Goal: Information Seeking & Learning: Learn about a topic

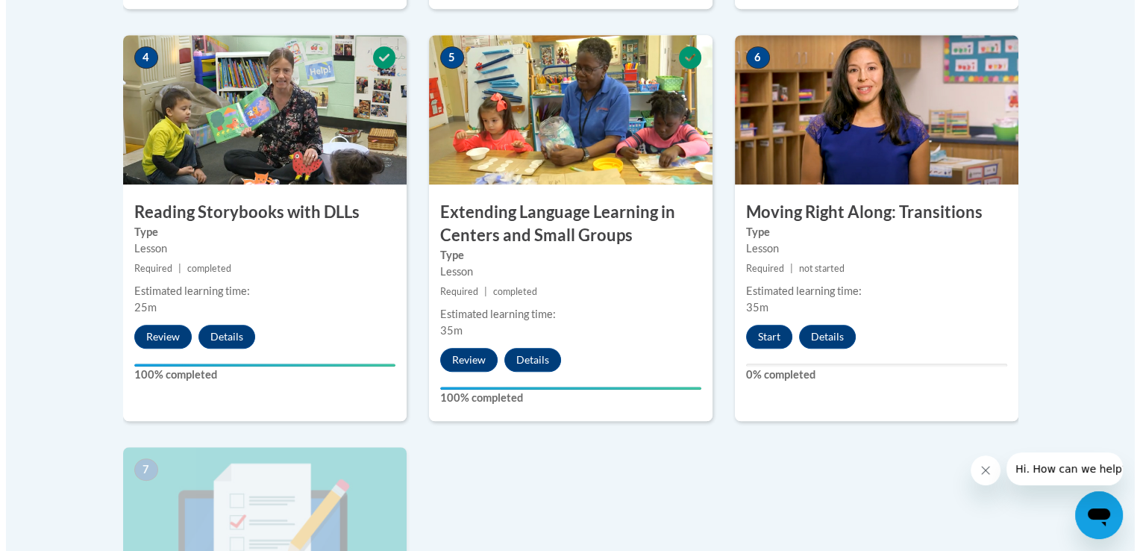
scroll to position [919, 0]
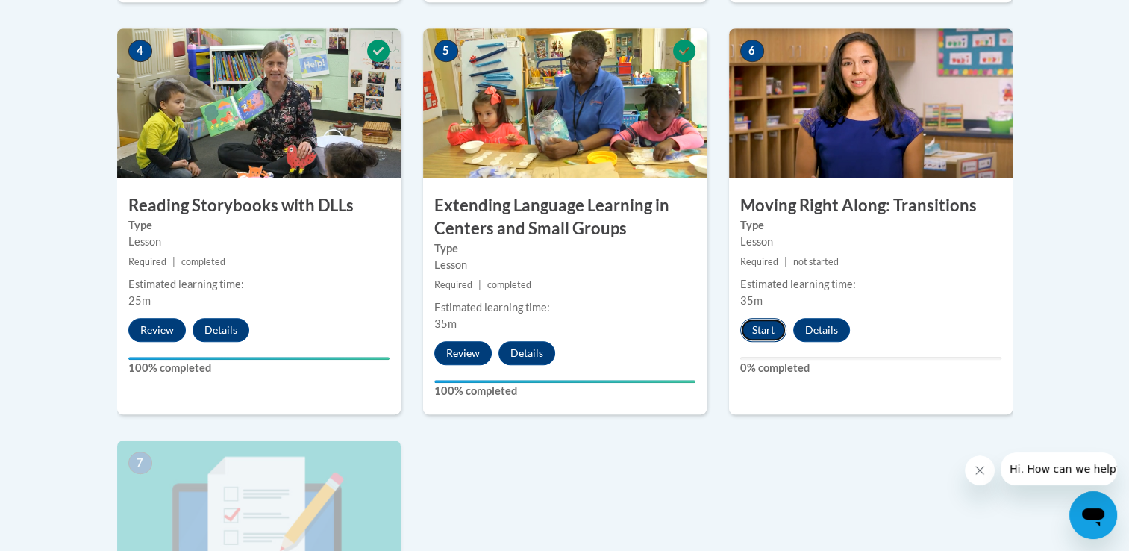
click at [770, 339] on button "Start" at bounding box center [763, 330] width 46 height 24
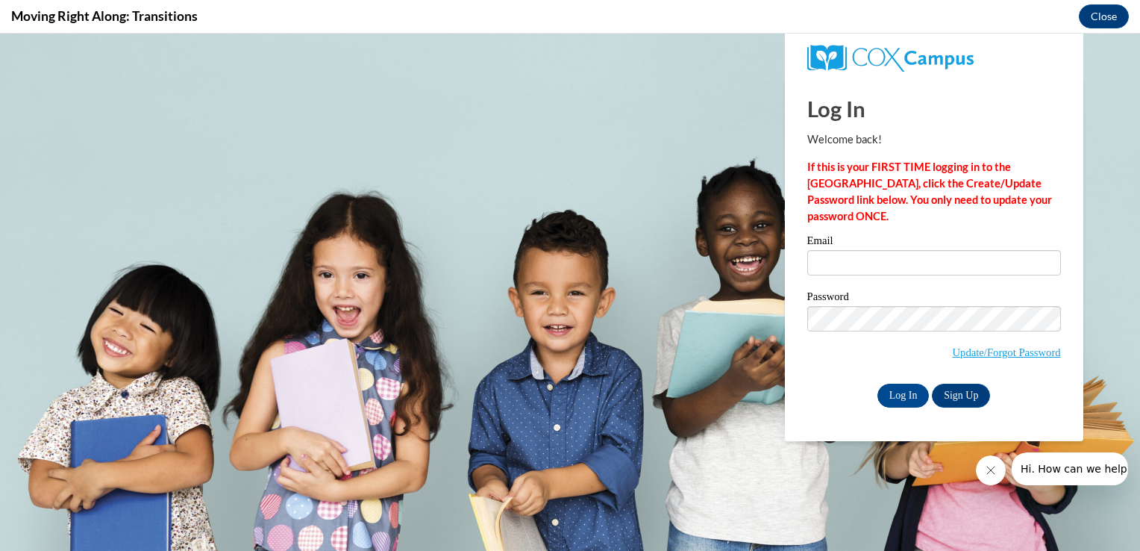
scroll to position [0, 0]
drag, startPoint x: 770, startPoint y: 372, endPoint x: 839, endPoint y: 261, distance: 130.7
click at [839, 261] on input "Email" at bounding box center [934, 262] width 254 height 25
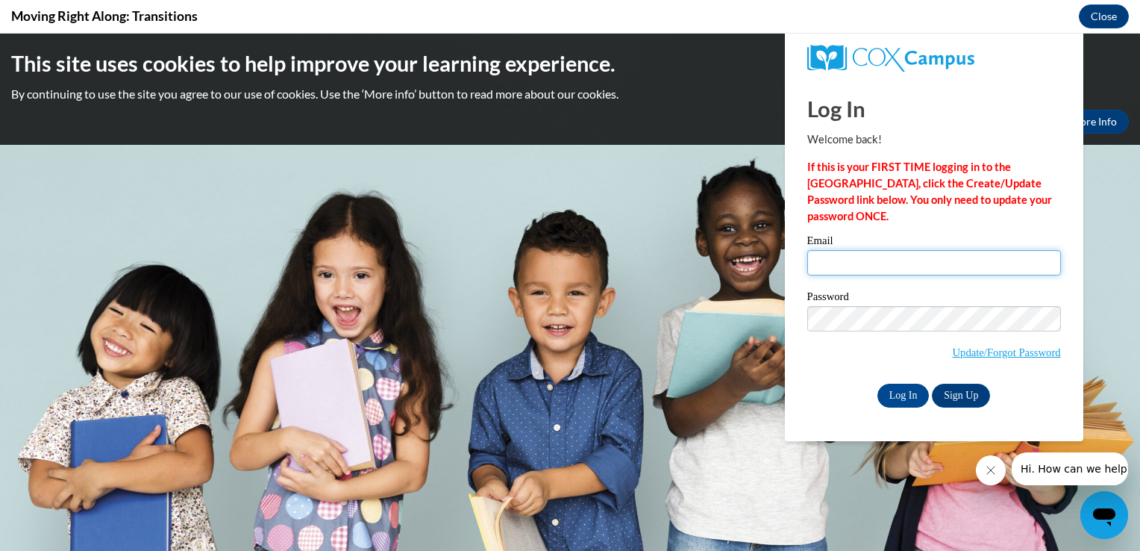
type input "[EMAIL_ADDRESS][DOMAIN_NAME]"
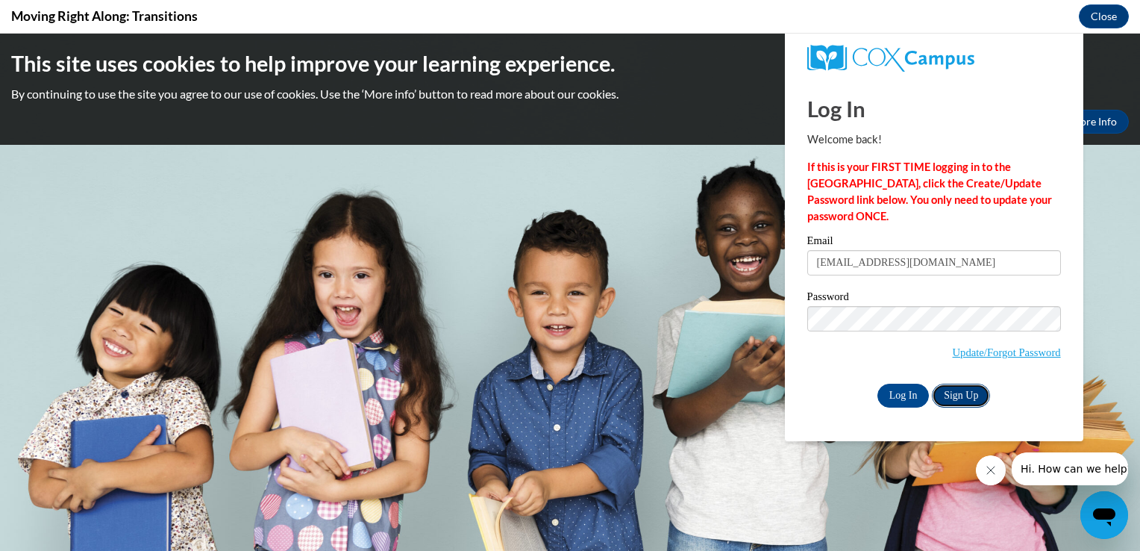
click at [964, 396] on link "Sign Up" at bounding box center [961, 396] width 58 height 24
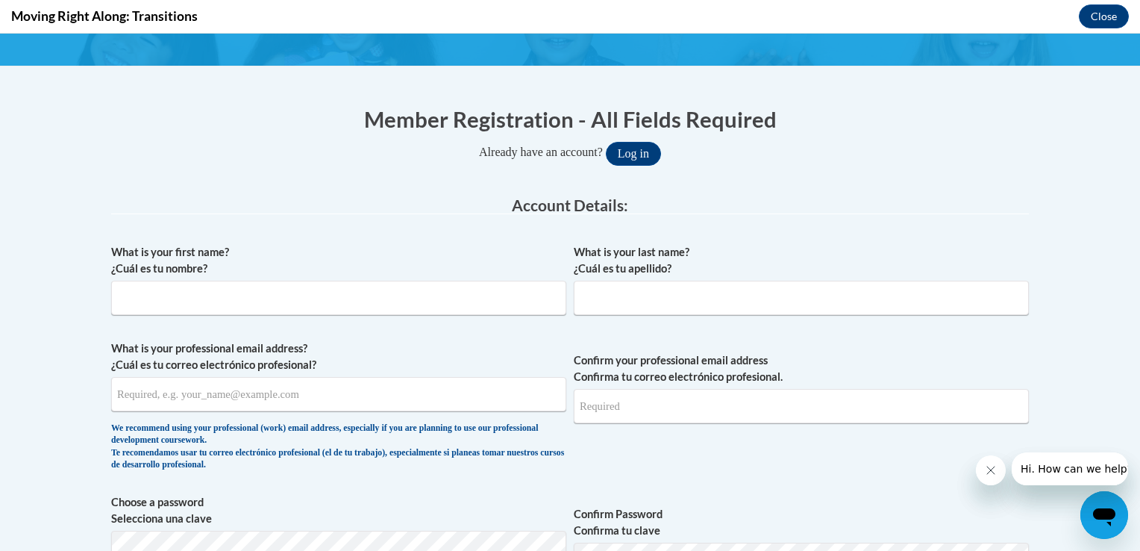
scroll to position [263, 0]
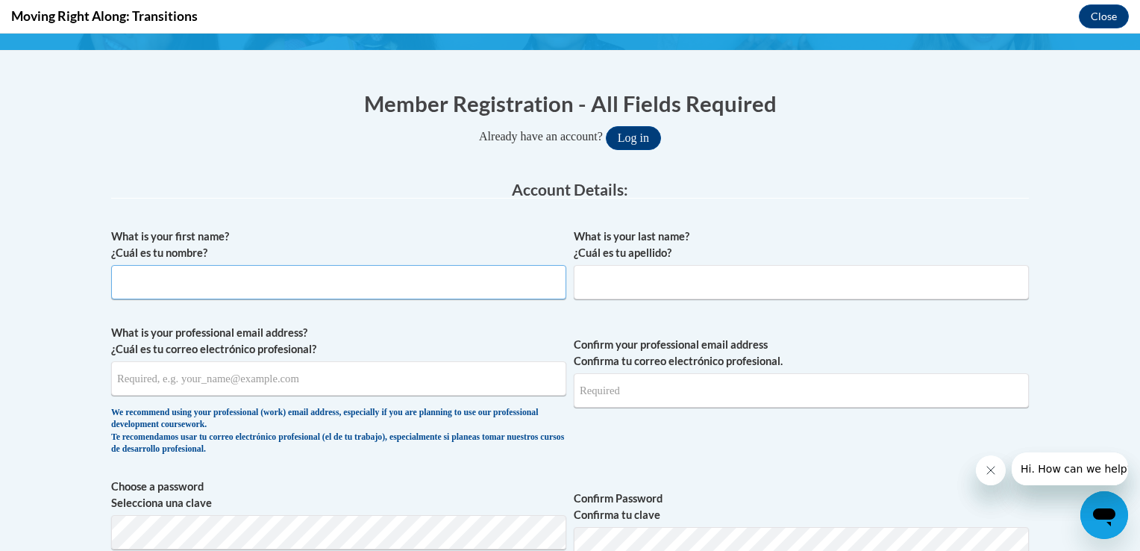
click at [304, 281] on input "What is your first name? ¿Cuál es tu nombre?" at bounding box center [338, 282] width 455 height 34
type input "Rocio"
type input "Hernandez Lara"
type input "rocio.hernandezlara@bostonabcd.org"
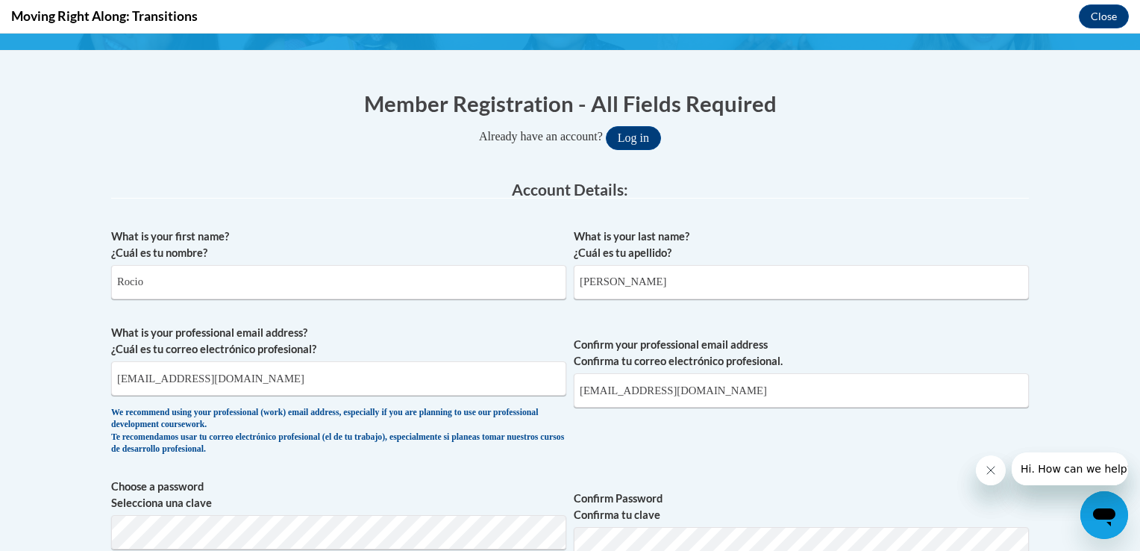
select select "ad49bcad-a171-4b2e-b99c-48b446064914"
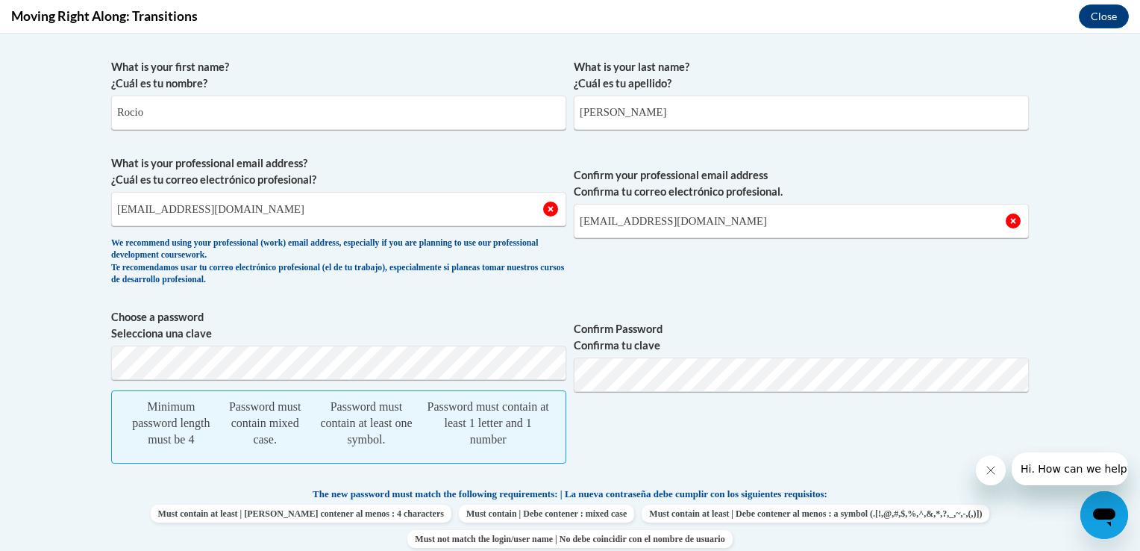
scroll to position [460, 0]
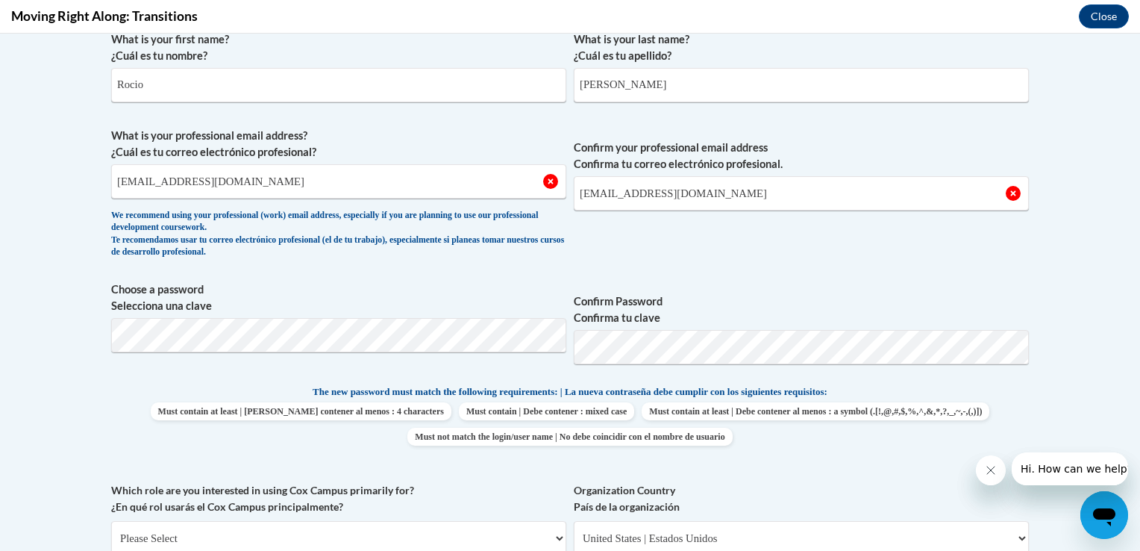
click at [995, 385] on p "The new password must match the following requirements: | La nueva contraseña d…" at bounding box center [570, 393] width 918 height 19
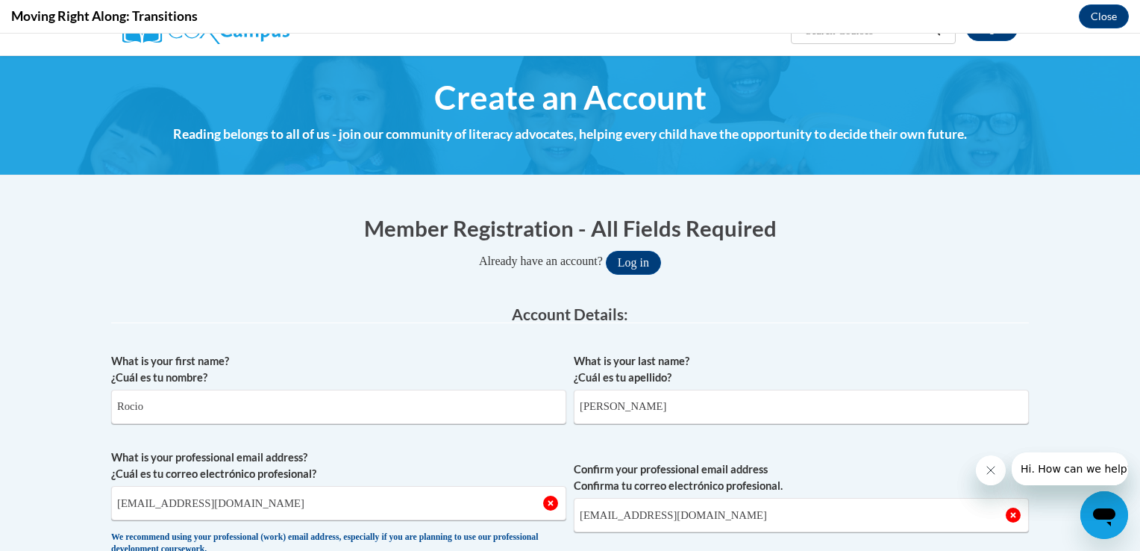
scroll to position [114, 0]
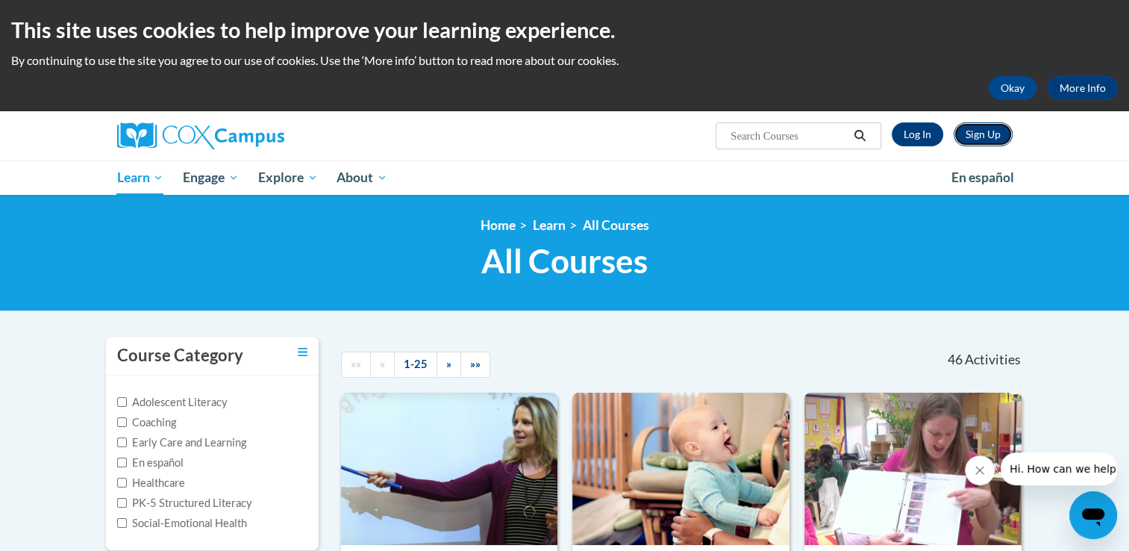
click at [984, 136] on link "Sign Up" at bounding box center [983, 134] width 59 height 24
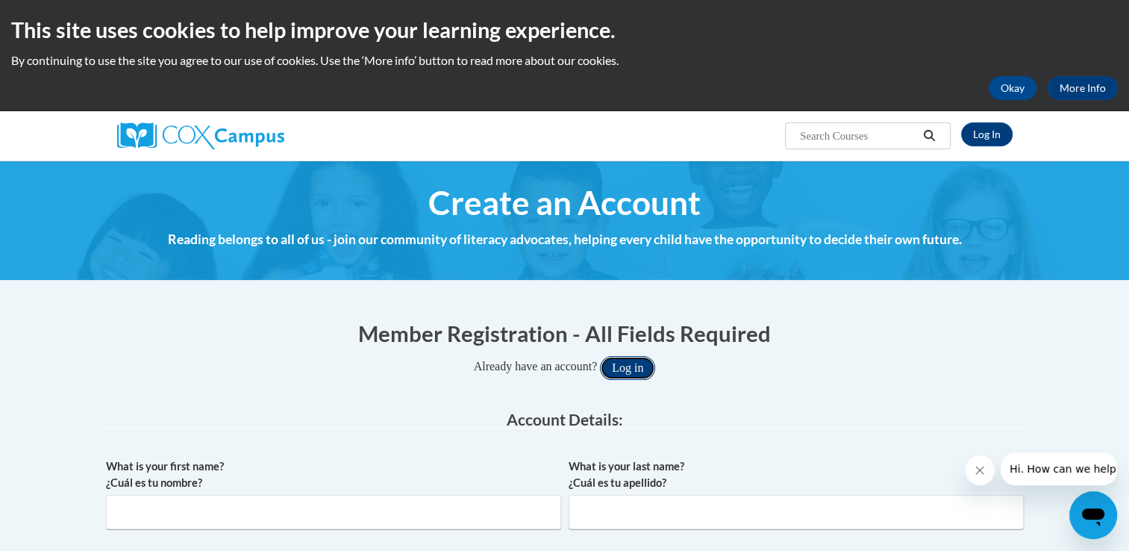
click at [624, 368] on button "Log in" at bounding box center [627, 368] width 55 height 24
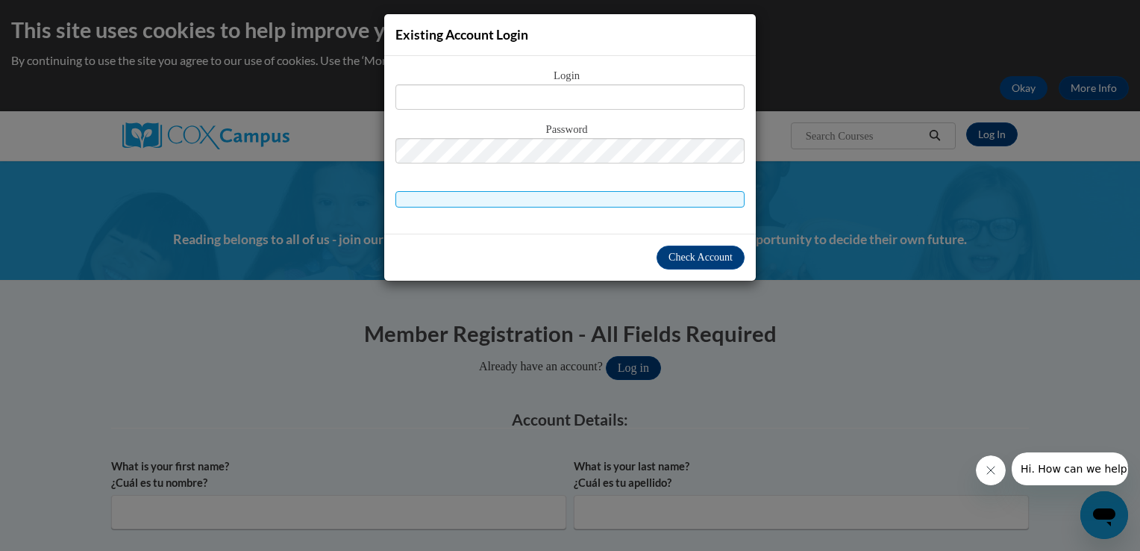
click at [566, 78] on span "Login" at bounding box center [569, 76] width 349 height 16
click at [572, 96] on input "text" at bounding box center [569, 96] width 349 height 25
type input "[EMAIL_ADDRESS][DOMAIN_NAME]"
drag, startPoint x: 579, startPoint y: 184, endPoint x: 581, endPoint y: 195, distance: 10.6
click at [581, 195] on div "Login rocio.hernandezlara@bostonabcd.org Password" at bounding box center [569, 137] width 349 height 140
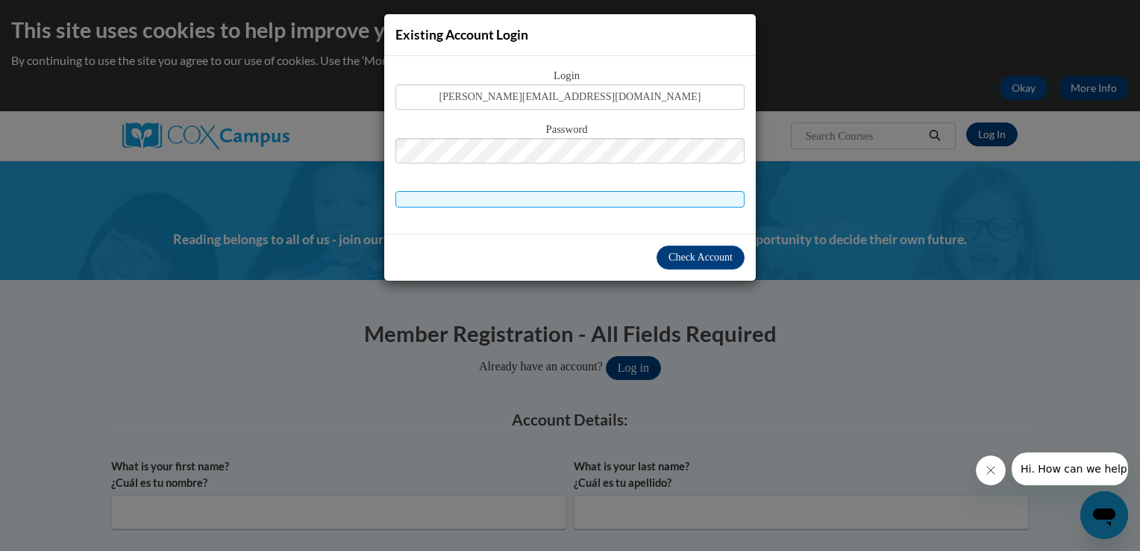
click at [581, 195] on span at bounding box center [569, 199] width 349 height 16
drag, startPoint x: 765, startPoint y: 106, endPoint x: 766, endPoint y: 46, distance: 59.7
click at [766, 46] on div "Existing Account Login Login rocio.hernandezlara@bostonabcd.org Password" at bounding box center [570, 275] width 1140 height 551
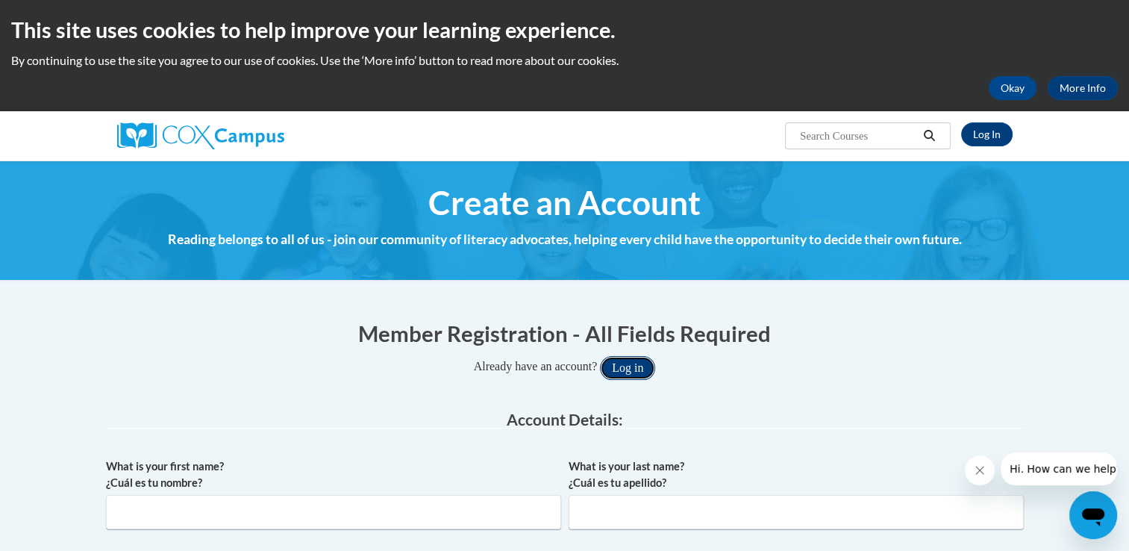
click at [638, 361] on button "Log in" at bounding box center [627, 368] width 55 height 24
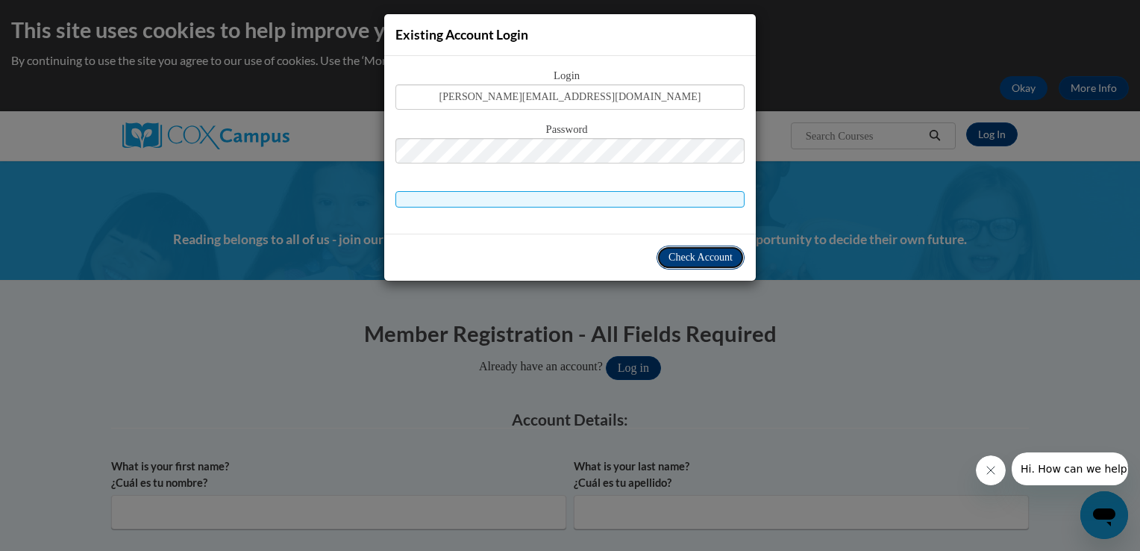
click at [678, 258] on span "Check Account" at bounding box center [701, 256] width 64 height 11
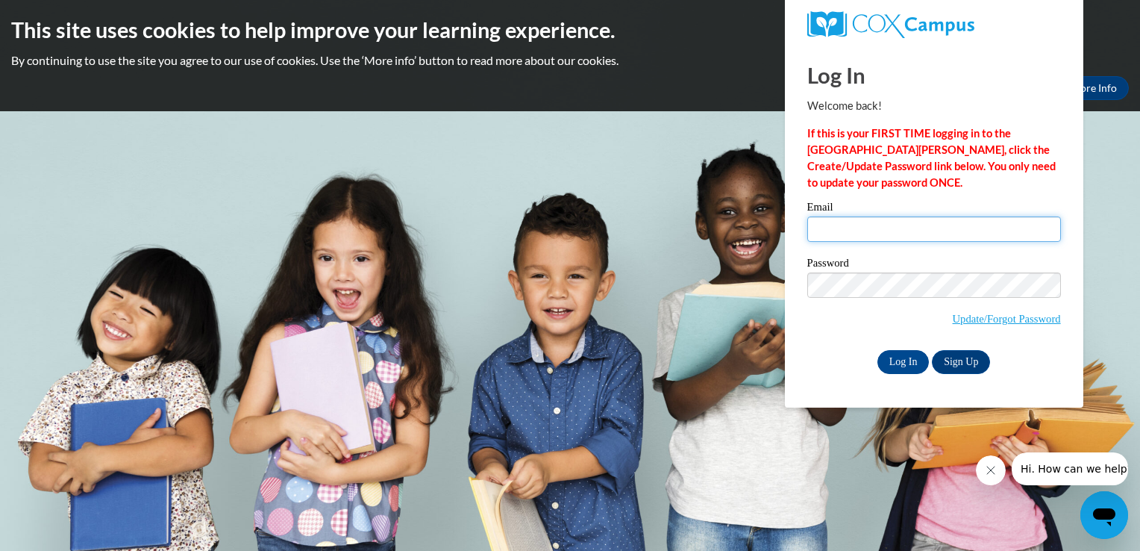
click at [863, 220] on input "Email" at bounding box center [934, 228] width 254 height 25
type input "[EMAIL_ADDRESS][DOMAIN_NAME]"
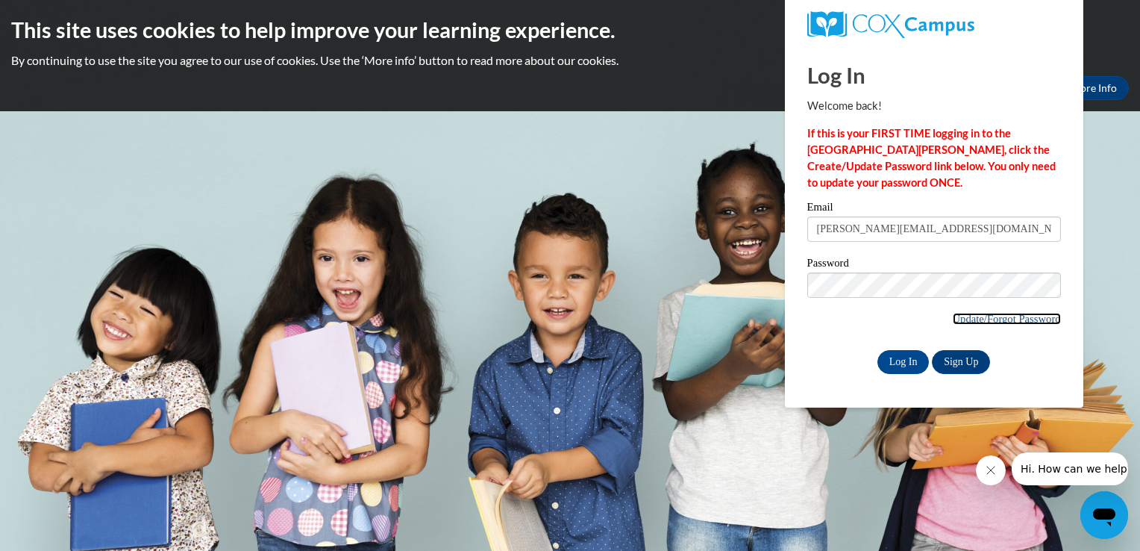
click at [997, 318] on link "Update/Forgot Password" at bounding box center [1007, 319] width 108 height 12
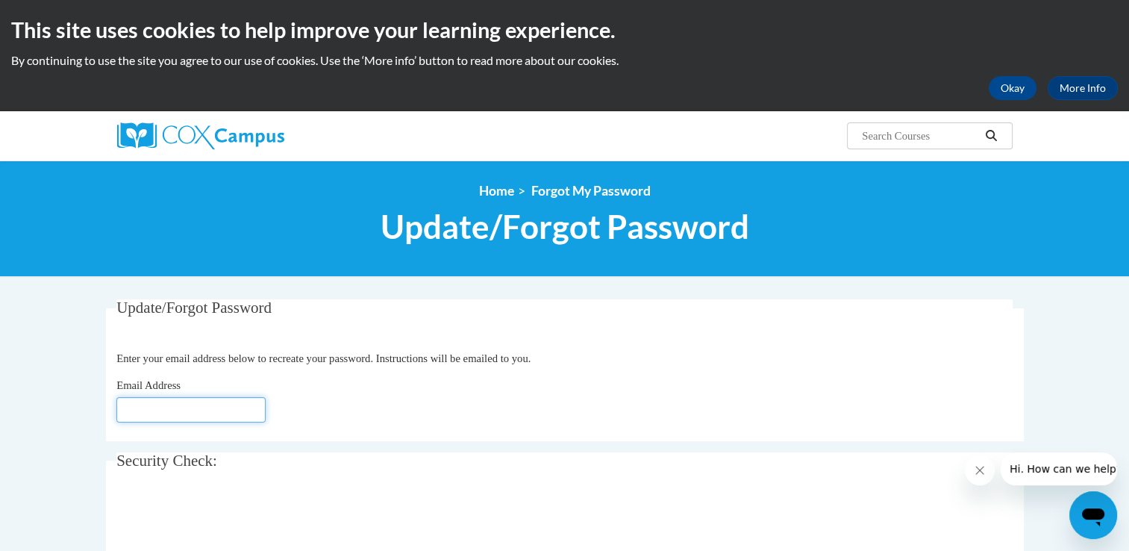
click at [197, 421] on input "Email Address" at bounding box center [190, 409] width 149 height 25
type input "[EMAIL_ADDRESS][DOMAIN_NAME]"
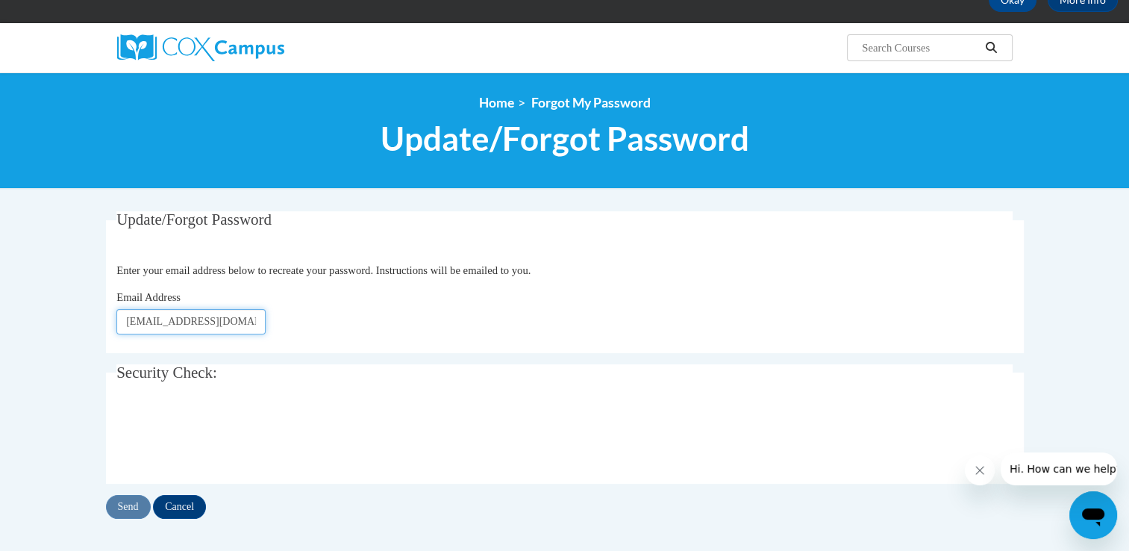
scroll to position [117, 0]
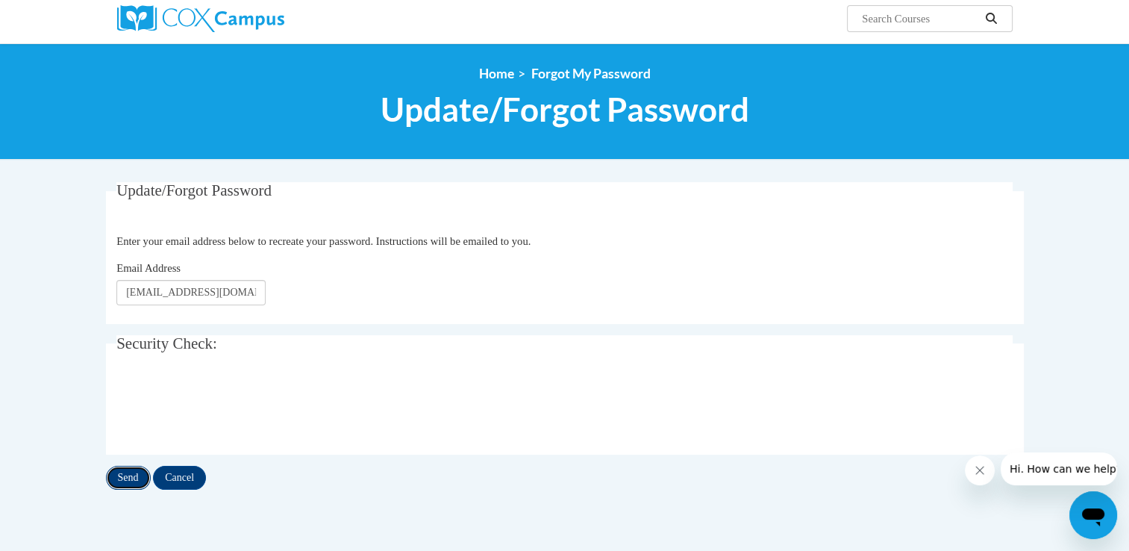
click at [131, 481] on input "Send" at bounding box center [128, 478] width 45 height 24
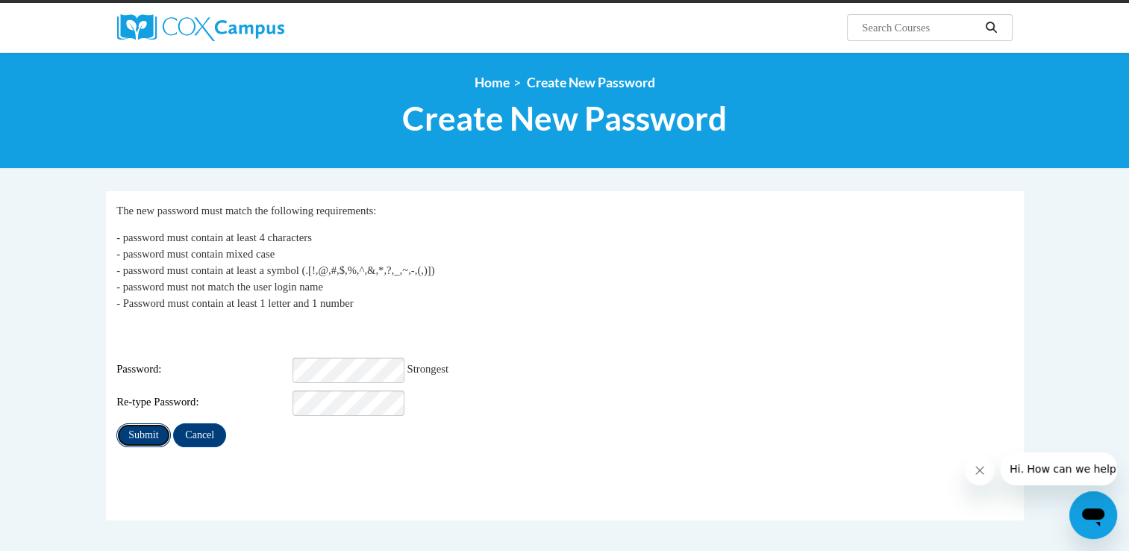
click at [143, 433] on input "Submit" at bounding box center [143, 435] width 54 height 24
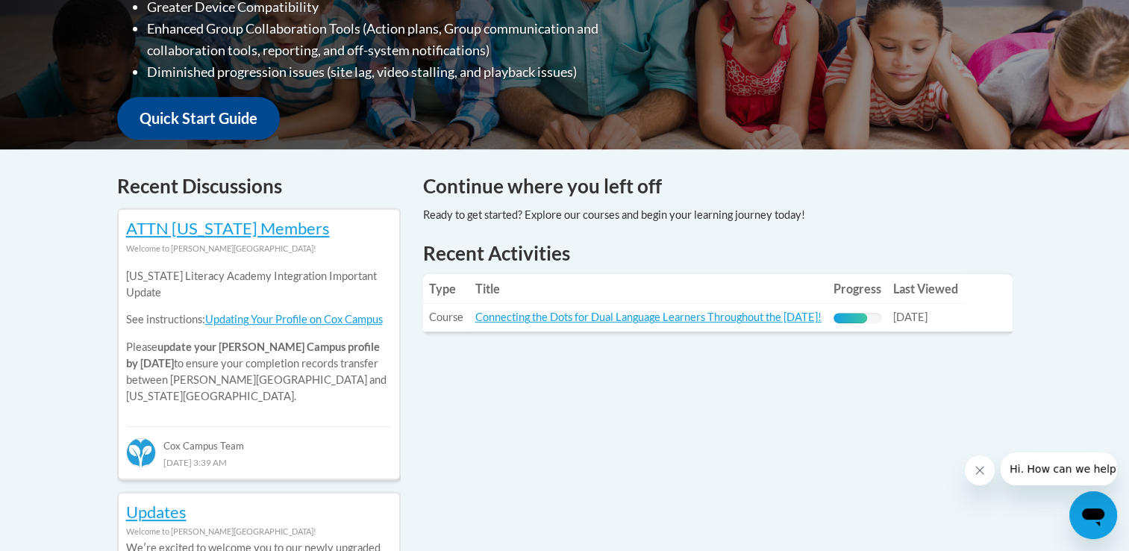
scroll to position [488, 0]
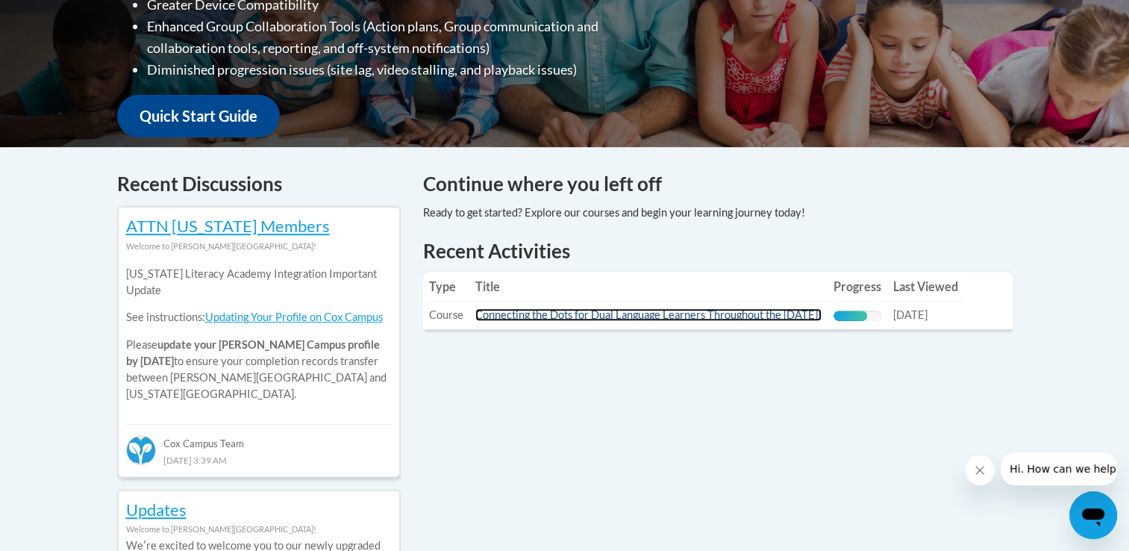
click at [798, 315] on link "Connecting the Dots for Dual Language Learners Throughout the [DATE]!" at bounding box center [648, 314] width 346 height 13
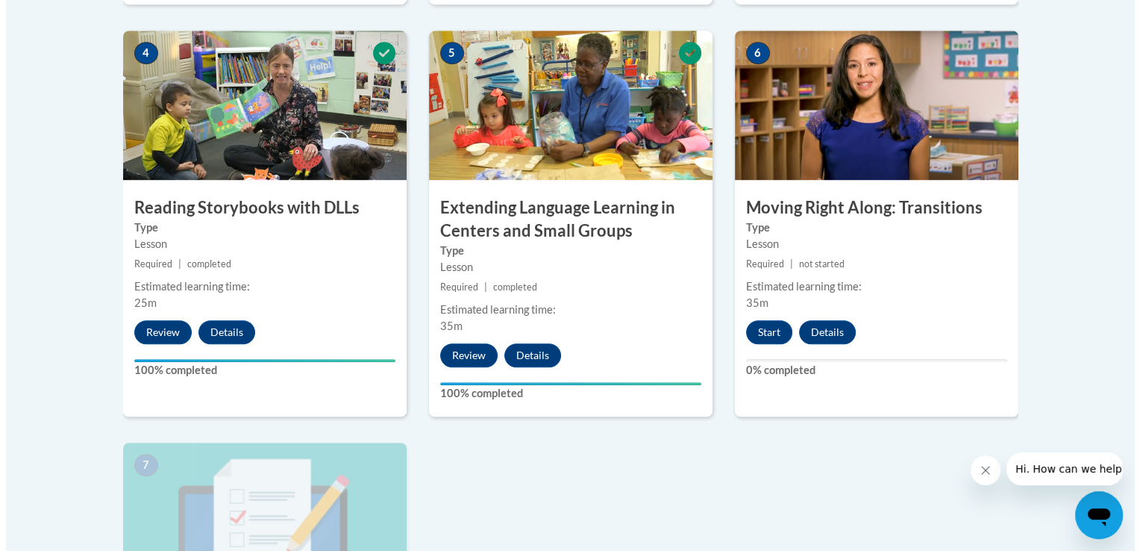
scroll to position [942, 0]
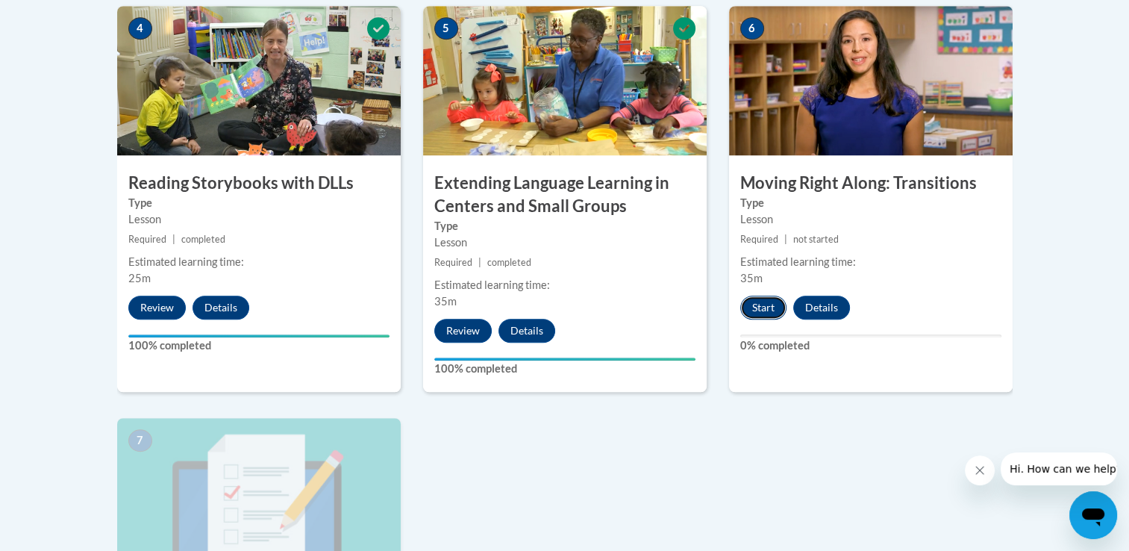
click at [757, 315] on button "Start" at bounding box center [763, 307] width 46 height 24
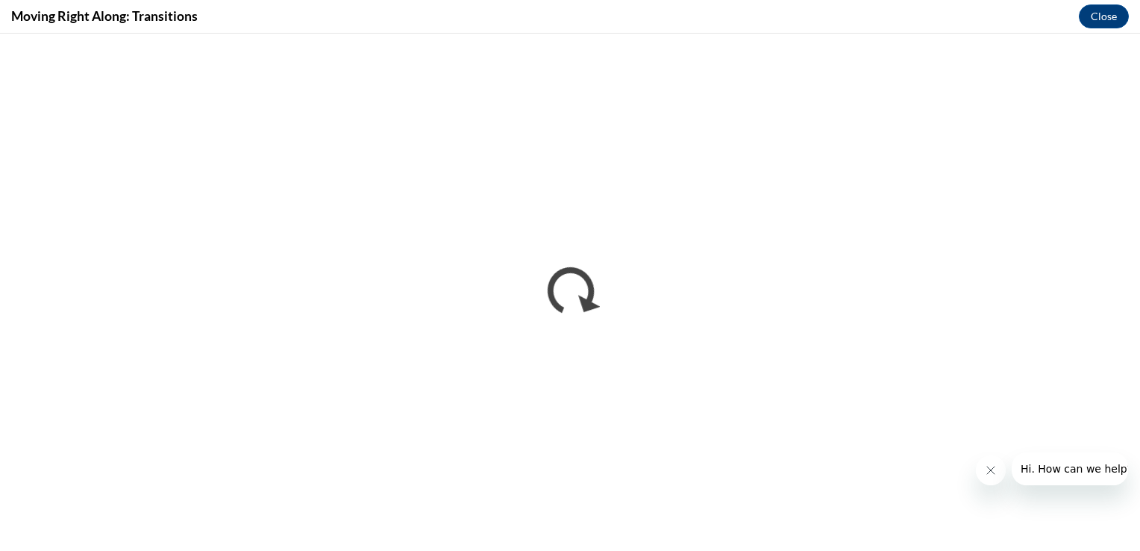
scroll to position [0, 0]
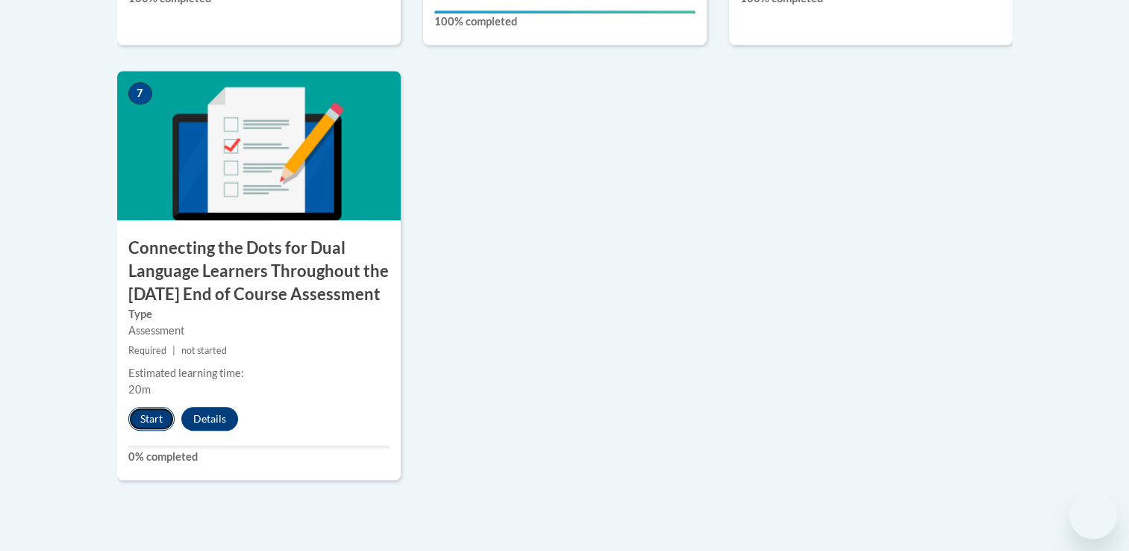
click at [147, 431] on button "Start" at bounding box center [151, 419] width 46 height 24
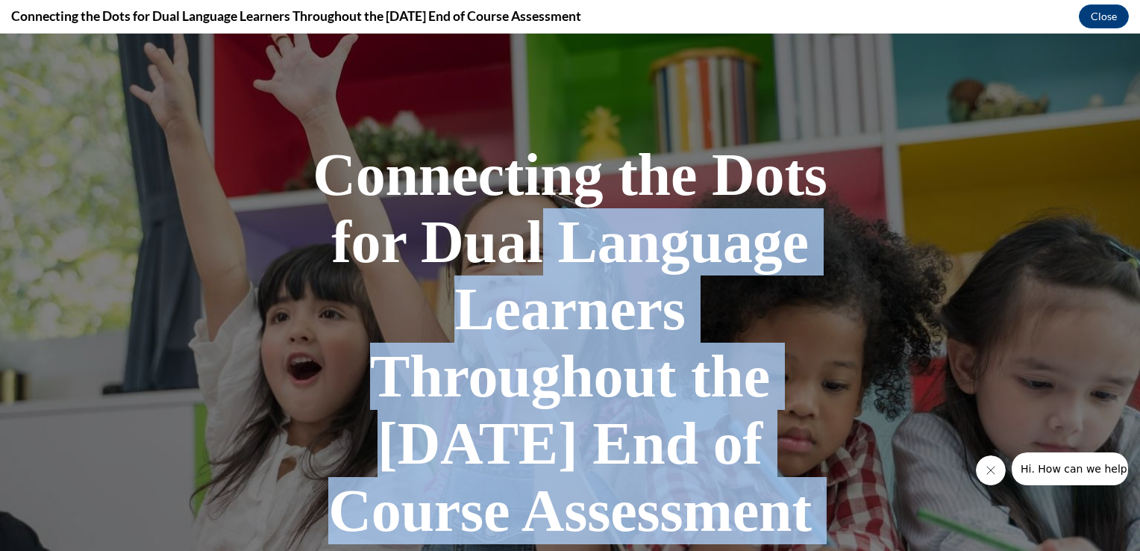
drag, startPoint x: 1122, startPoint y: 168, endPoint x: 1130, endPoint y: 217, distance: 50.1
click at [1128, 217] on div "Connecting the Dots for Dual Language Learners Throughout the Preschool Day End…" at bounding box center [570, 292] width 1140 height 517
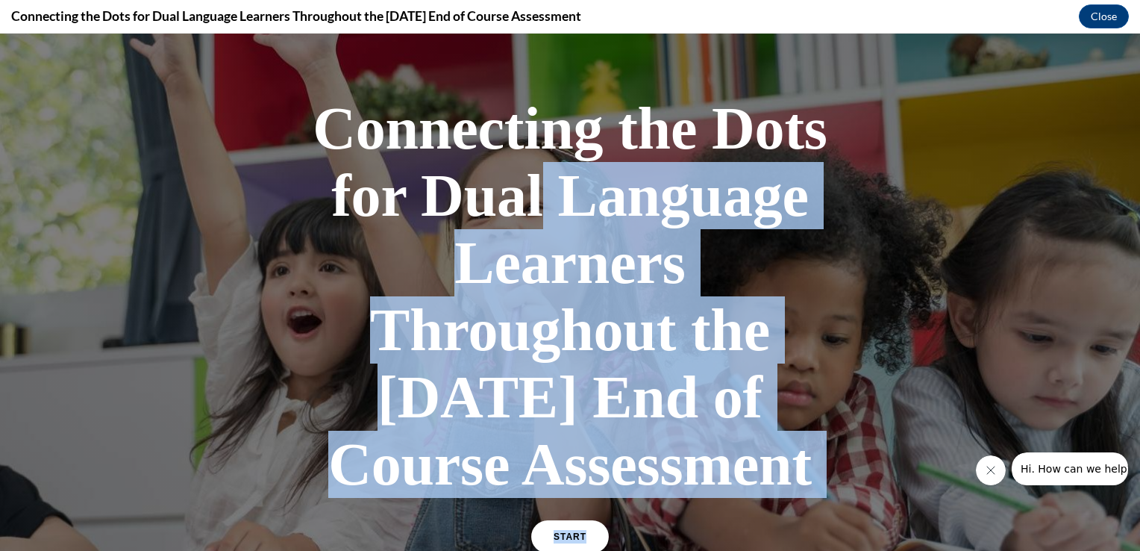
scroll to position [49, 0]
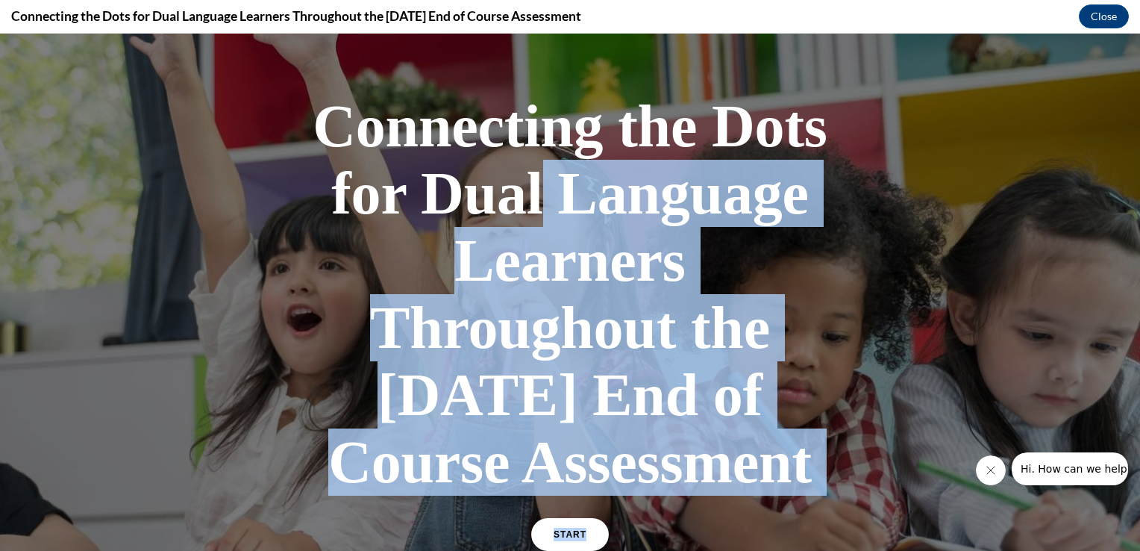
click at [1071, 230] on div at bounding box center [570, 320] width 1140 height 671
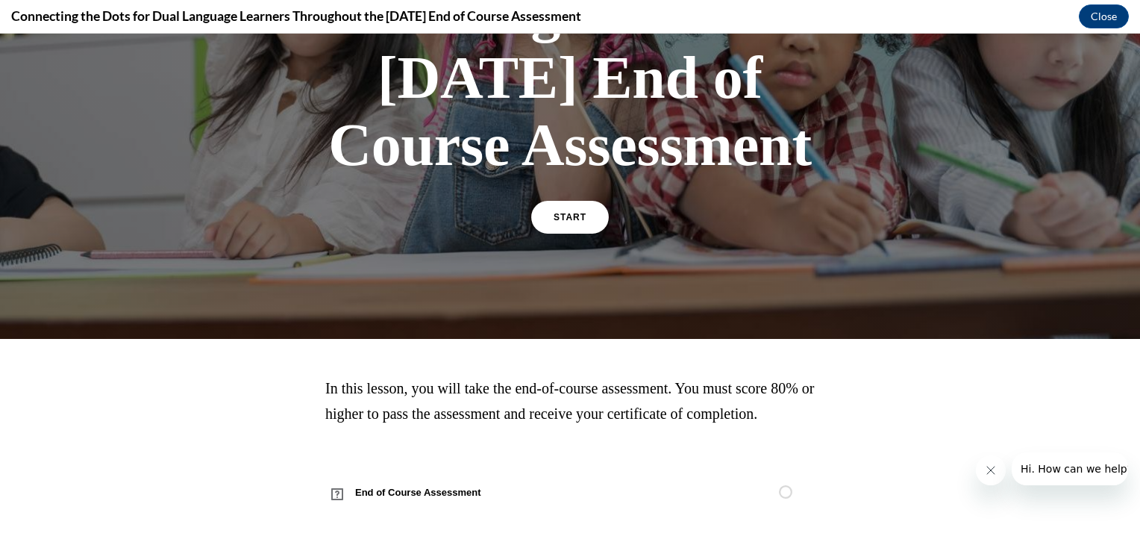
scroll to position [387, 0]
click at [586, 234] on link "START" at bounding box center [569, 217] width 81 height 34
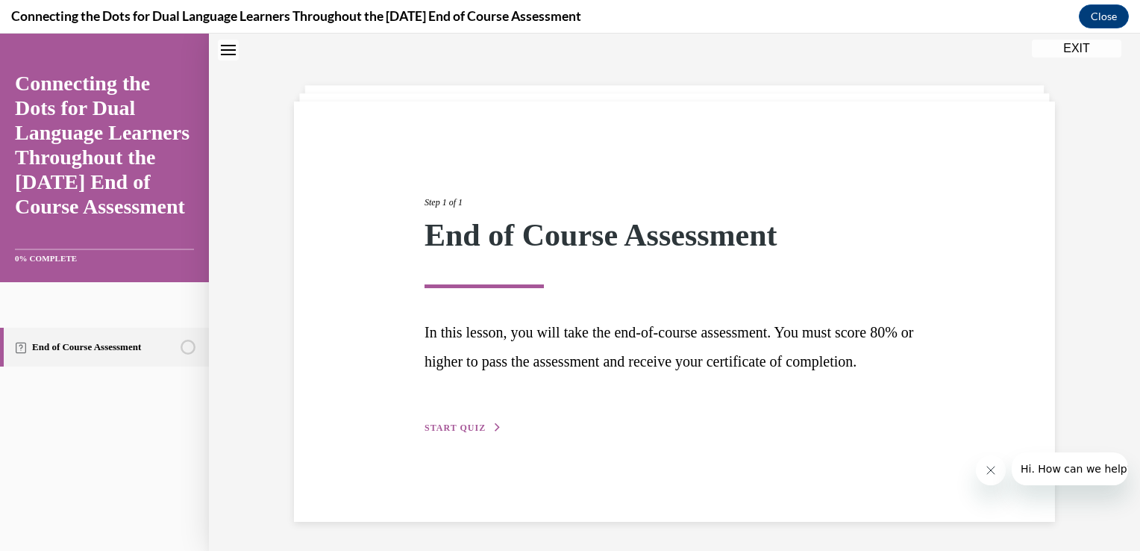
scroll to position [48, 0]
click at [445, 432] on span "START QUIZ" at bounding box center [455, 427] width 61 height 10
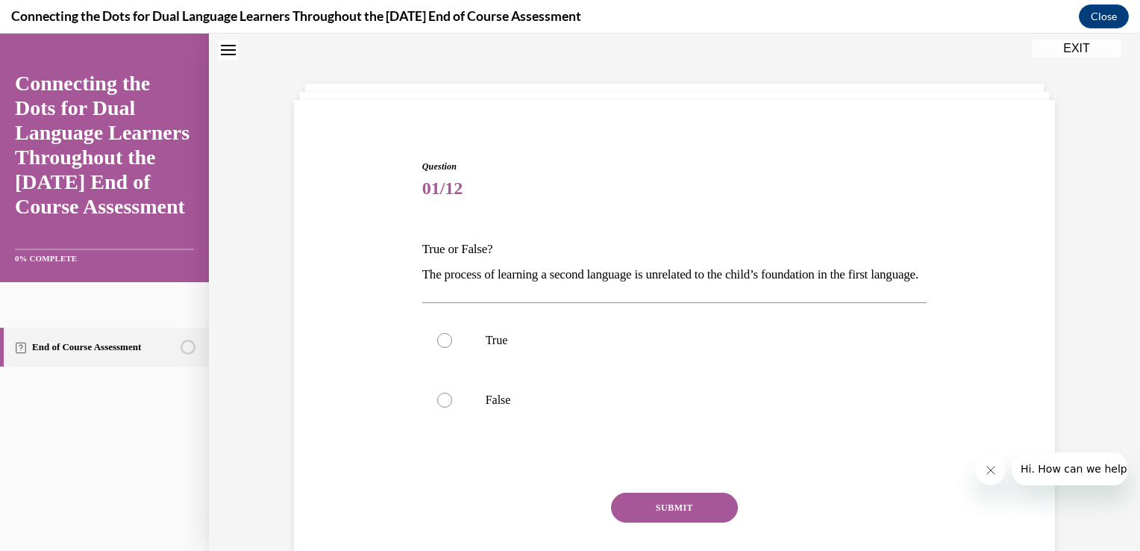
click at [445, 458] on div "Question 01/12 True or False? The process of learning a second language is unre…" at bounding box center [674, 387] width 505 height 455
click at [439, 407] on div at bounding box center [444, 400] width 15 height 15
click at [439, 407] on input "False" at bounding box center [444, 400] width 15 height 15
radio input "true"
click at [644, 522] on button "SUBMIT" at bounding box center [674, 507] width 127 height 30
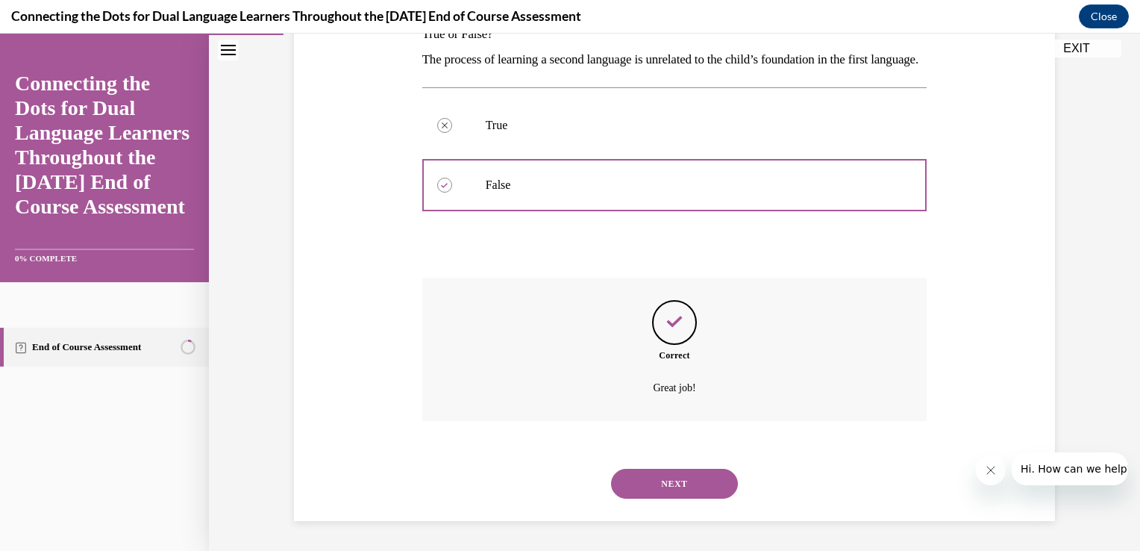
scroll to position [287, 0]
click at [682, 491] on button "NEXT" at bounding box center [674, 484] width 127 height 30
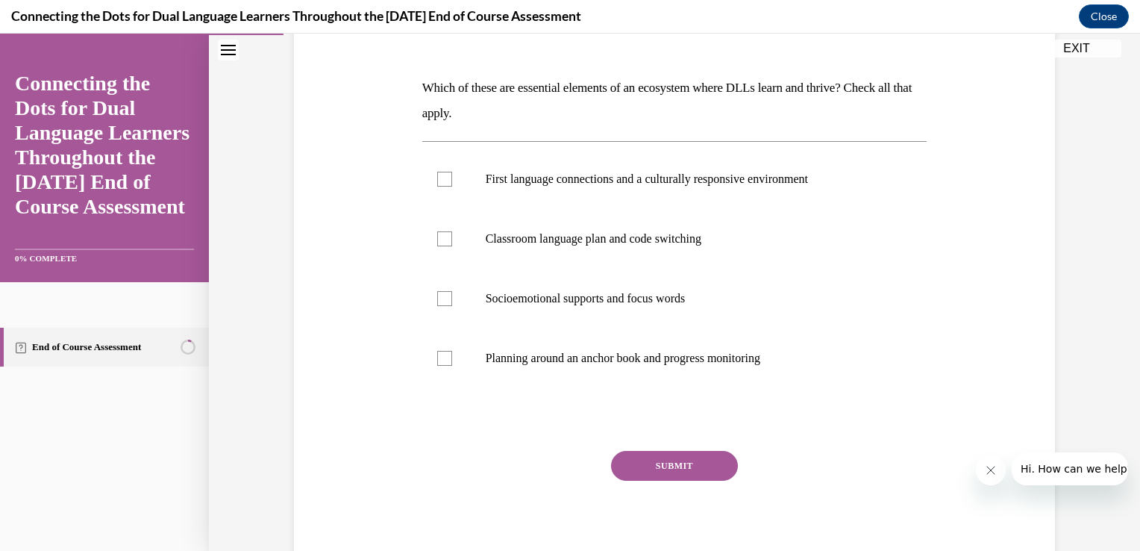
scroll to position [210, 0]
click at [439, 171] on div at bounding box center [444, 178] width 15 height 15
click at [439, 171] on input "First language connections and a culturally responsive environment" at bounding box center [444, 178] width 15 height 15
checkbox input "true"
click at [441, 354] on div at bounding box center [444, 357] width 15 height 15
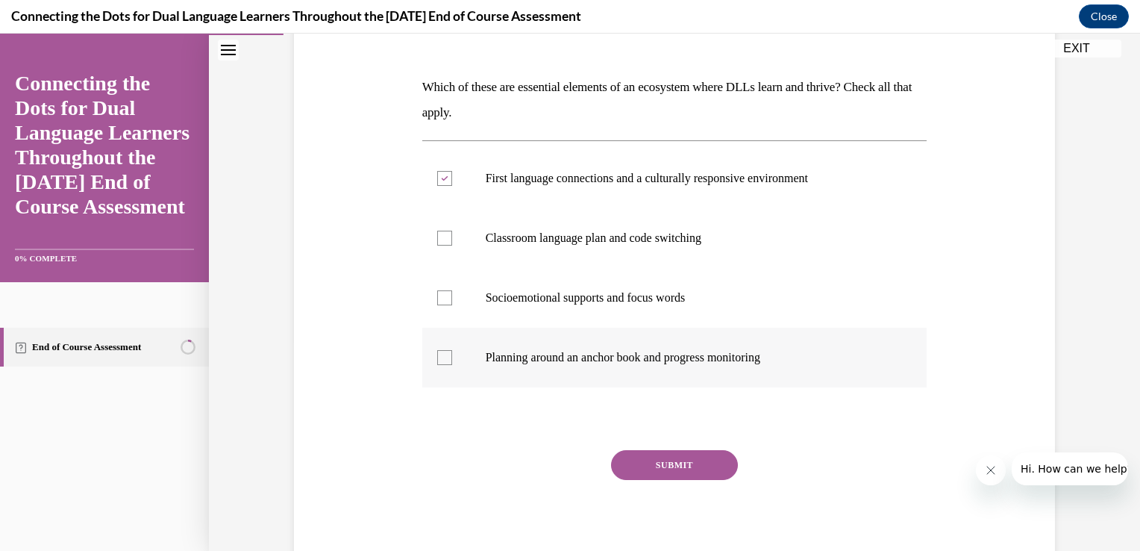
click at [441, 354] on input "Planning around an anchor book and progress monitoring" at bounding box center [444, 357] width 15 height 15
checkbox input "true"
click at [666, 471] on button "SUBMIT" at bounding box center [674, 465] width 127 height 30
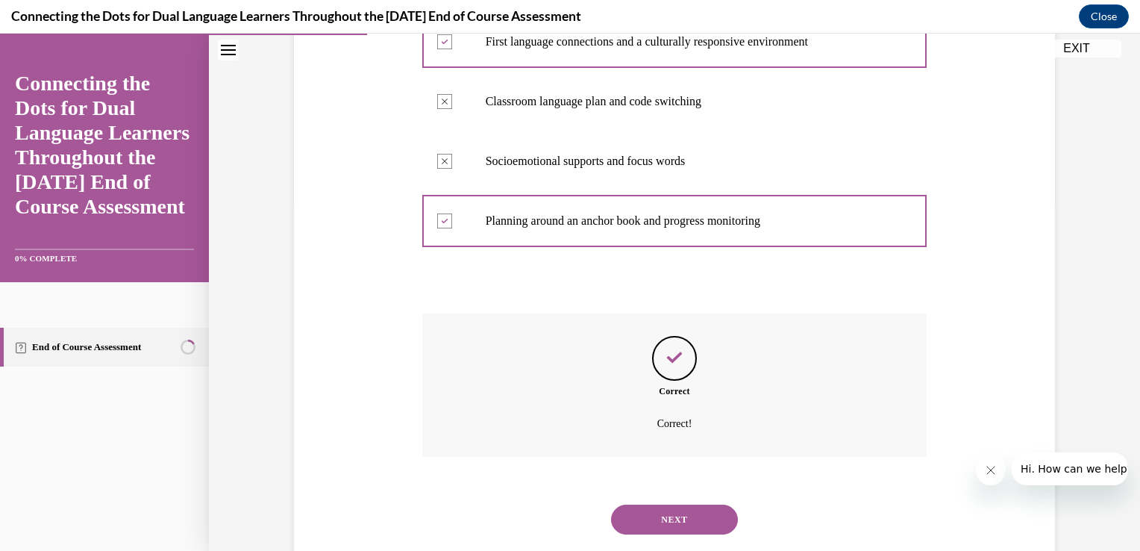
scroll to position [381, 0]
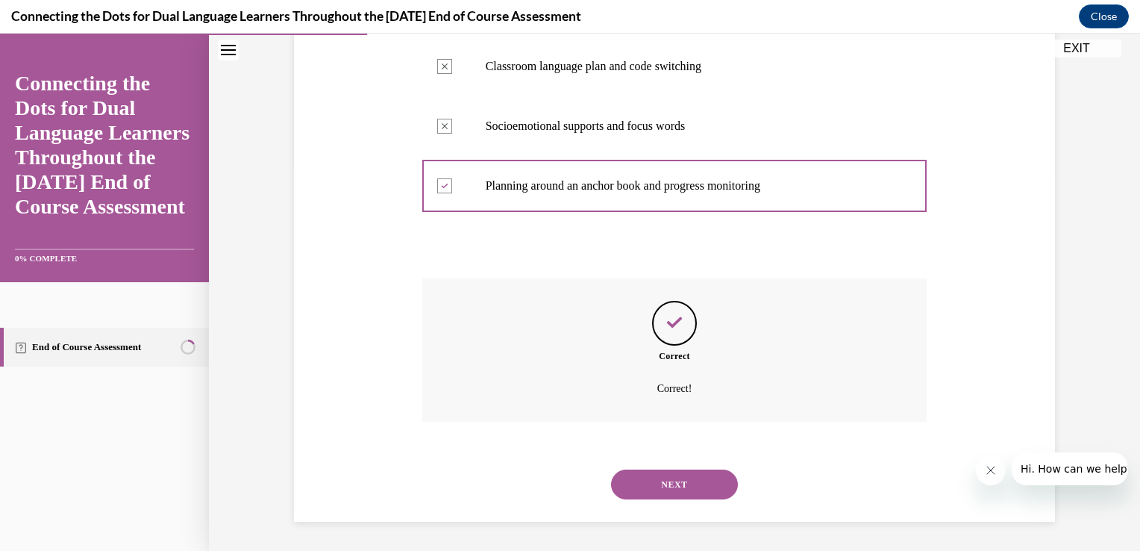
click at [678, 481] on button "NEXT" at bounding box center [674, 484] width 127 height 30
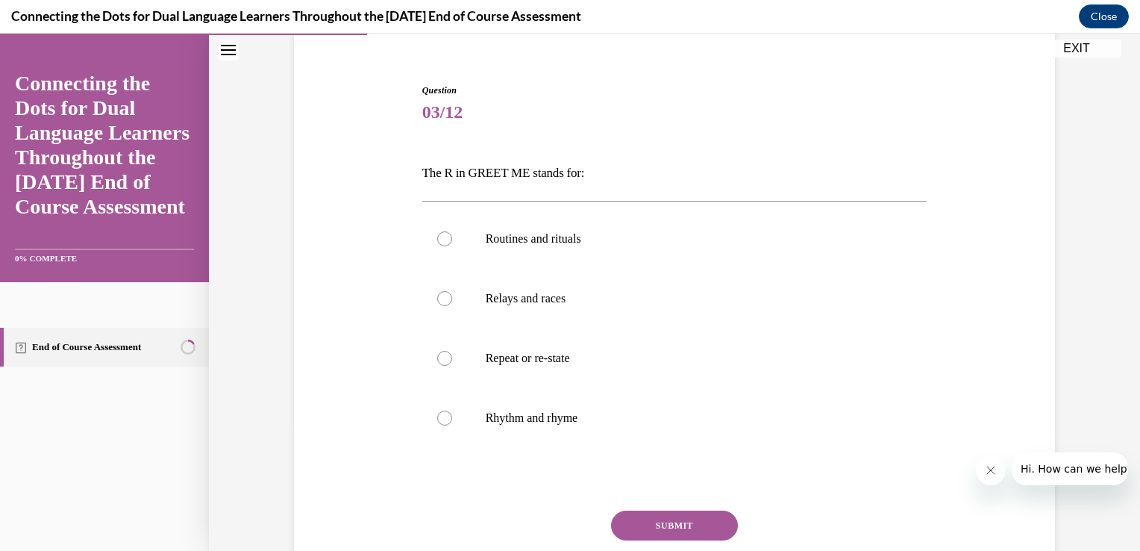
scroll to position [128, 0]
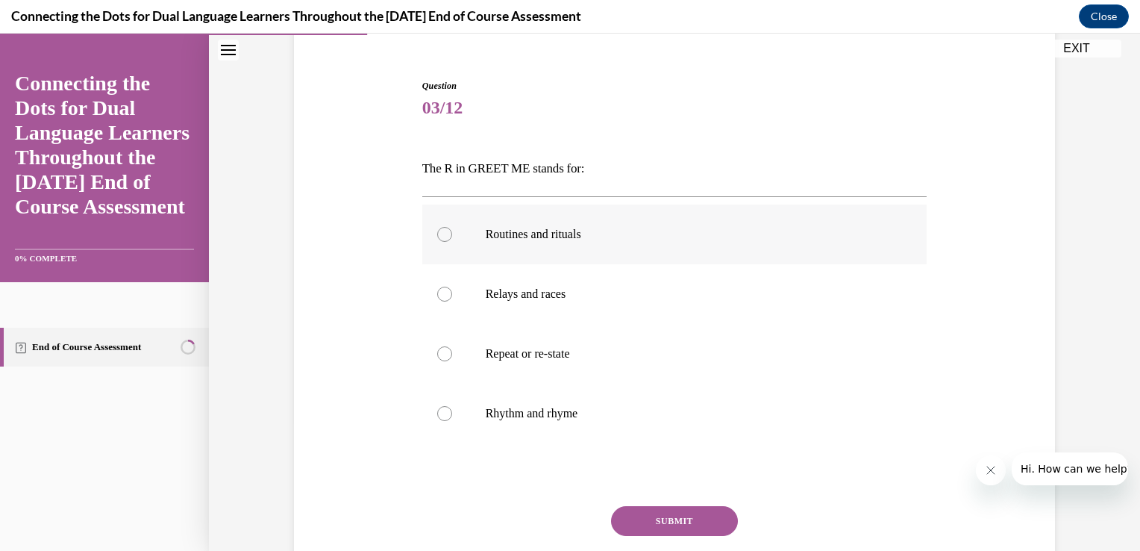
click at [447, 234] on label "Routines and rituals" at bounding box center [674, 234] width 505 height 60
click at [447, 234] on input "Routines and rituals" at bounding box center [444, 234] width 15 height 15
radio input "true"
click at [694, 522] on button "SUBMIT" at bounding box center [674, 521] width 127 height 30
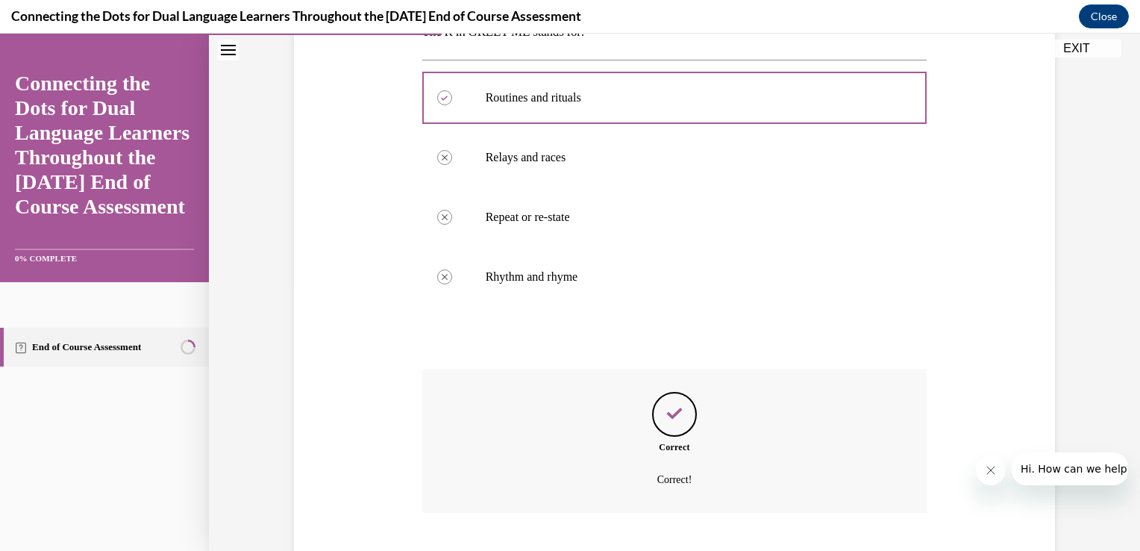
scroll to position [355, 0]
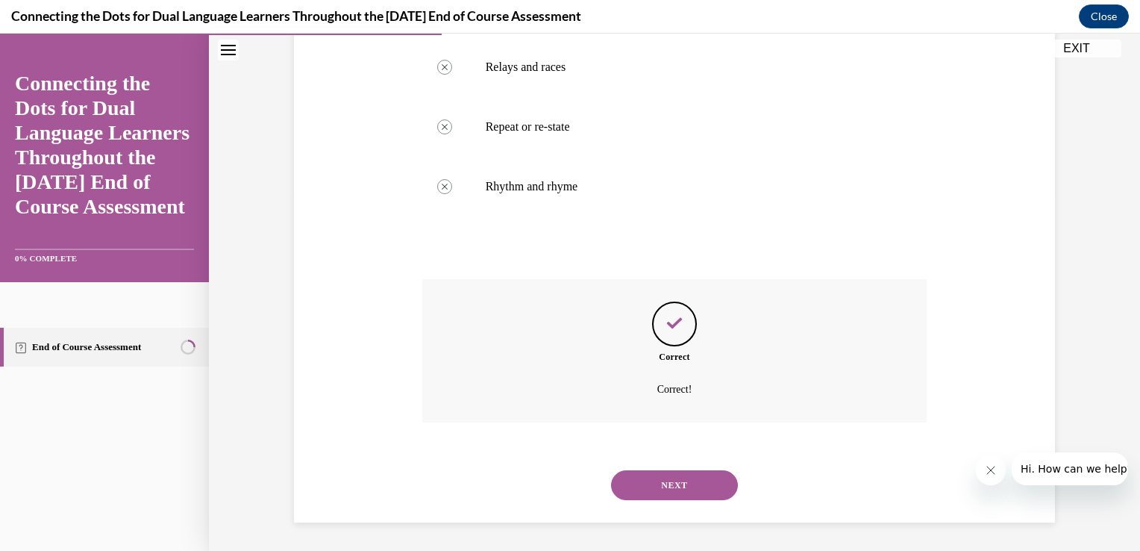
click at [692, 495] on button "NEXT" at bounding box center [674, 485] width 127 height 30
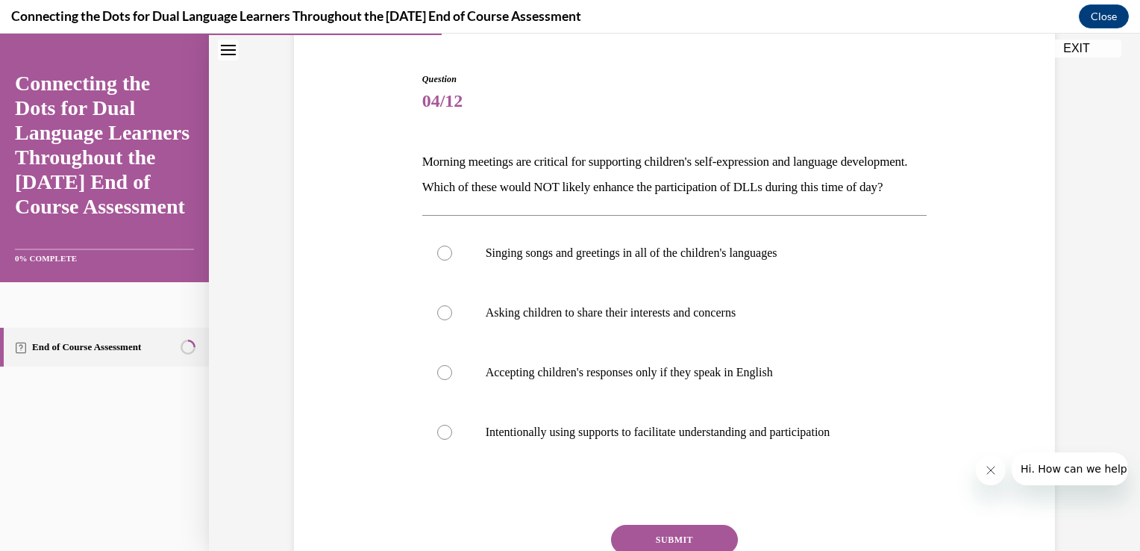
scroll to position [131, 0]
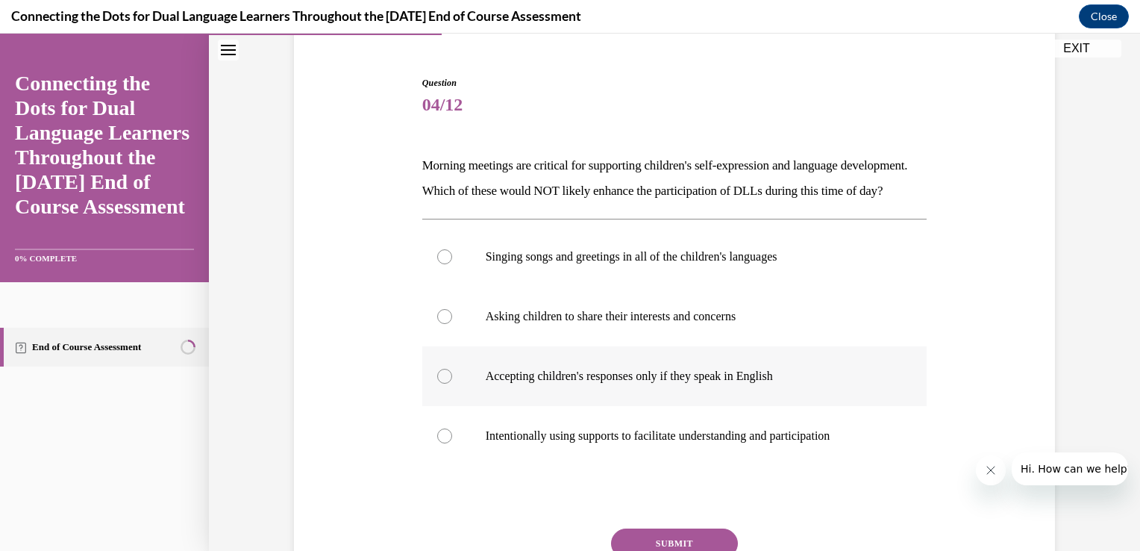
click at [430, 399] on label "Accepting children's responses only if they speak in English" at bounding box center [674, 376] width 505 height 60
click at [437, 384] on input "Accepting children's responses only if they speak in English" at bounding box center [444, 376] width 15 height 15
radio input "true"
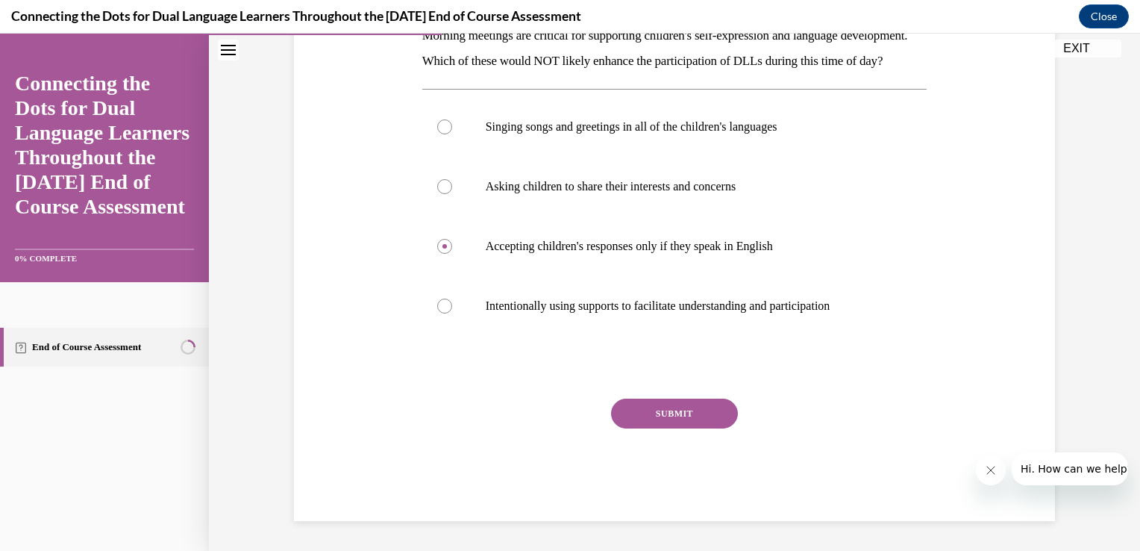
scroll to position [286, 0]
click at [695, 419] on button "SUBMIT" at bounding box center [674, 413] width 127 height 30
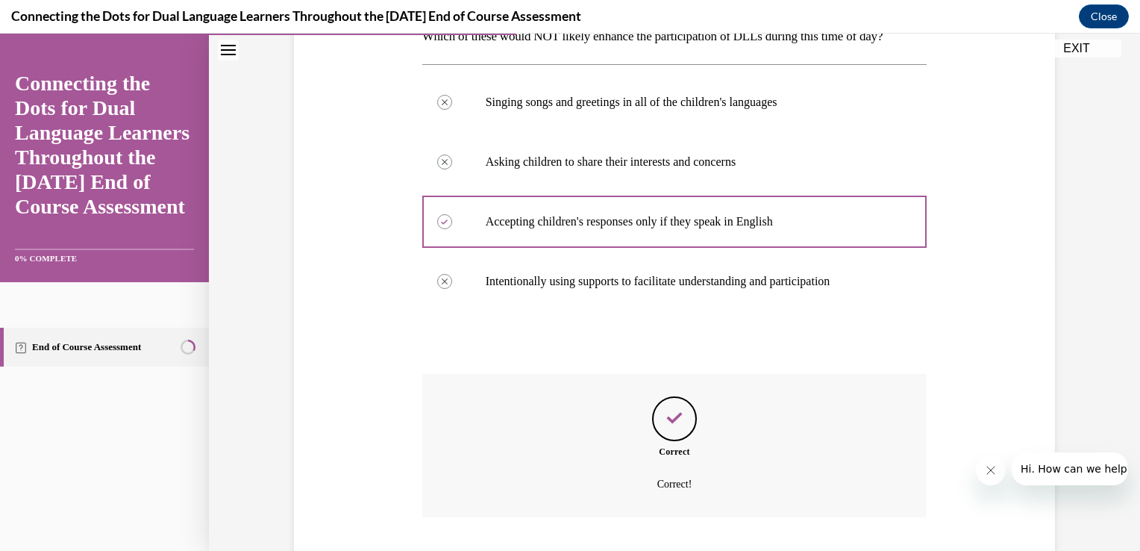
scroll to position [406, 0]
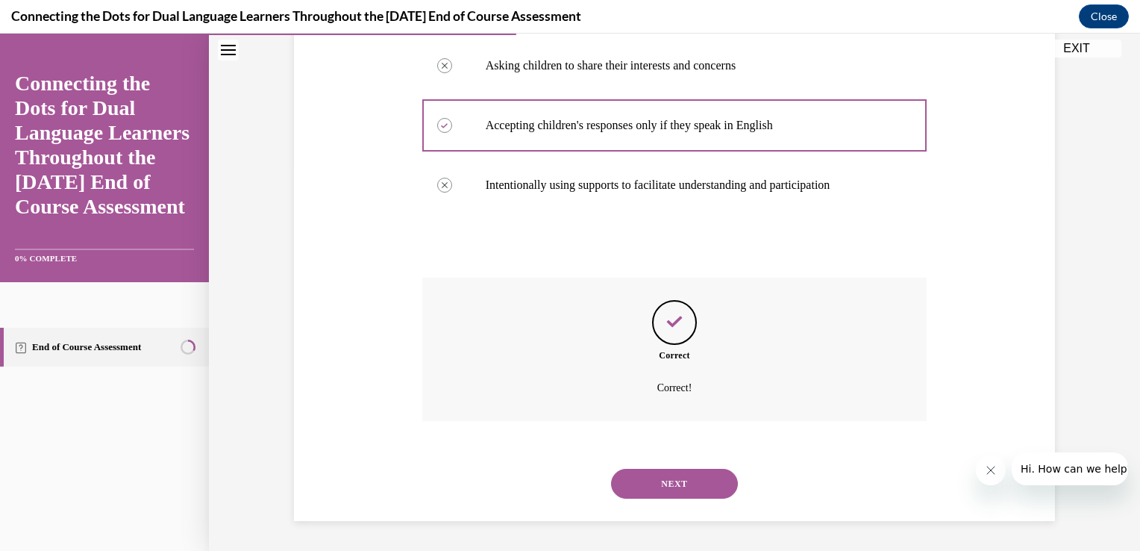
click at [701, 483] on button "NEXT" at bounding box center [674, 484] width 127 height 30
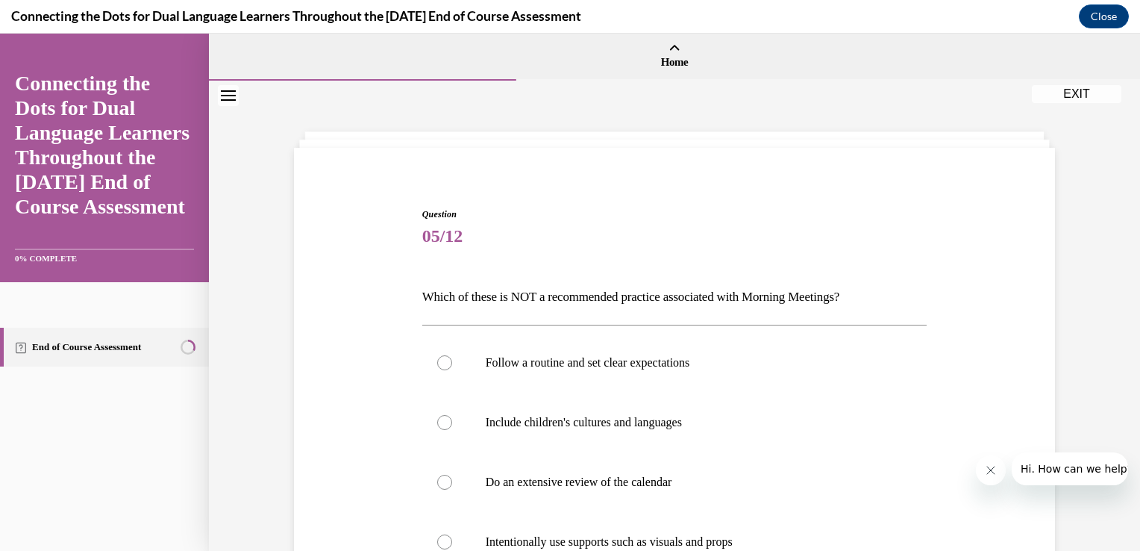
click at [1126, 204] on div "Question 05/12 Which of these is NOT a recommended practice associated with Mor…" at bounding box center [674, 434] width 931 height 706
drag, startPoint x: 1126, startPoint y: 204, endPoint x: 1125, endPoint y: 245, distance: 41.1
click at [1125, 245] on div "Question 05/12 Which of these is NOT a recommended practice associated with Mor…" at bounding box center [674, 434] width 931 height 706
drag, startPoint x: 1125, startPoint y: 245, endPoint x: 1089, endPoint y: 252, distance: 35.9
click at [1089, 252] on div "Question 05/12 Which of these is NOT a recommended practice associated with Mor…" at bounding box center [674, 434] width 931 height 706
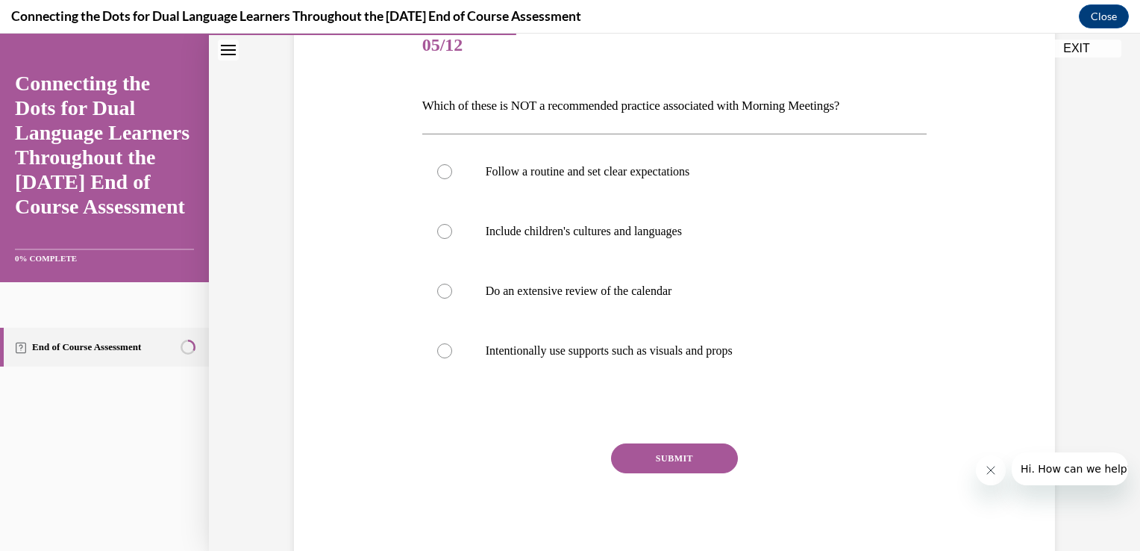
scroll to position [188, 0]
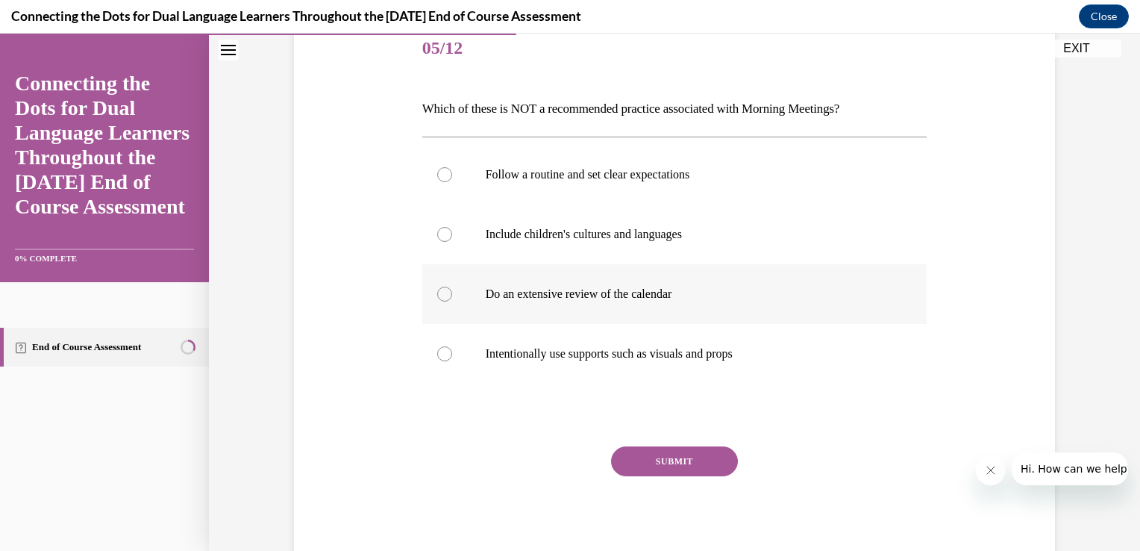
click at [444, 292] on div at bounding box center [444, 294] width 15 height 15
click at [444, 292] on input "Do an extensive review of the calendar" at bounding box center [444, 294] width 15 height 15
radio input "true"
click at [624, 455] on button "SUBMIT" at bounding box center [674, 461] width 127 height 30
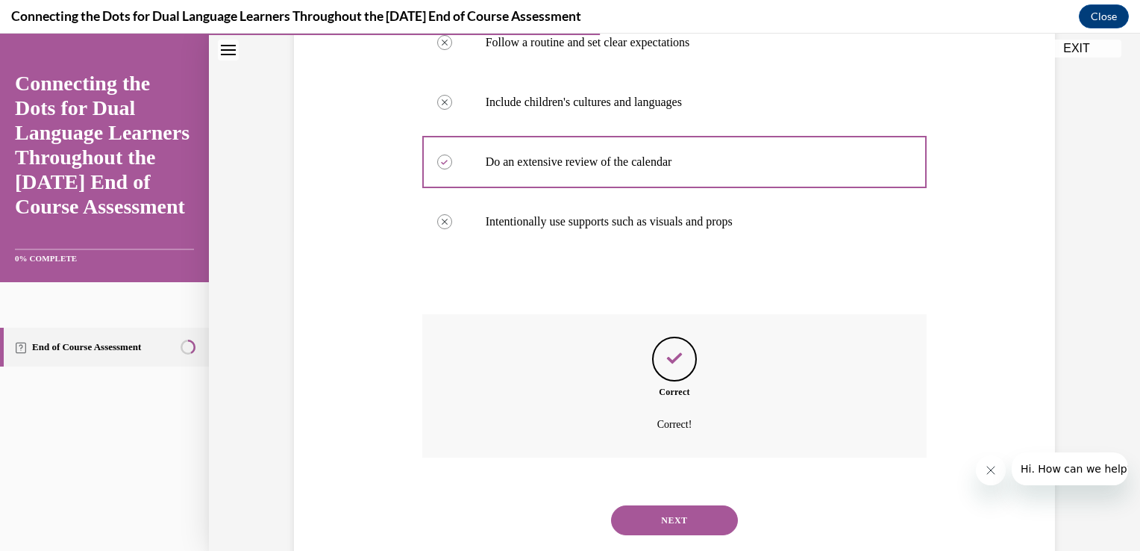
scroll to position [355, 0]
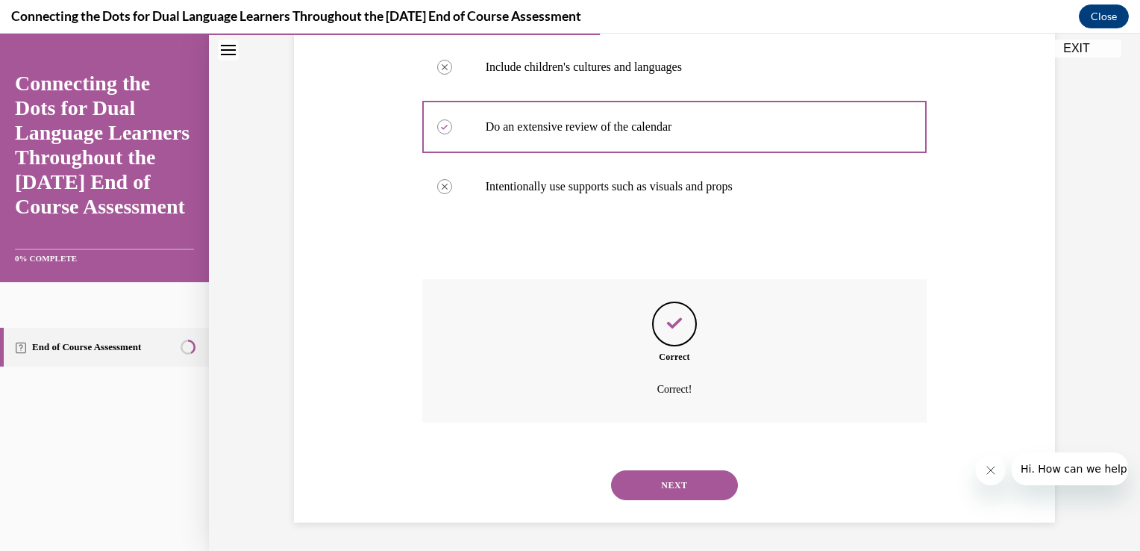
click at [686, 492] on button "NEXT" at bounding box center [674, 485] width 127 height 30
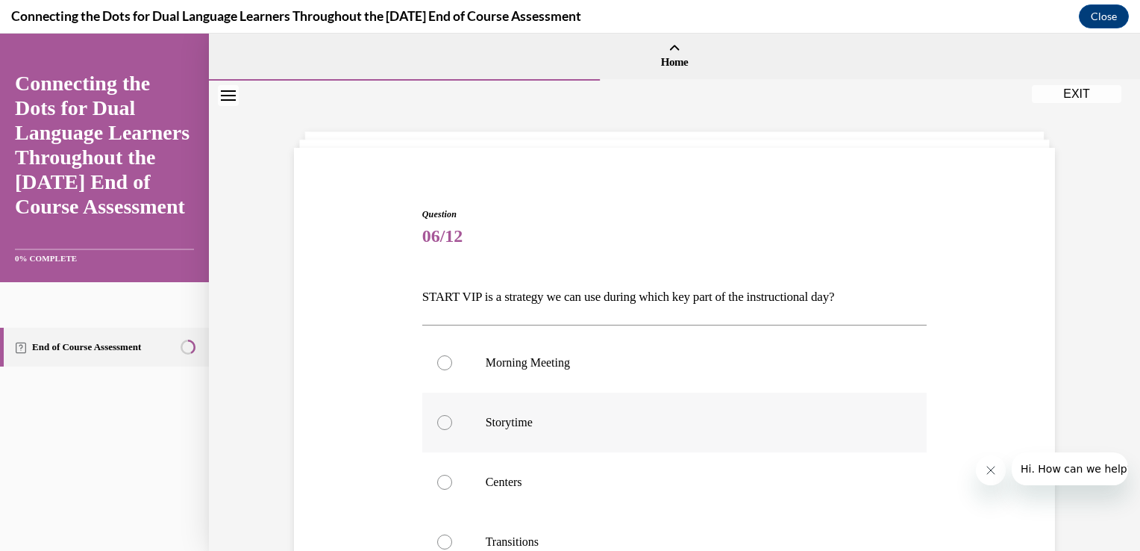
click at [448, 416] on label "Storytime" at bounding box center [674, 423] width 505 height 60
click at [448, 416] on input "Storytime" at bounding box center [444, 422] width 15 height 15
radio input "true"
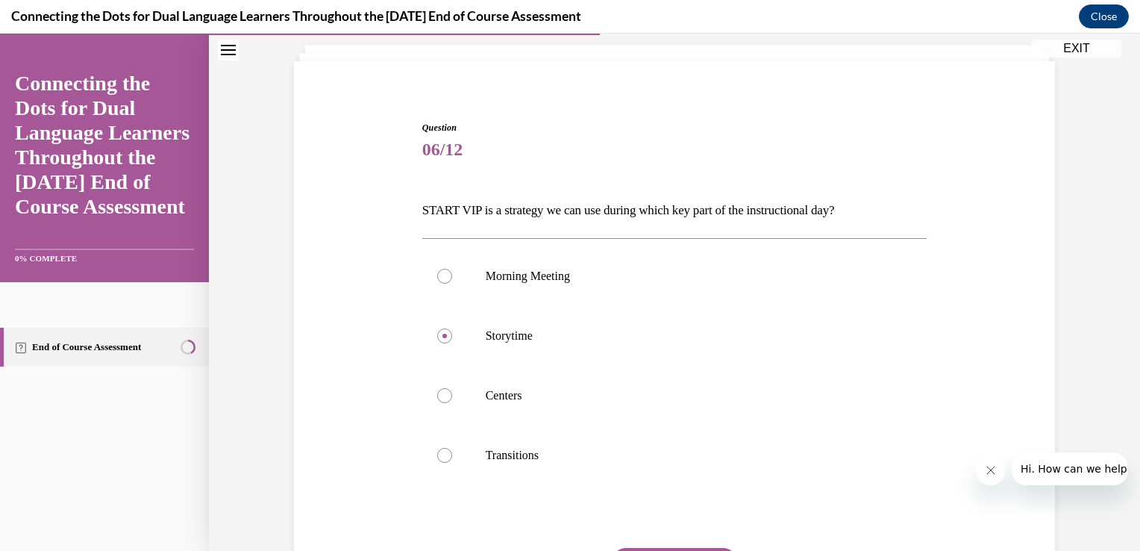
scroll to position [169, 0]
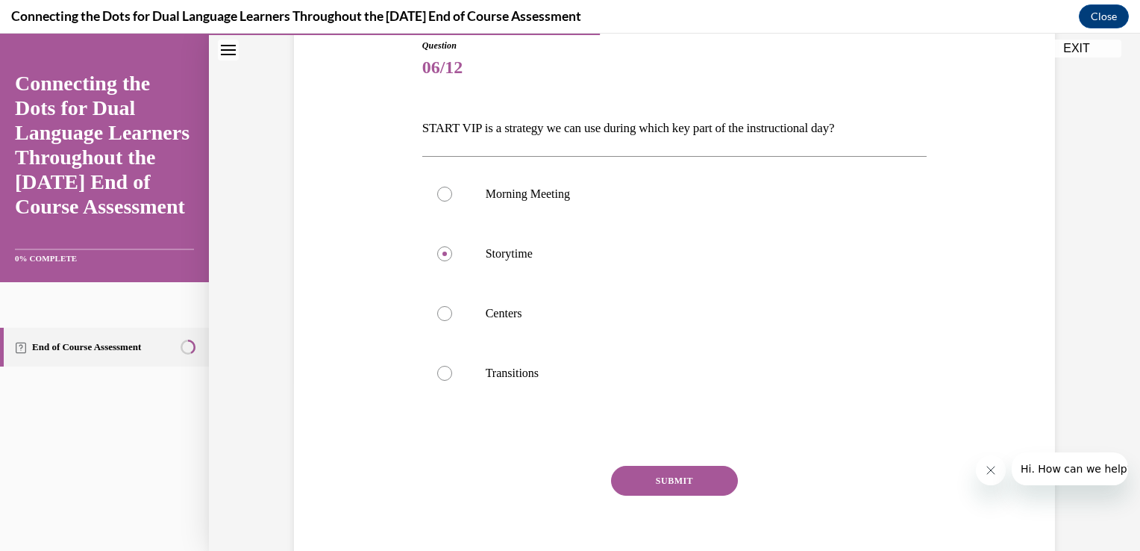
click at [671, 482] on button "SUBMIT" at bounding box center [674, 481] width 127 height 30
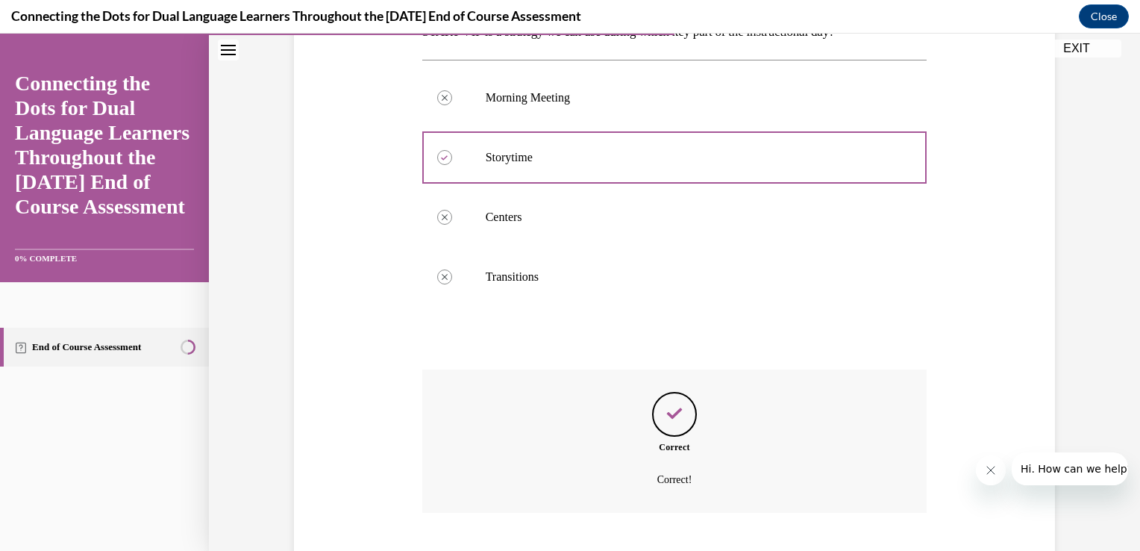
scroll to position [355, 0]
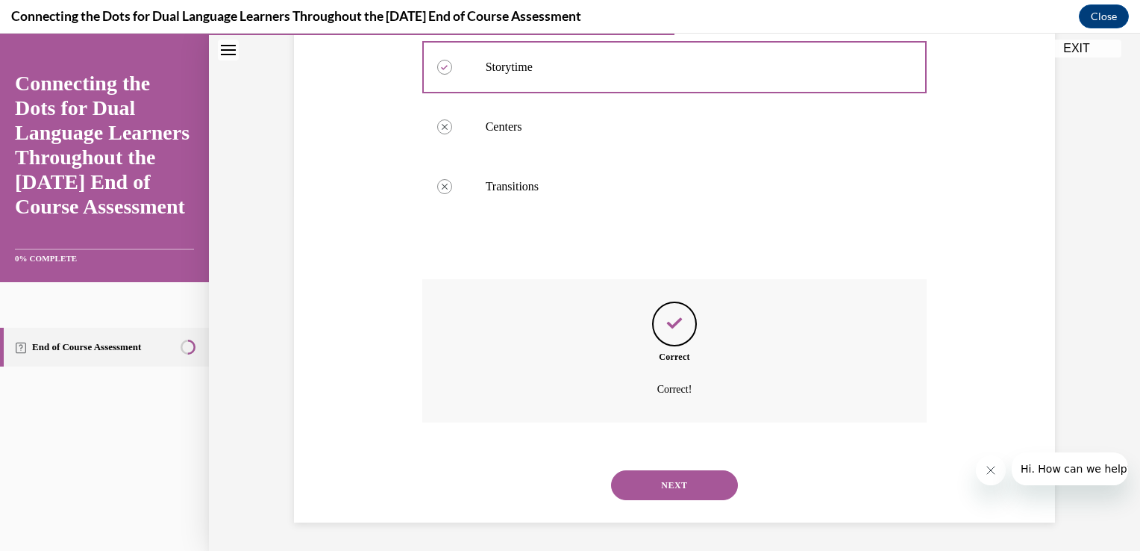
click at [671, 482] on button "NEXT" at bounding box center [674, 485] width 127 height 30
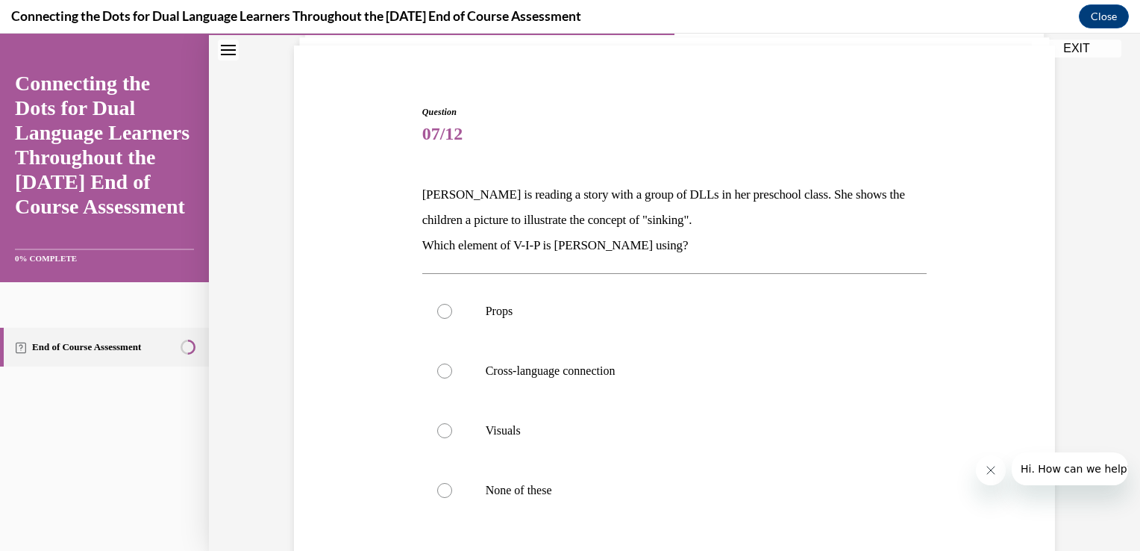
scroll to position [140, 0]
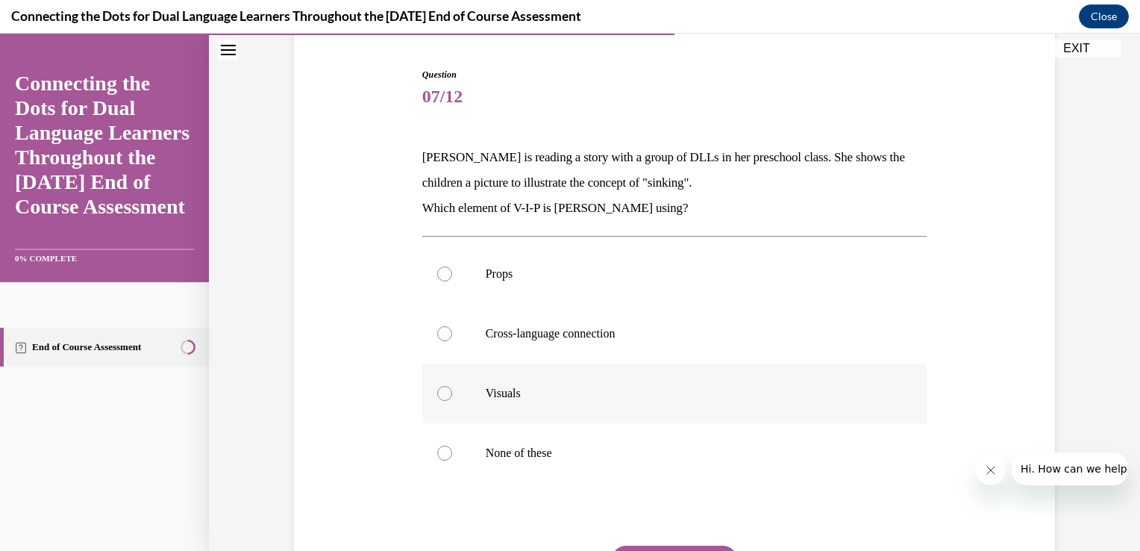
click at [437, 395] on div at bounding box center [444, 393] width 15 height 15
click at [437, 395] on input "Visuals" at bounding box center [444, 393] width 15 height 15
radio input "true"
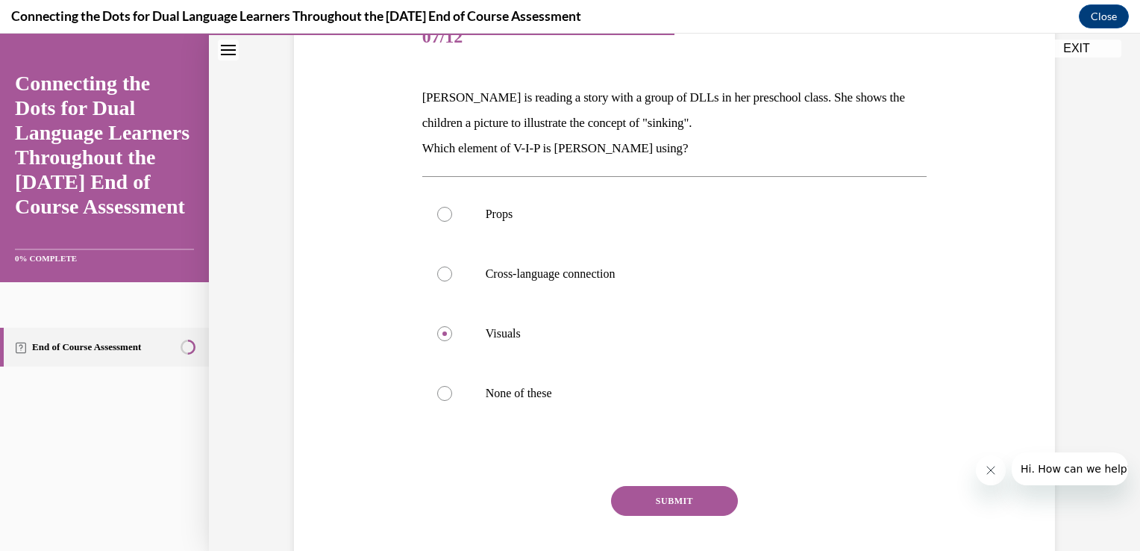
scroll to position [228, 0]
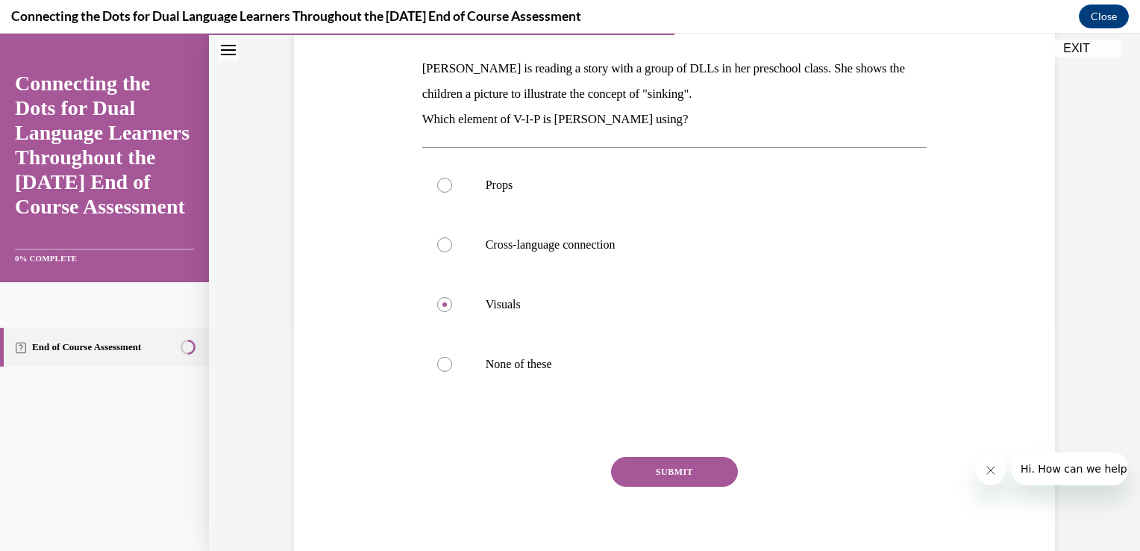
click at [642, 472] on button "SUBMIT" at bounding box center [674, 472] width 127 height 30
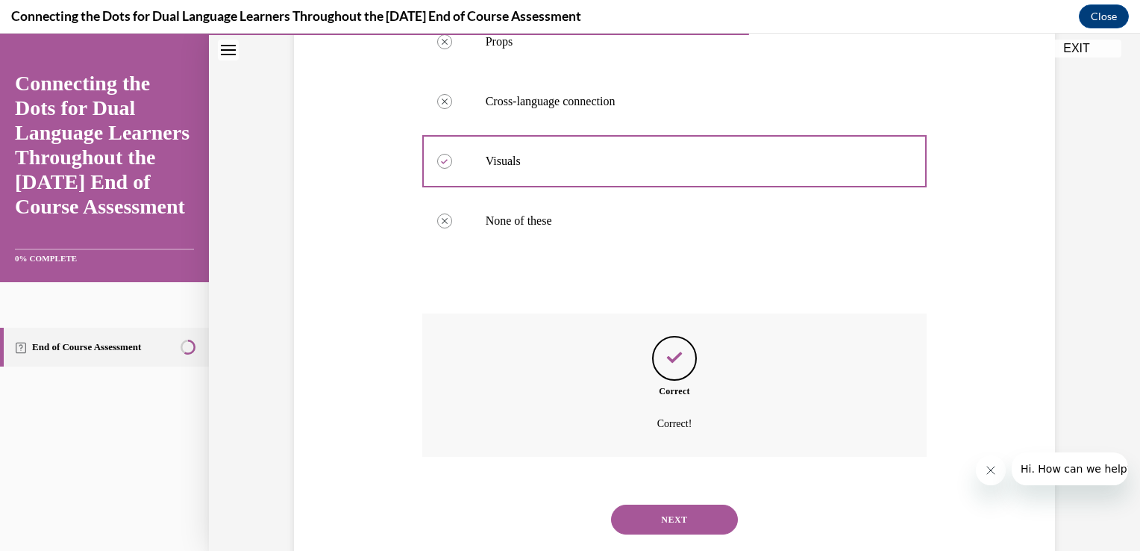
scroll to position [406, 0]
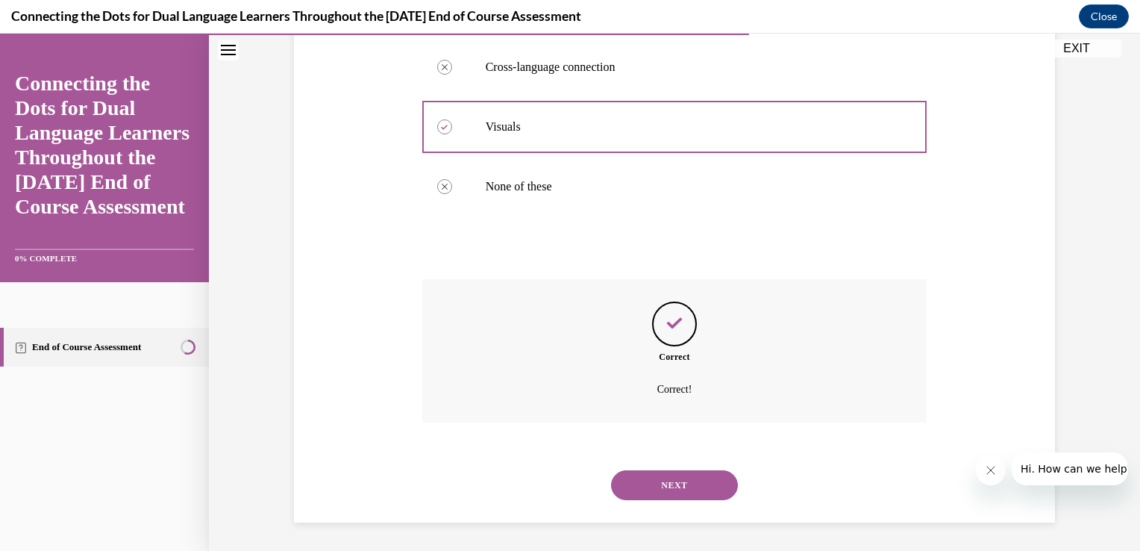
click at [648, 490] on button "NEXT" at bounding box center [674, 485] width 127 height 30
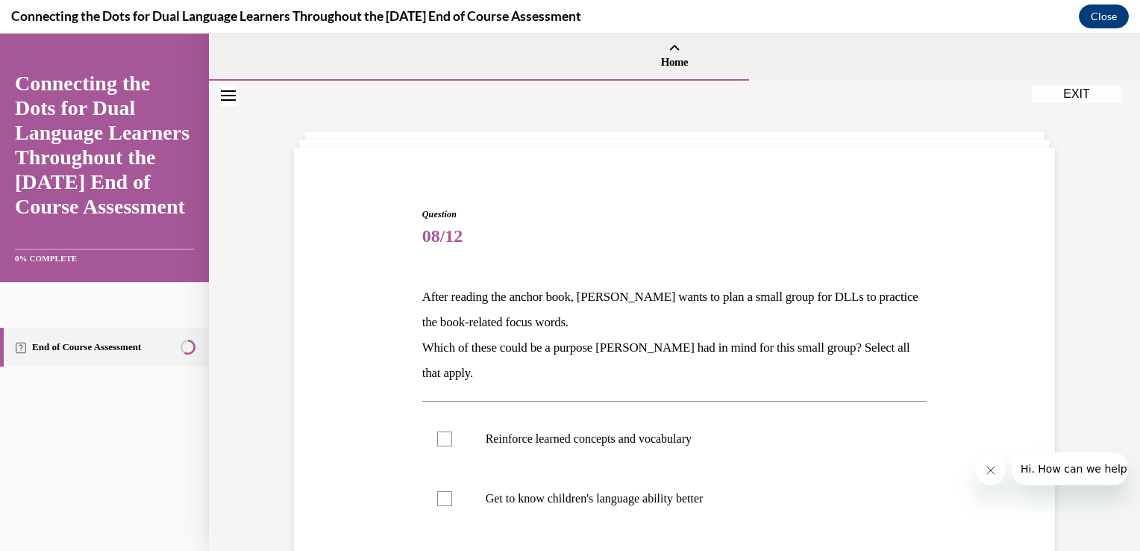
scroll to position [19, 0]
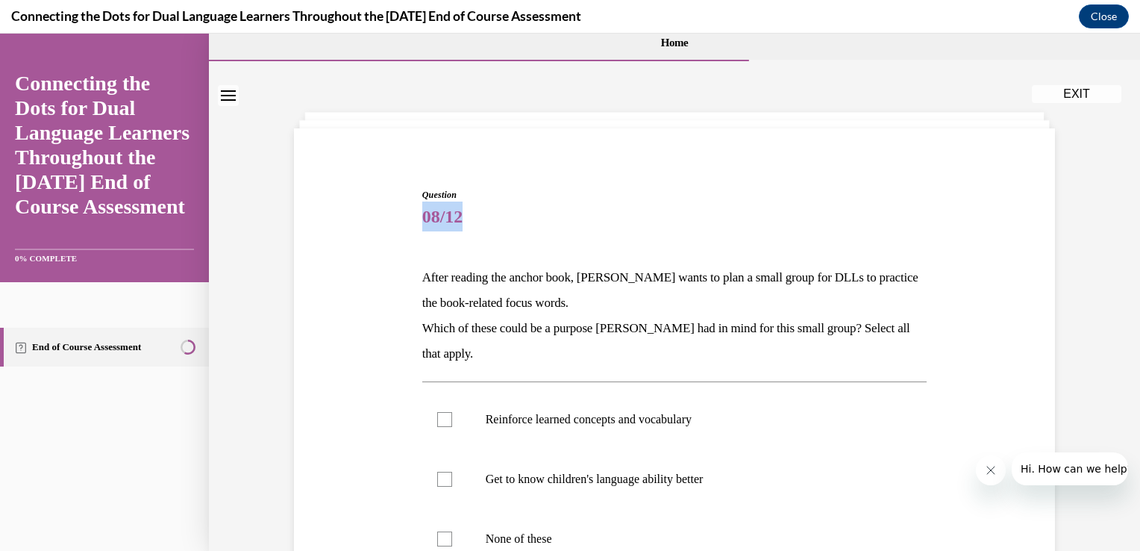
drag, startPoint x: 1128, startPoint y: 180, endPoint x: 1132, endPoint y: 208, distance: 28.6
click at [1128, 208] on div "Home Question 07/12 Lucia is reading a story with a group of DLLs in her presch…" at bounding box center [674, 292] width 931 height 517
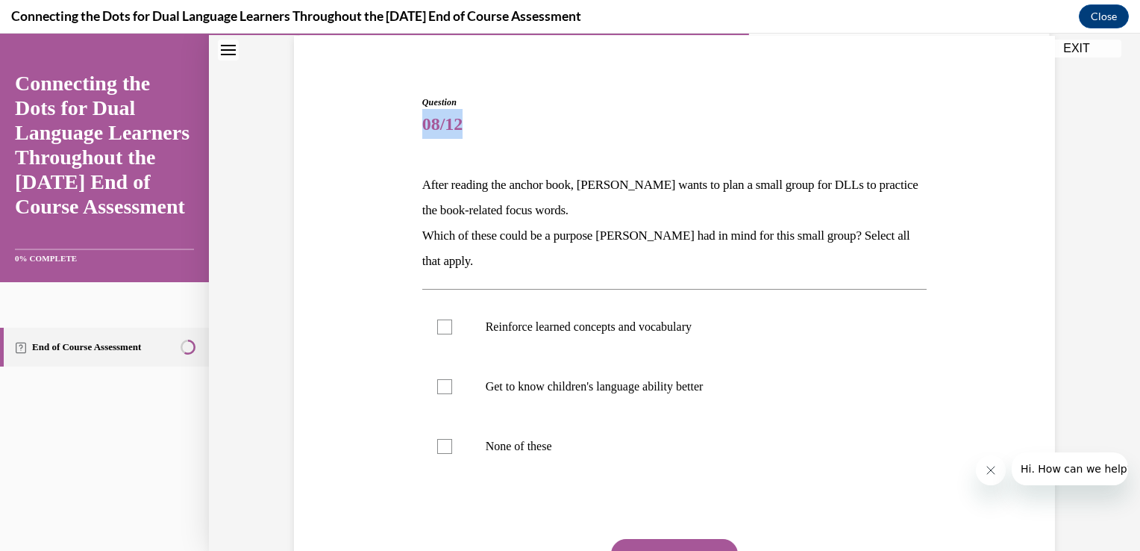
scroll to position [115, 0]
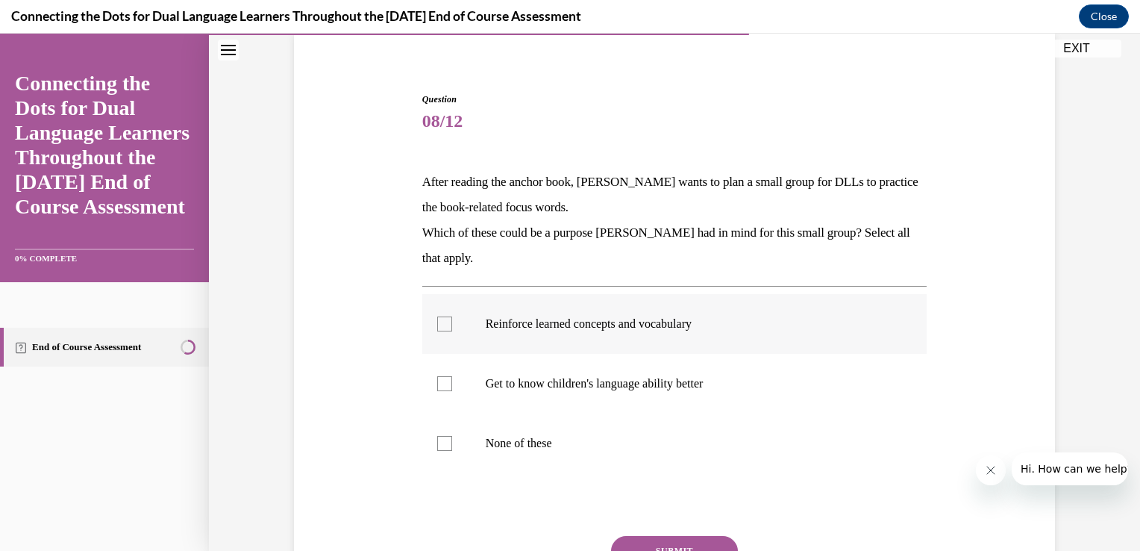
click at [437, 330] on div at bounding box center [444, 323] width 15 height 15
click at [437, 330] on input "Reinforce learned concepts and vocabulary" at bounding box center [444, 323] width 15 height 15
checkbox input "true"
click at [442, 388] on div at bounding box center [444, 383] width 15 height 15
click at [442, 388] on input "Get to know children's language ability better" at bounding box center [444, 383] width 15 height 15
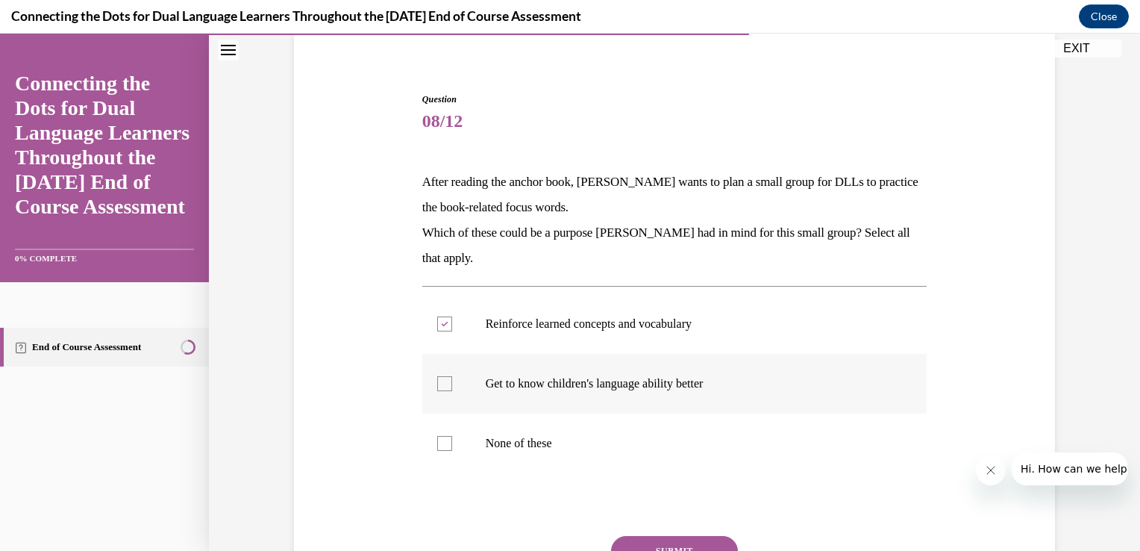
checkbox input "true"
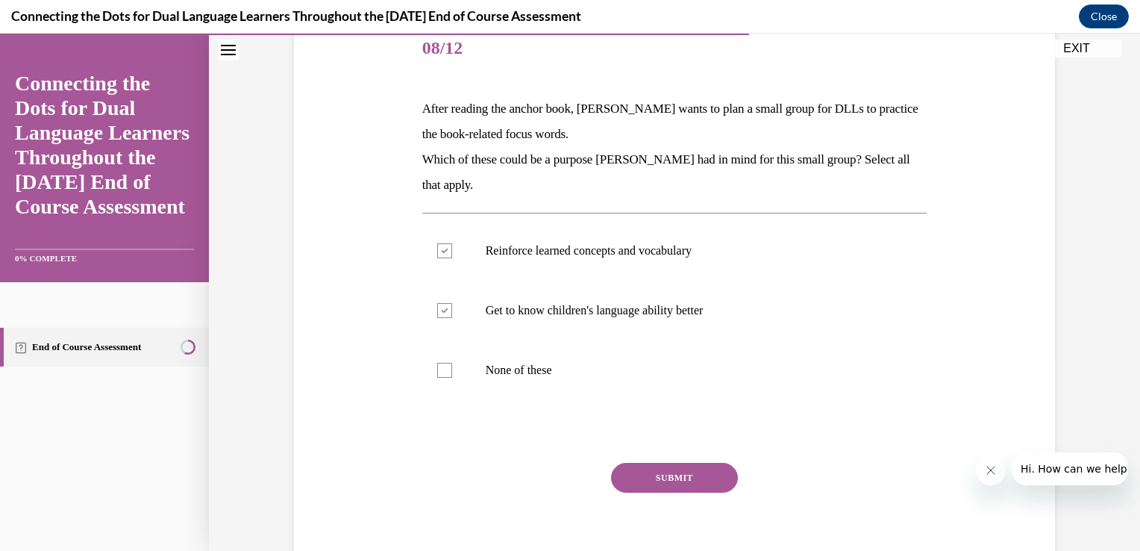
scroll to position [206, 0]
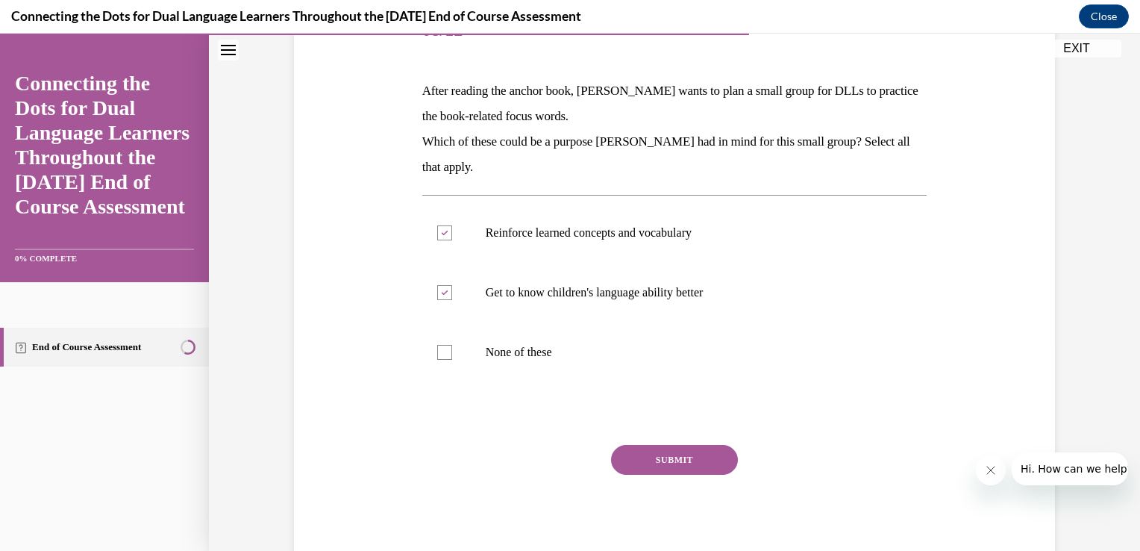
click at [656, 461] on button "SUBMIT" at bounding box center [674, 460] width 127 height 30
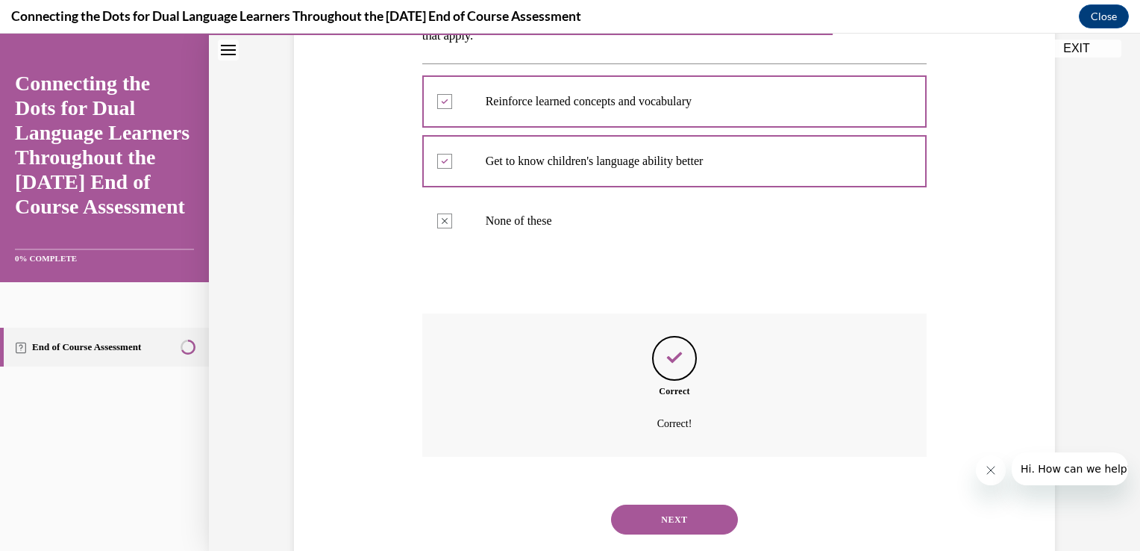
scroll to position [372, 0]
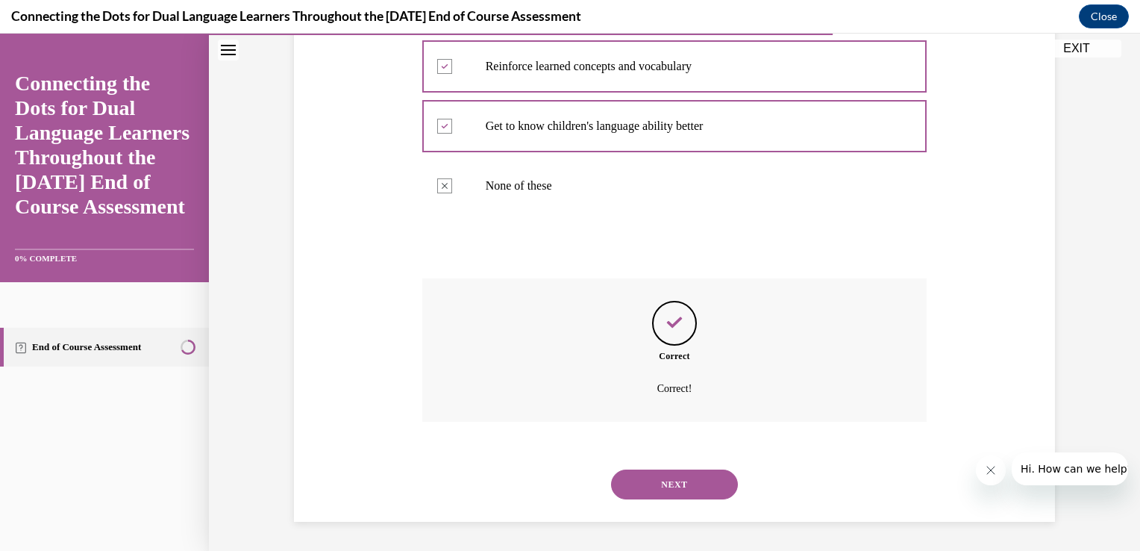
click at [674, 487] on button "NEXT" at bounding box center [674, 484] width 127 height 30
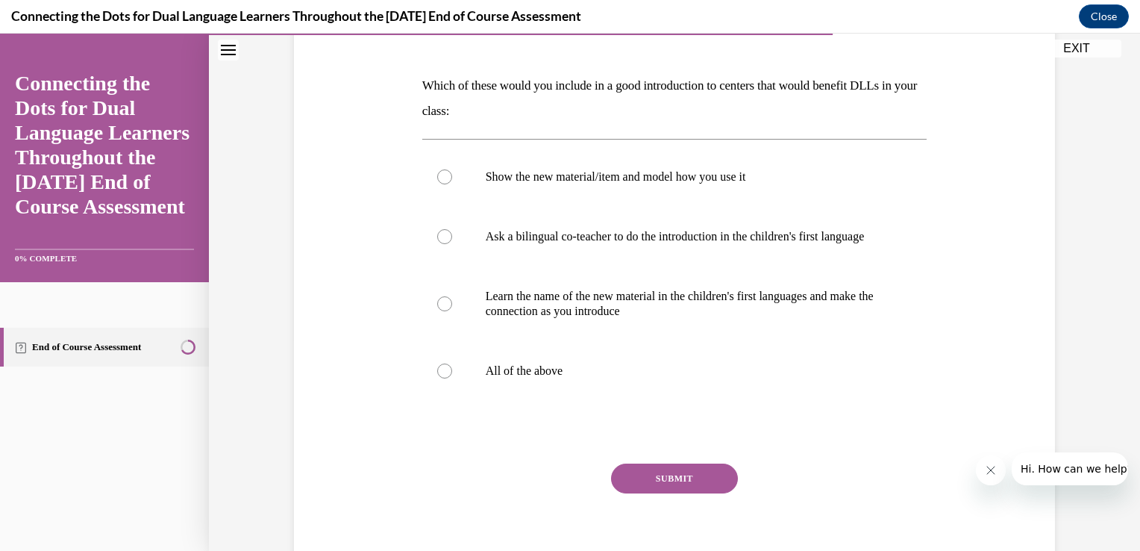
scroll to position [225, 0]
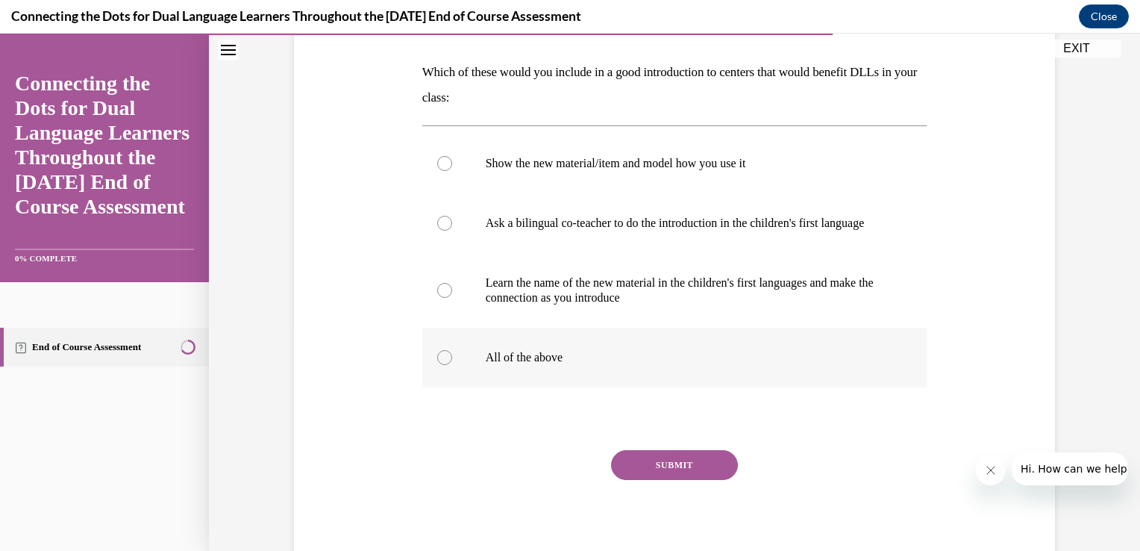
click at [457, 371] on label "All of the above" at bounding box center [674, 358] width 505 height 60
click at [452, 365] on input "All of the above" at bounding box center [444, 357] width 15 height 15
radio input "true"
click at [700, 477] on button "SUBMIT" at bounding box center [674, 465] width 127 height 30
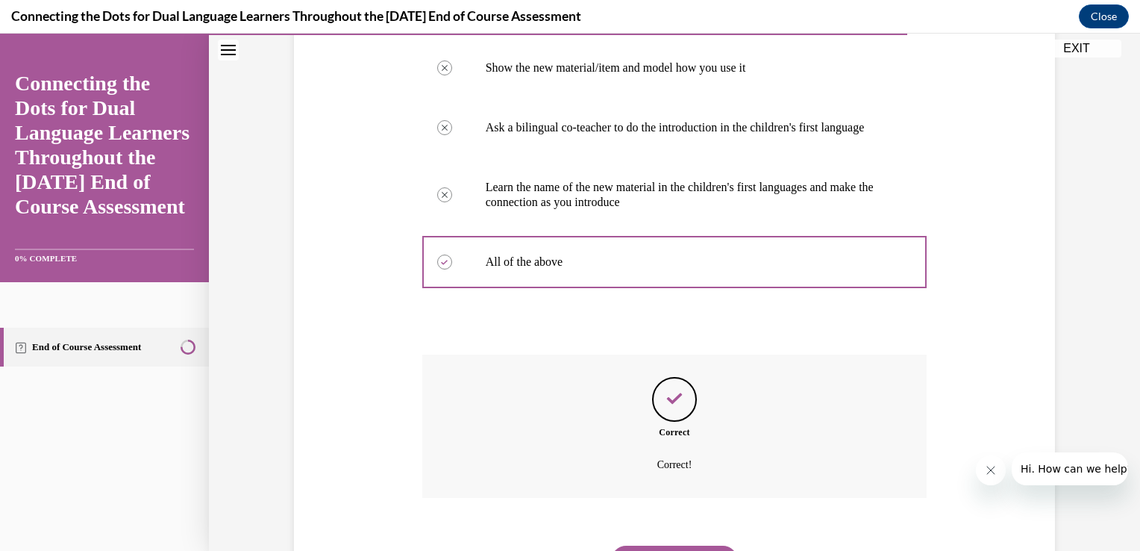
scroll to position [411, 0]
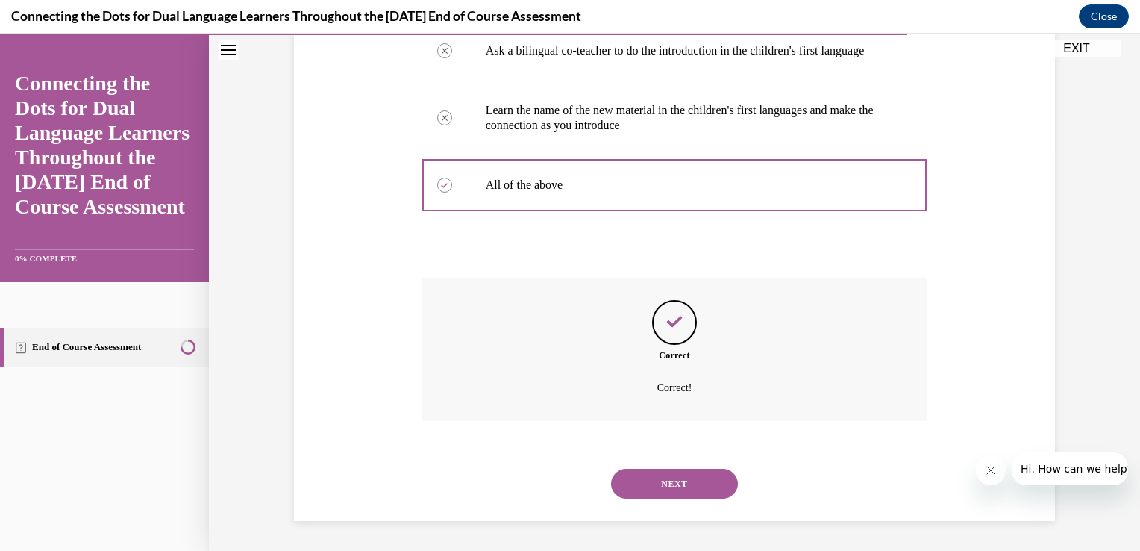
click at [691, 485] on button "NEXT" at bounding box center [674, 484] width 127 height 30
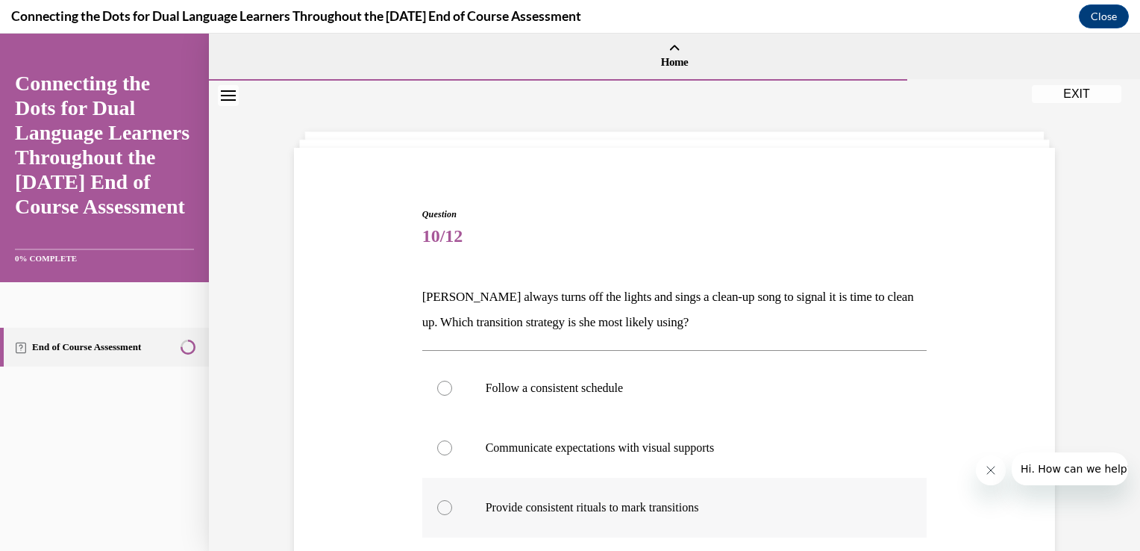
click at [448, 505] on label "Provide consistent rituals to mark transitions" at bounding box center [674, 508] width 505 height 60
click at [448, 505] on input "Provide consistent rituals to mark transitions" at bounding box center [444, 507] width 15 height 15
radio input "true"
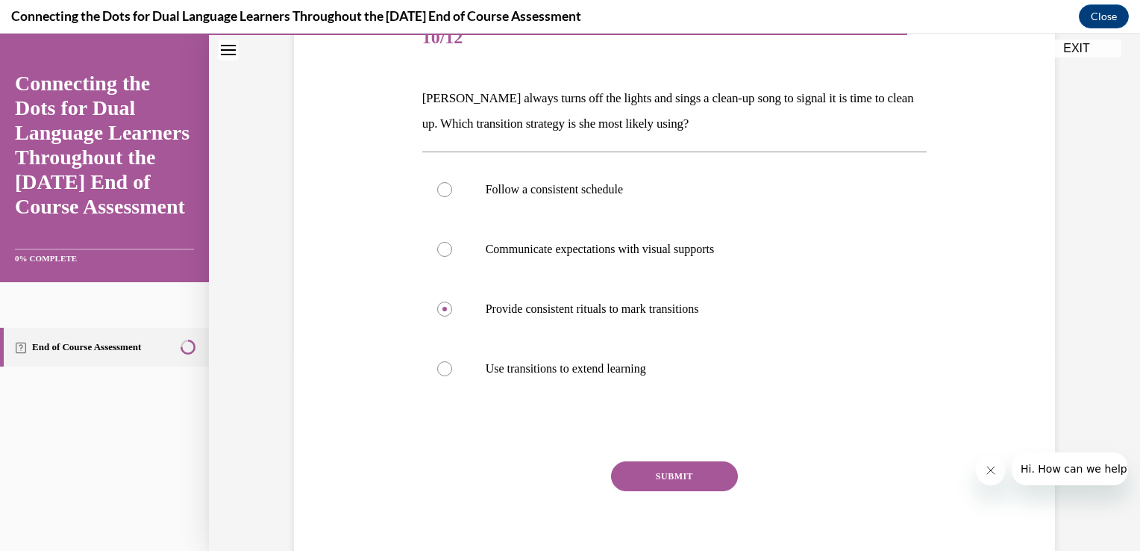
scroll to position [200, 0]
click at [695, 472] on button "SUBMIT" at bounding box center [674, 475] width 127 height 30
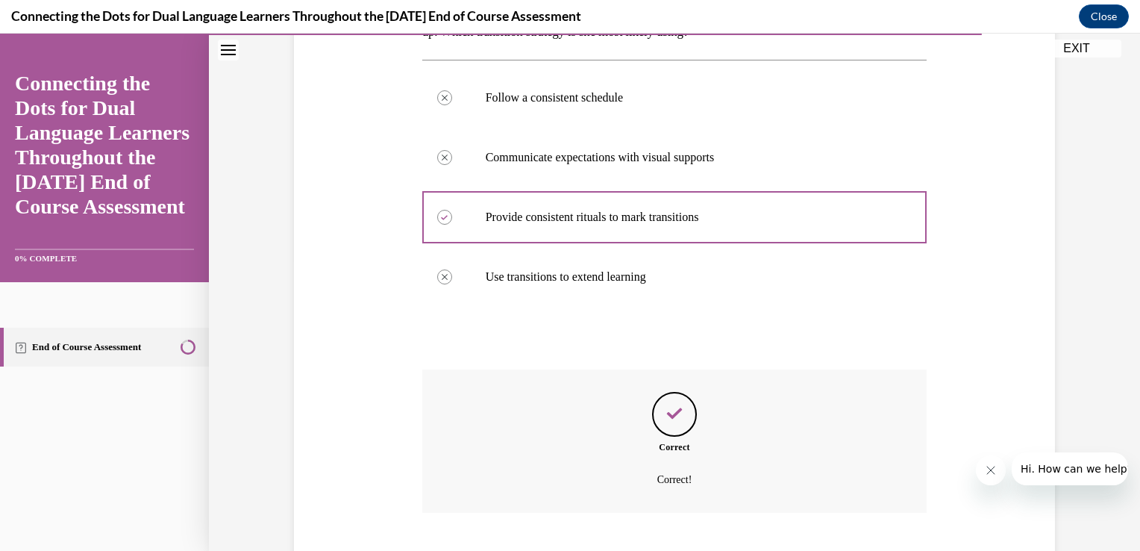
scroll to position [381, 0]
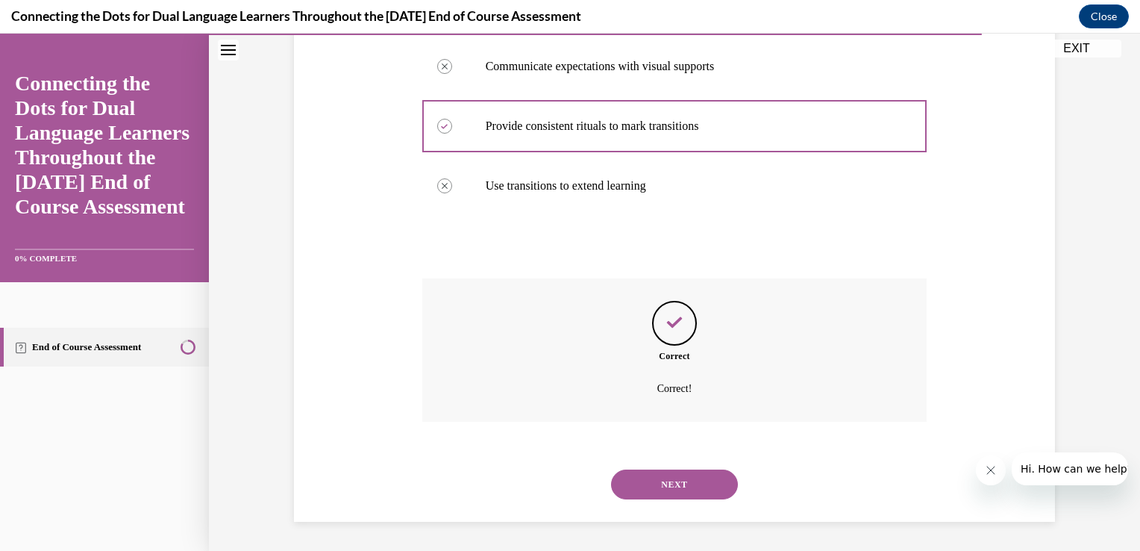
click at [695, 472] on button "NEXT" at bounding box center [674, 484] width 127 height 30
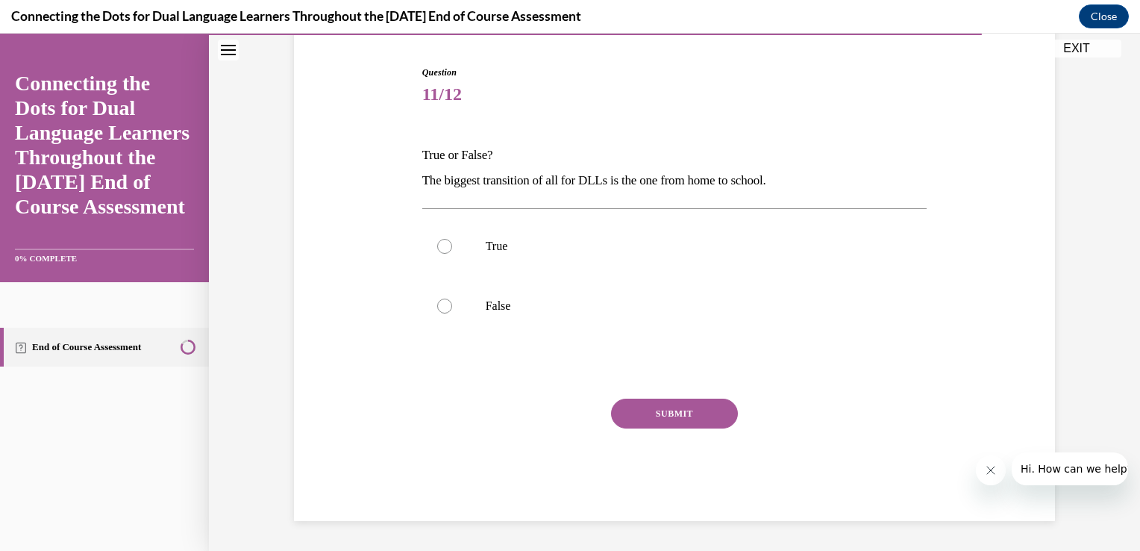
scroll to position [141, 0]
click at [470, 248] on label "True" at bounding box center [674, 247] width 505 height 60
click at [452, 248] on input "True" at bounding box center [444, 247] width 15 height 15
radio input "true"
click at [687, 404] on button "SUBMIT" at bounding box center [674, 414] width 127 height 30
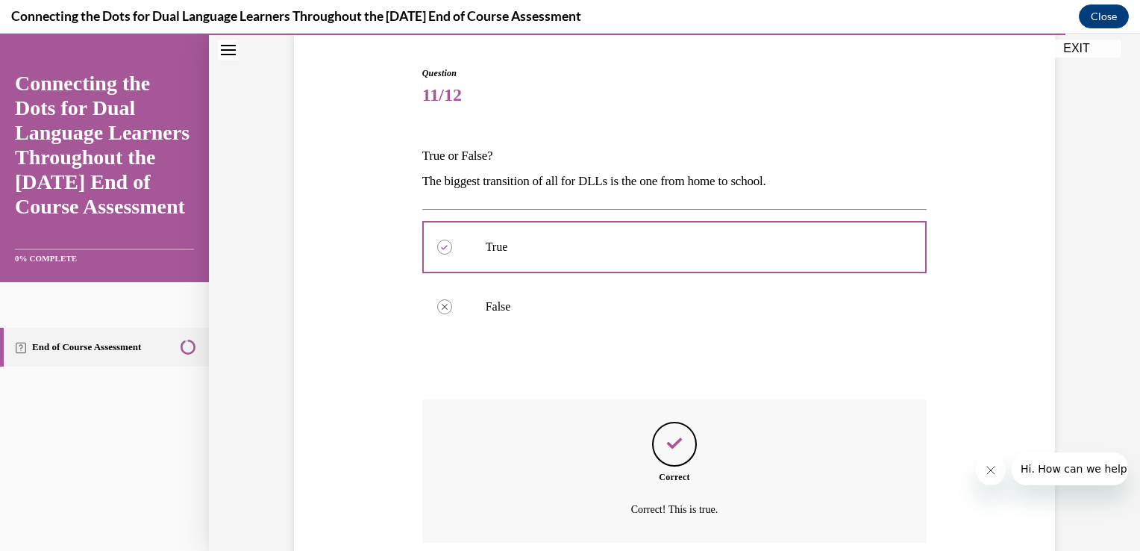
scroll to position [262, 0]
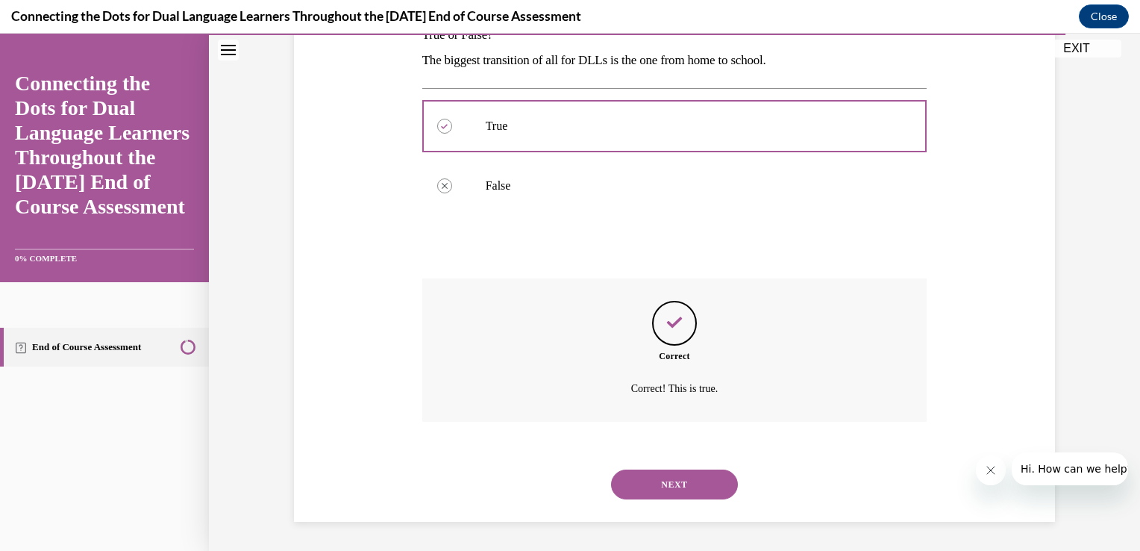
click at [697, 481] on button "NEXT" at bounding box center [674, 484] width 127 height 30
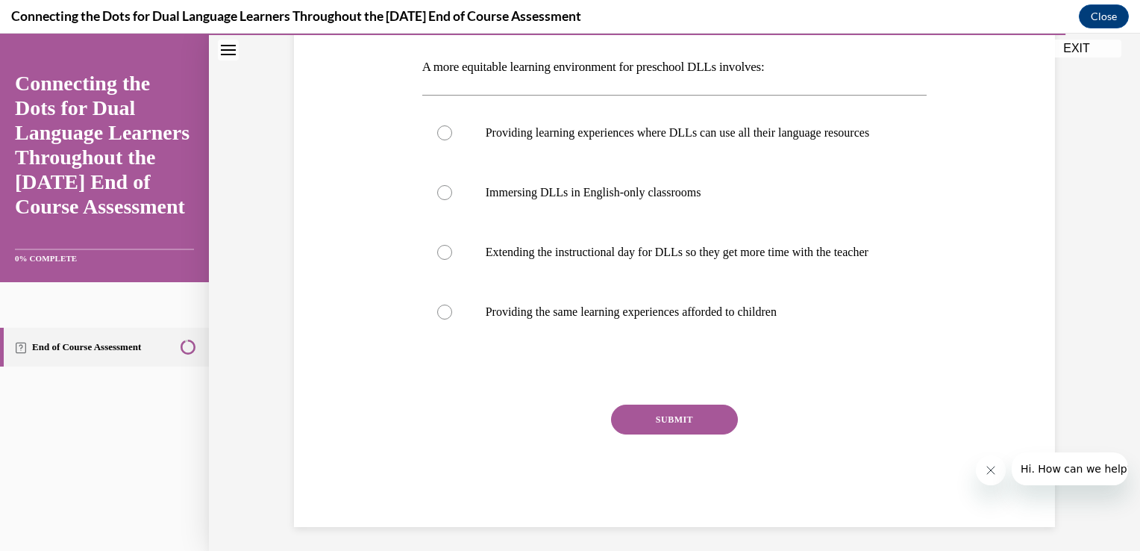
scroll to position [265, 0]
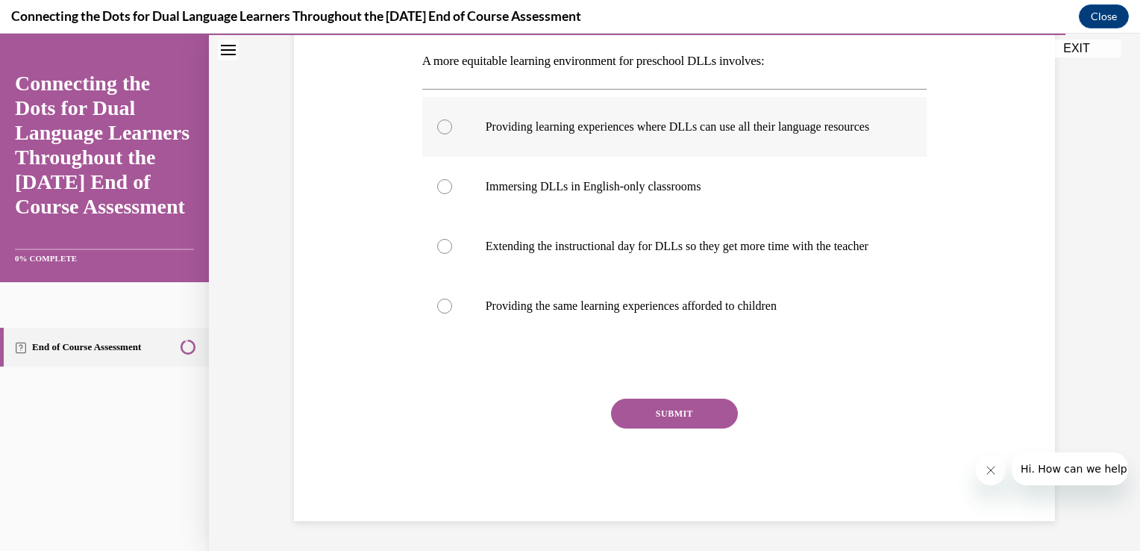
click at [457, 117] on label "Providing learning experiences where DLLs can use all their language resources" at bounding box center [674, 127] width 505 height 60
click at [452, 119] on input "Providing learning experiences where DLLs can use all their language resources" at bounding box center [444, 126] width 15 height 15
radio input "true"
click at [652, 408] on button "SUBMIT" at bounding box center [674, 413] width 127 height 30
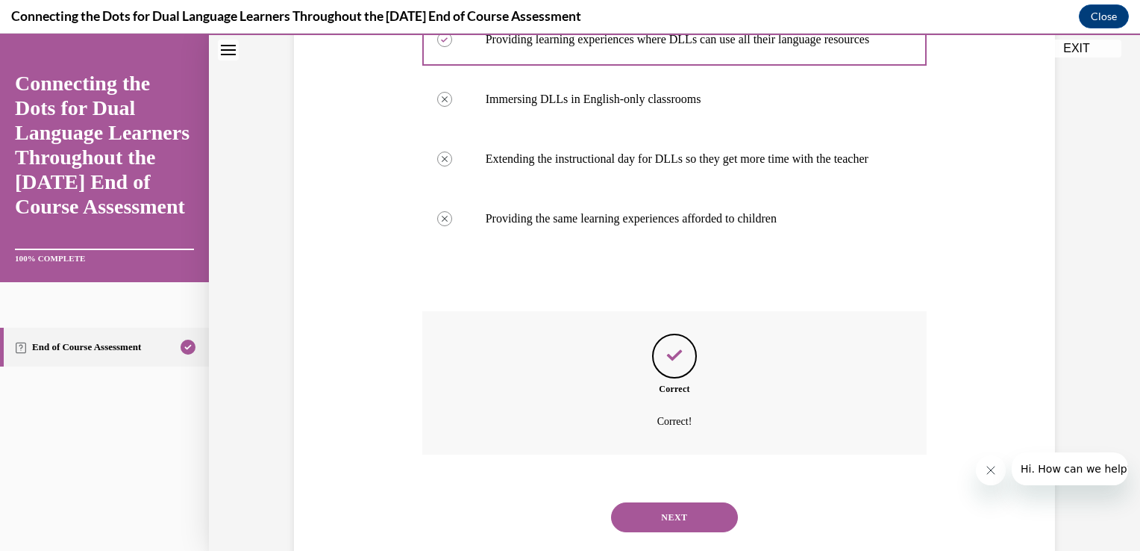
scroll to position [385, 0]
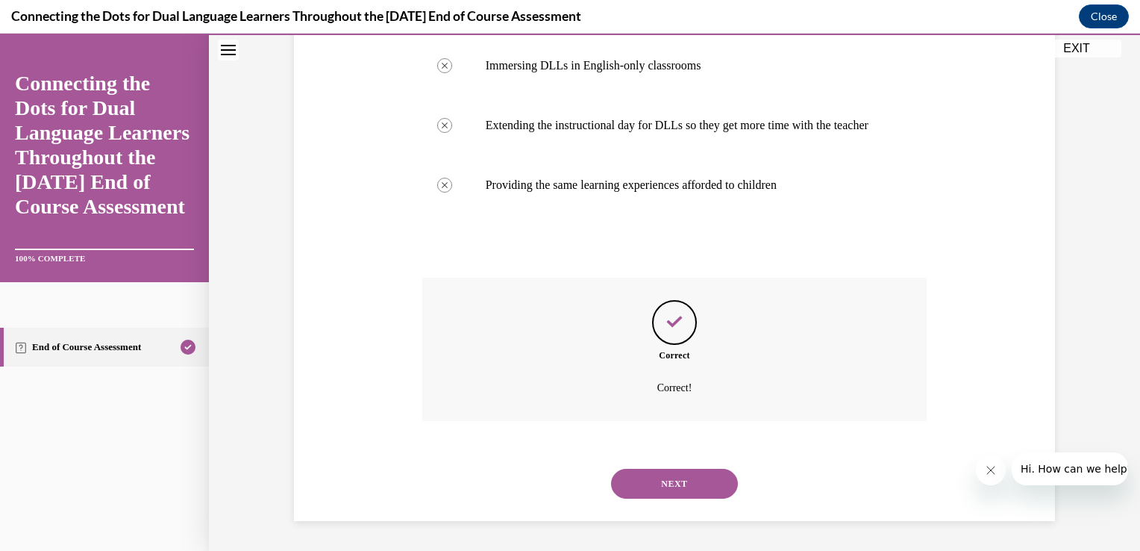
click at [660, 469] on button "NEXT" at bounding box center [674, 484] width 127 height 30
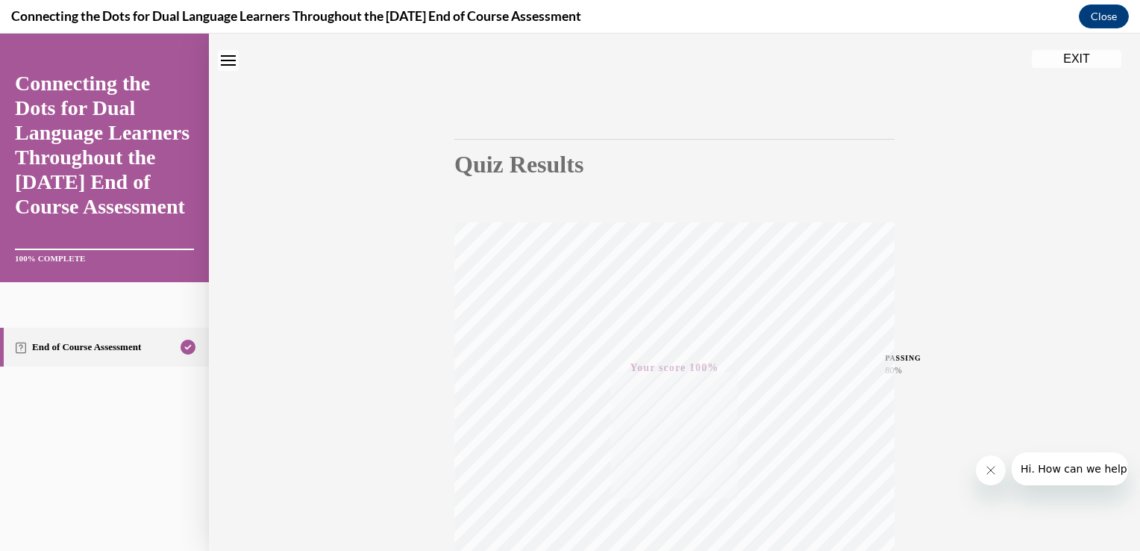
scroll to position [0, 0]
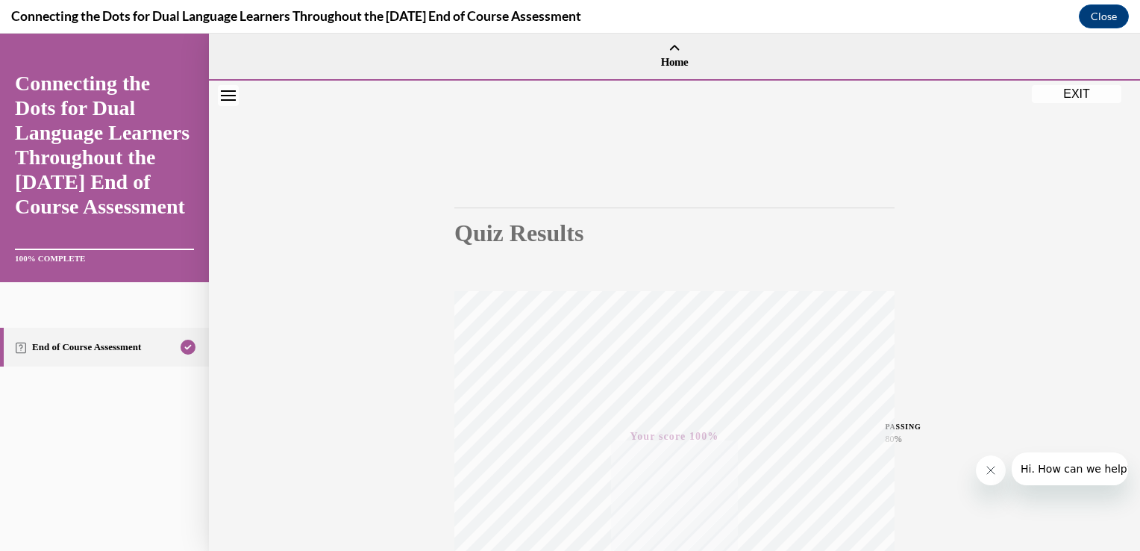
click at [1087, 100] on button "EXIT" at bounding box center [1077, 94] width 90 height 18
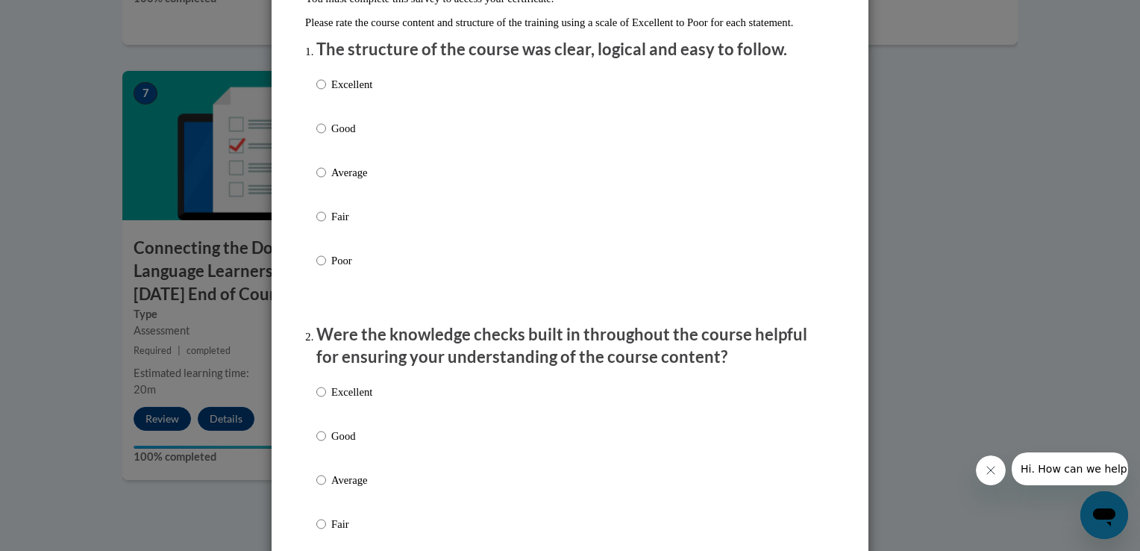
scroll to position [185, 0]
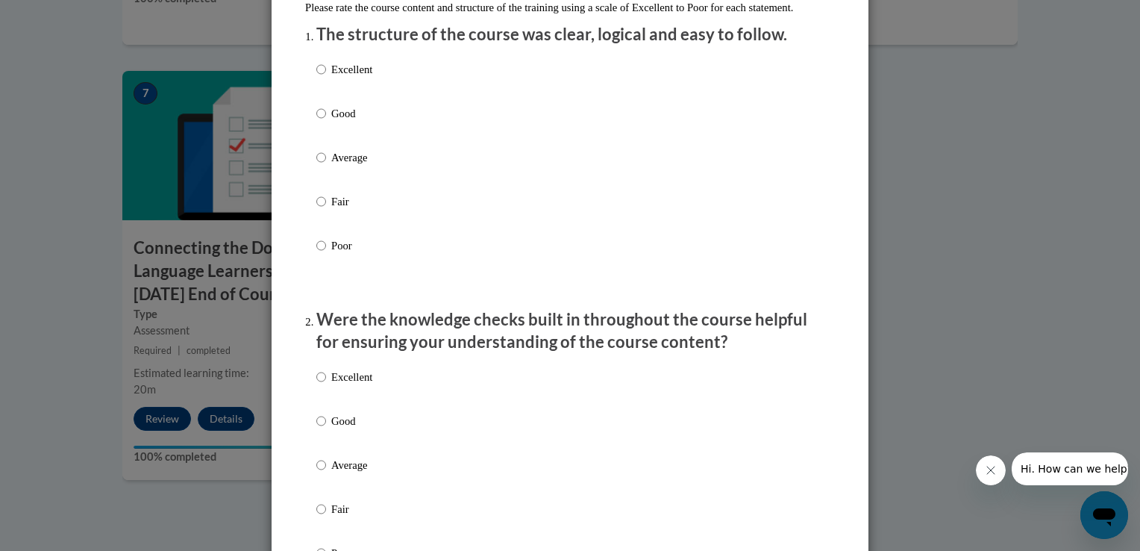
click at [335, 122] on p "Good" at bounding box center [351, 113] width 41 height 16
click at [326, 122] on input "Good" at bounding box center [321, 113] width 10 height 16
radio input "true"
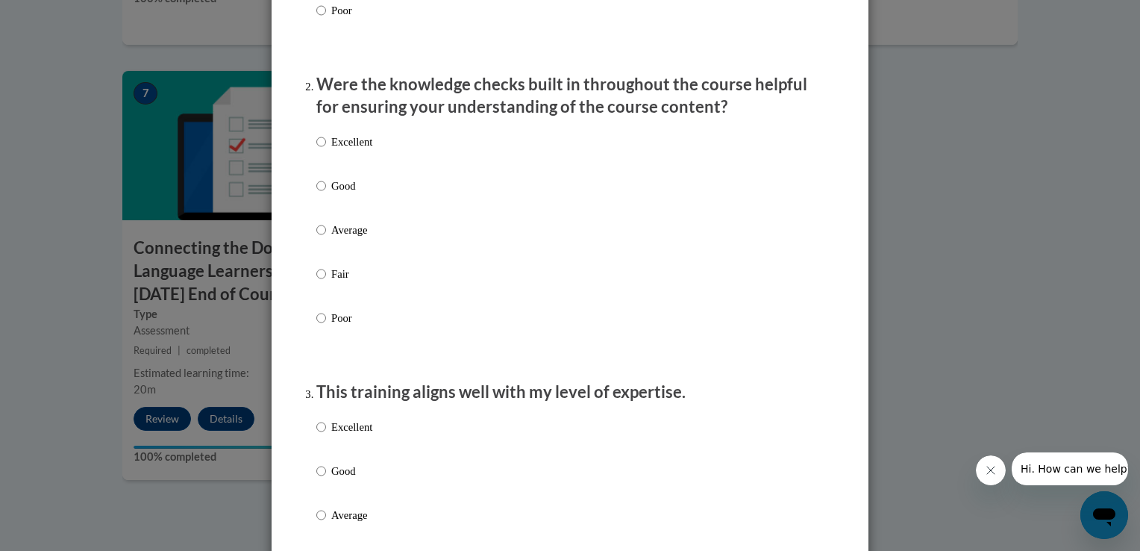
scroll to position [431, 0]
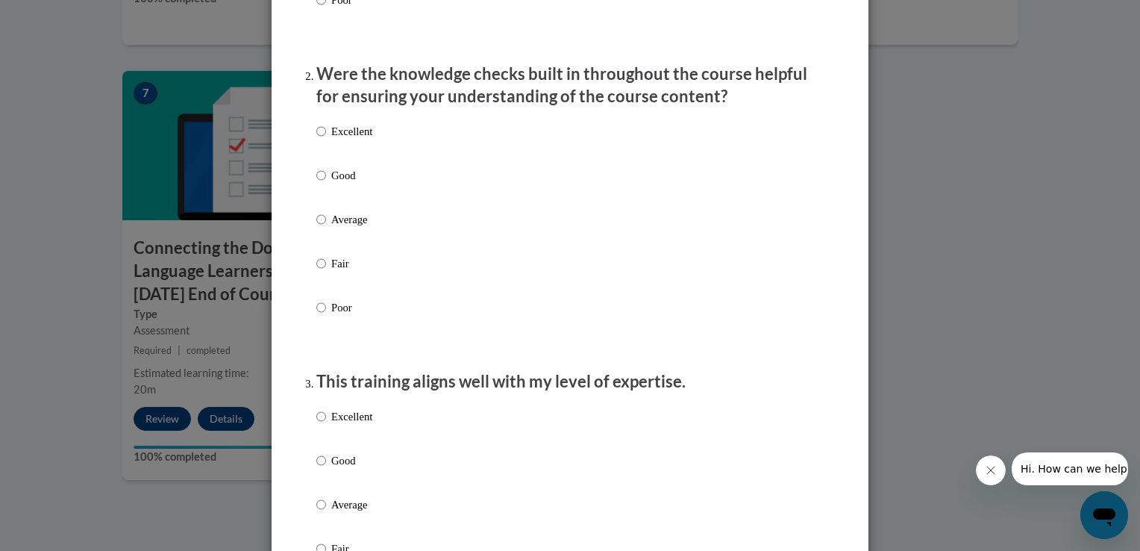
click at [334, 184] on p "Good" at bounding box center [351, 175] width 41 height 16
click at [326, 184] on input "Good" at bounding box center [321, 175] width 10 height 16
radio input "true"
click at [340, 140] on p "Excellent" at bounding box center [351, 131] width 41 height 16
click at [326, 140] on input "Excellent" at bounding box center [321, 131] width 10 height 16
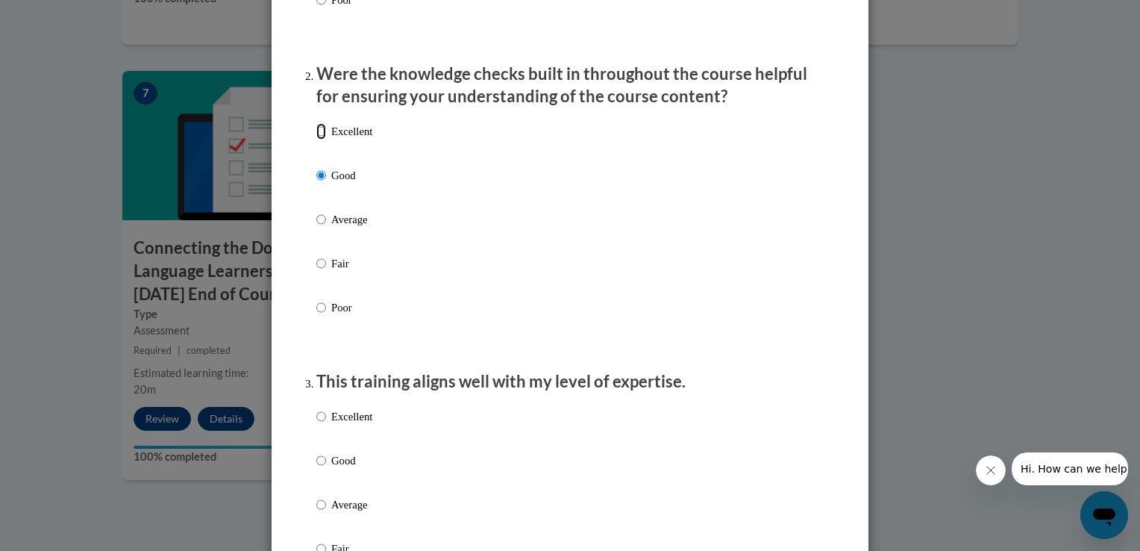
radio input "true"
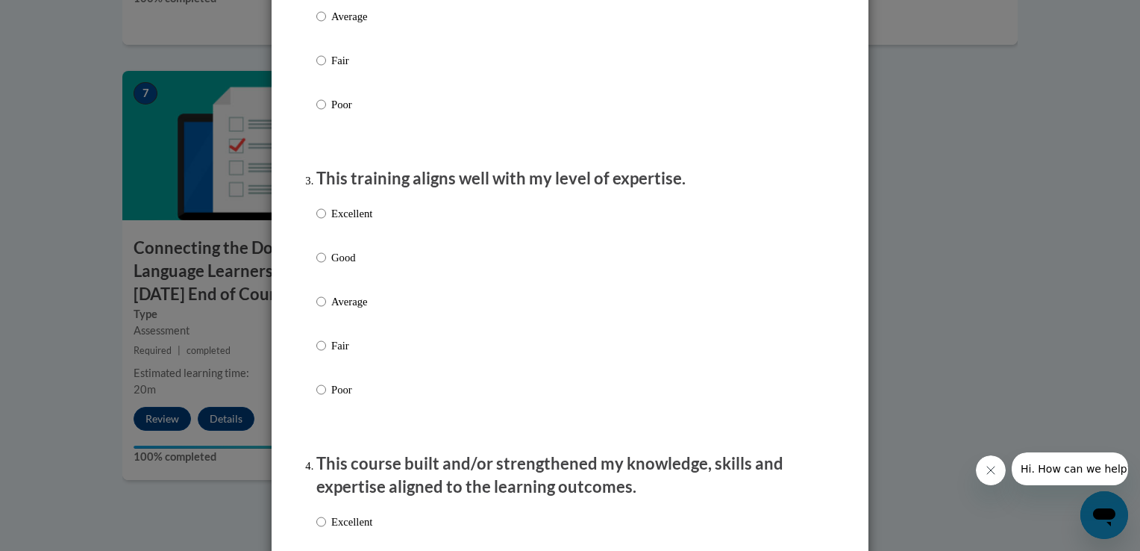
scroll to position [659, 0]
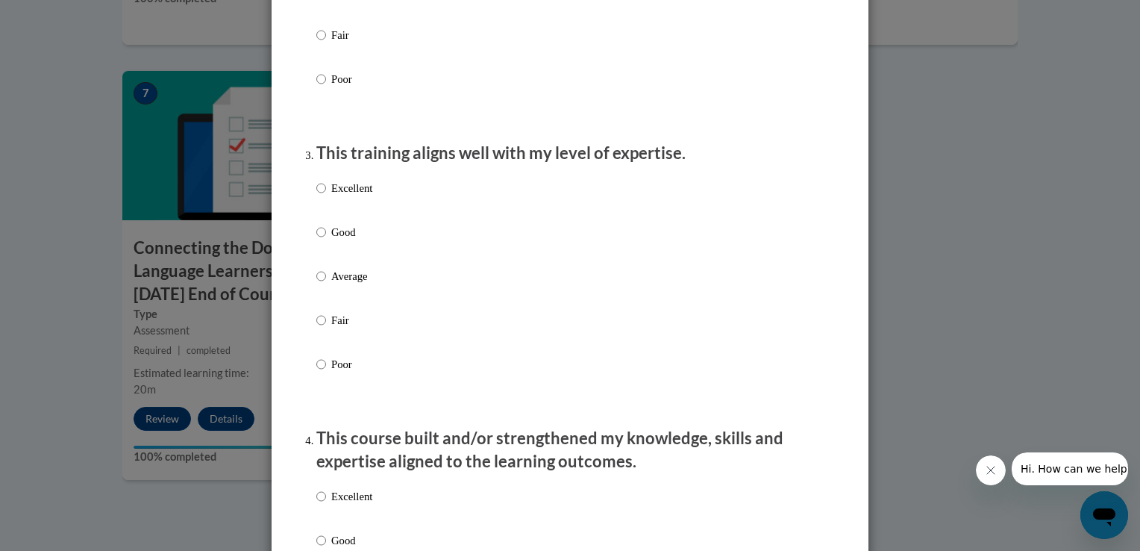
click at [331, 196] on p "Excellent" at bounding box center [351, 188] width 41 height 16
click at [325, 196] on input "Excellent" at bounding box center [321, 188] width 10 height 16
radio input "true"
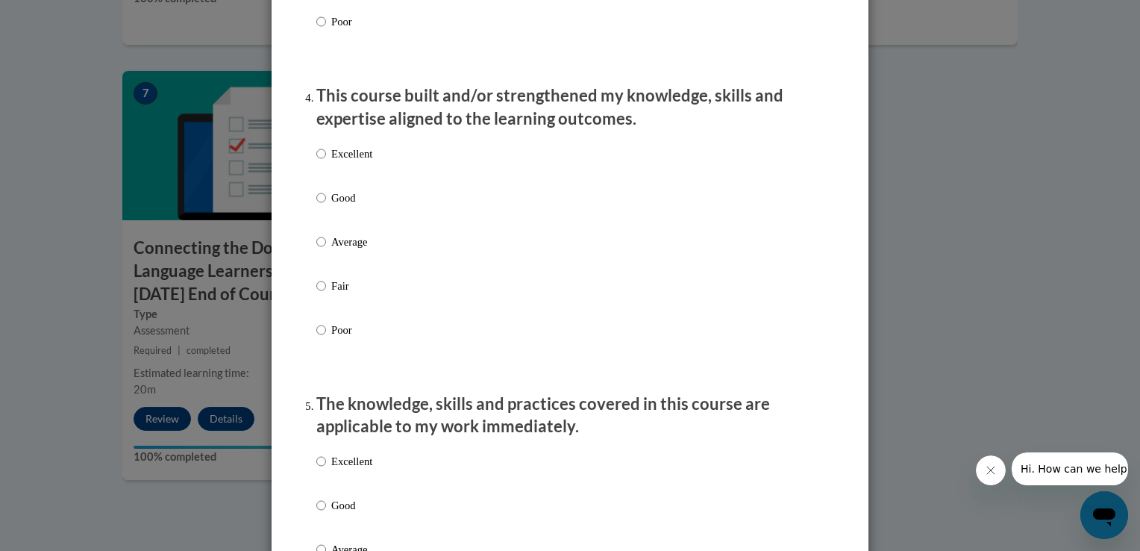
scroll to position [1027, 0]
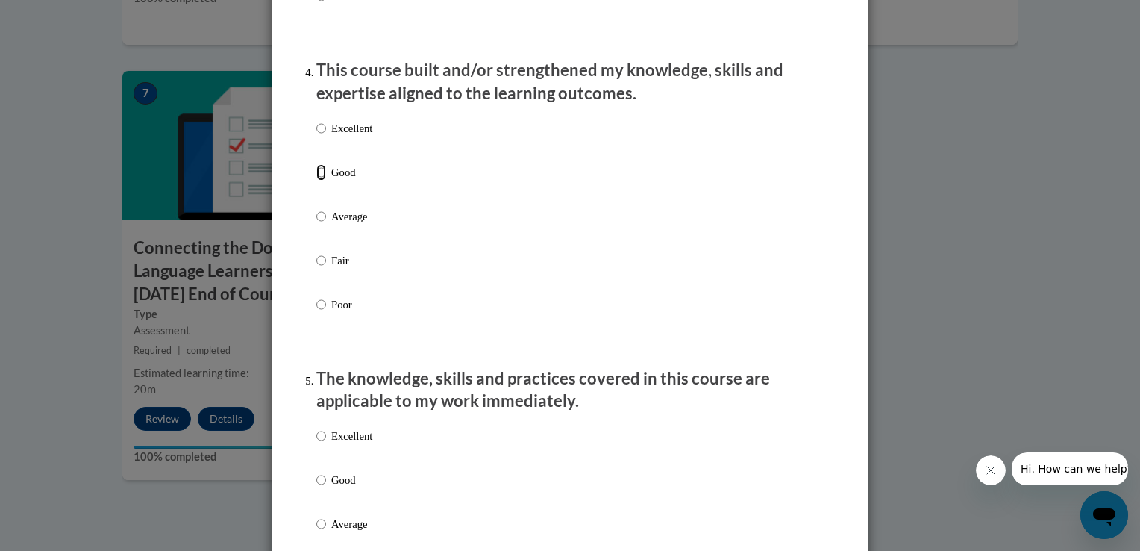
click at [316, 181] on input "Good" at bounding box center [321, 172] width 10 height 16
radio input "true"
click at [333, 137] on p "Excellent" at bounding box center [351, 128] width 41 height 16
click at [326, 137] on input "Excellent" at bounding box center [321, 128] width 10 height 16
radio input "true"
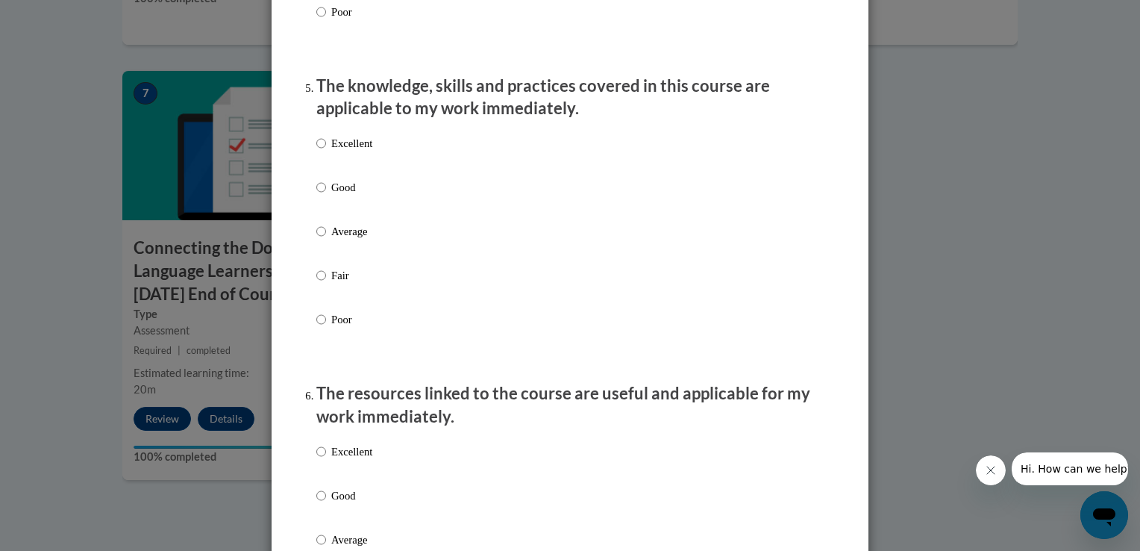
scroll to position [1352, 0]
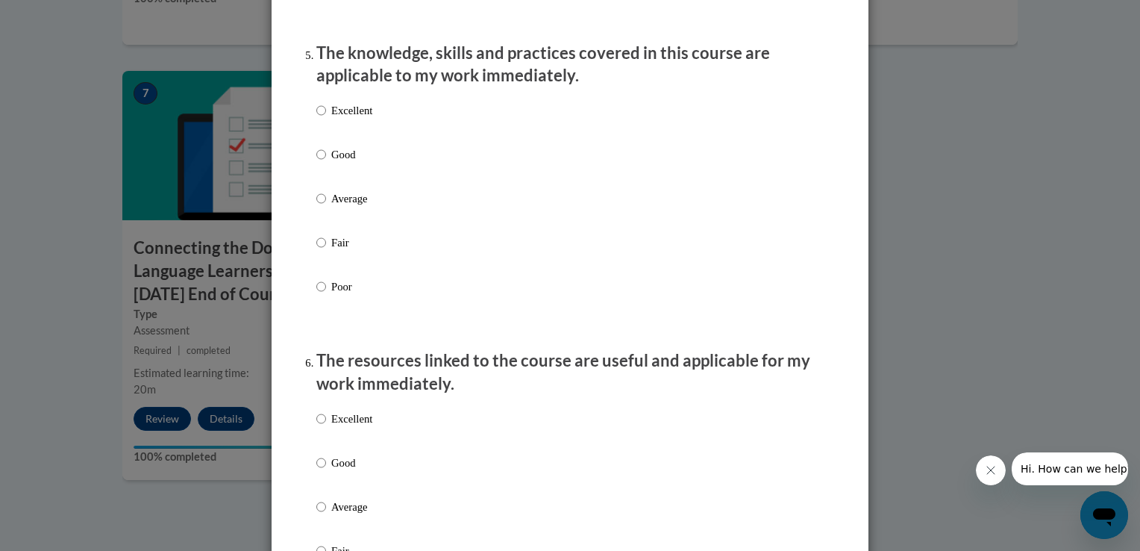
click at [331, 136] on label "Excellent" at bounding box center [344, 122] width 56 height 40
click at [326, 119] on input "Excellent" at bounding box center [321, 110] width 10 height 16
radio input "true"
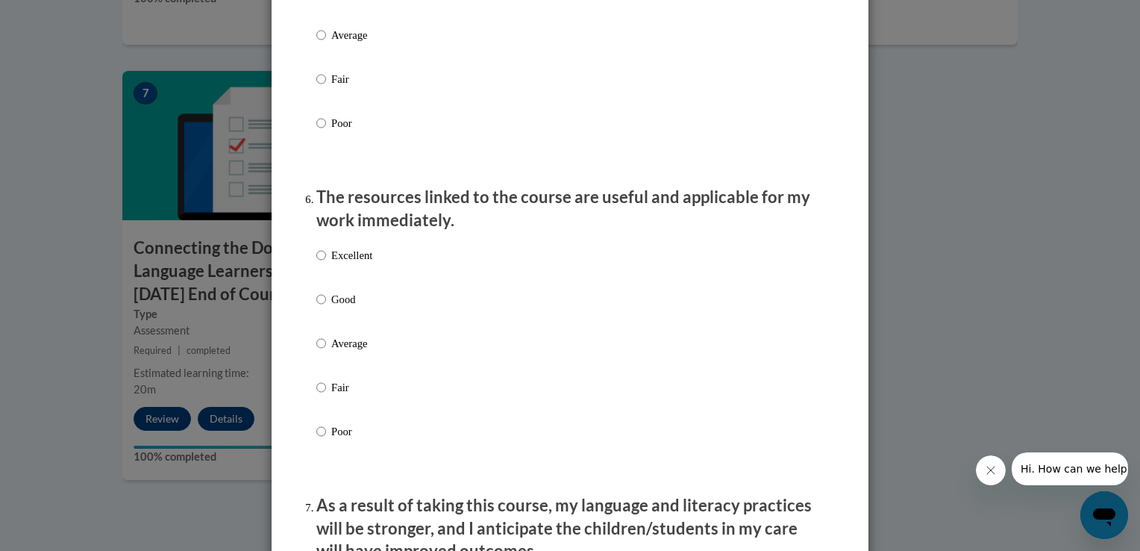
scroll to position [1569, 0]
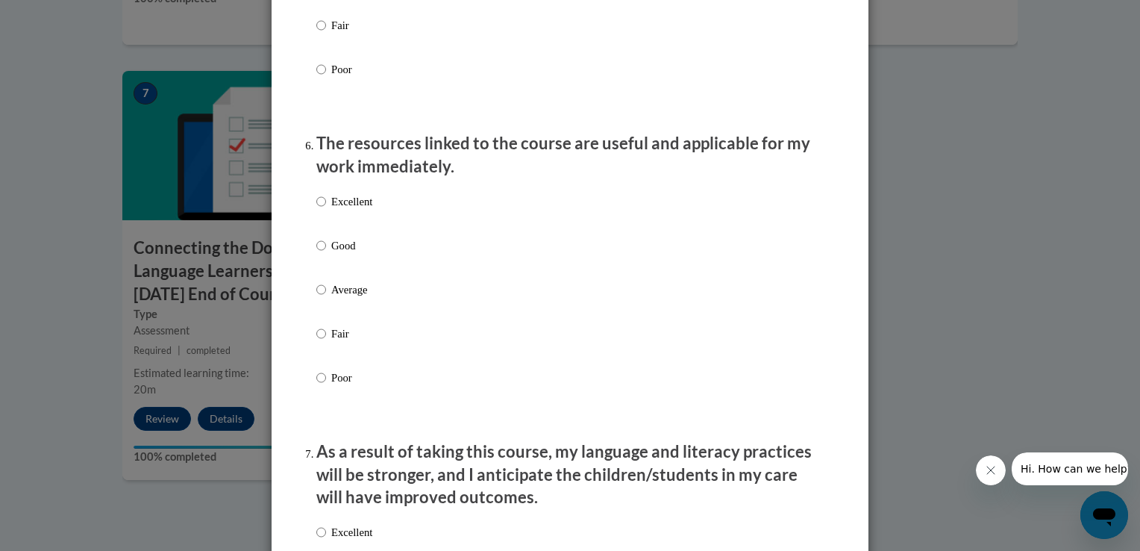
click at [370, 225] on div "Excellent Good Average Fair Poor" at bounding box center [569, 307] width 507 height 243
click at [359, 210] on p "Excellent" at bounding box center [351, 201] width 41 height 16
click at [326, 210] on input "Excellent" at bounding box center [321, 201] width 10 height 16
radio input "true"
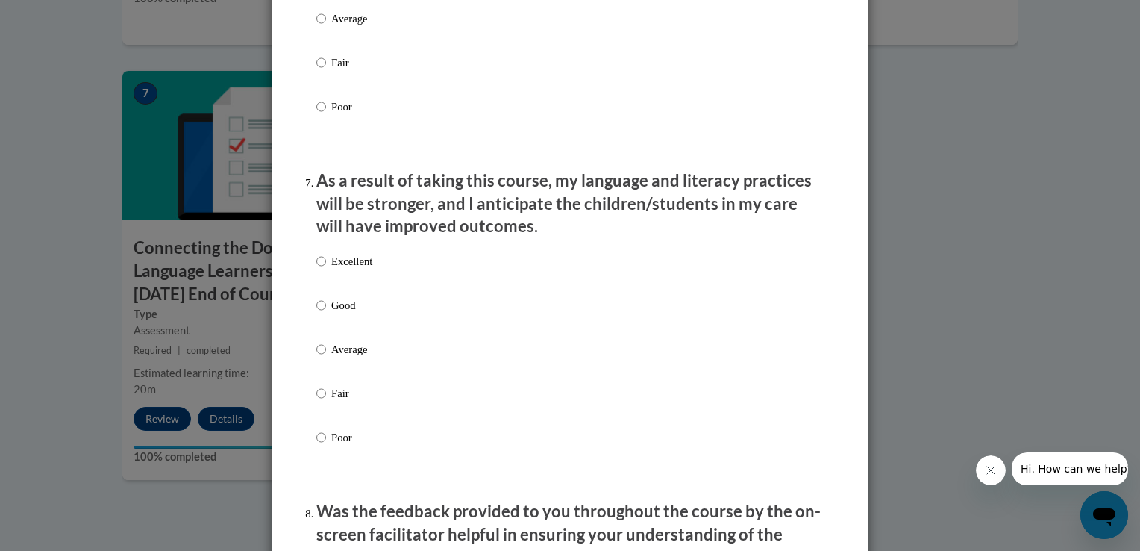
scroll to position [1926, 0]
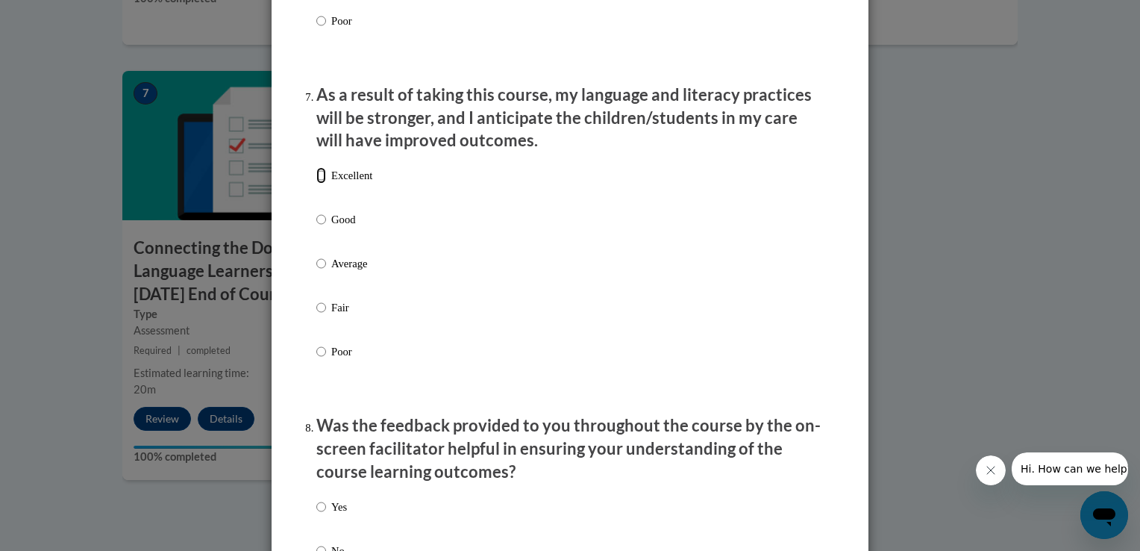
click at [319, 184] on input "Excellent" at bounding box center [321, 175] width 10 height 16
radio input "true"
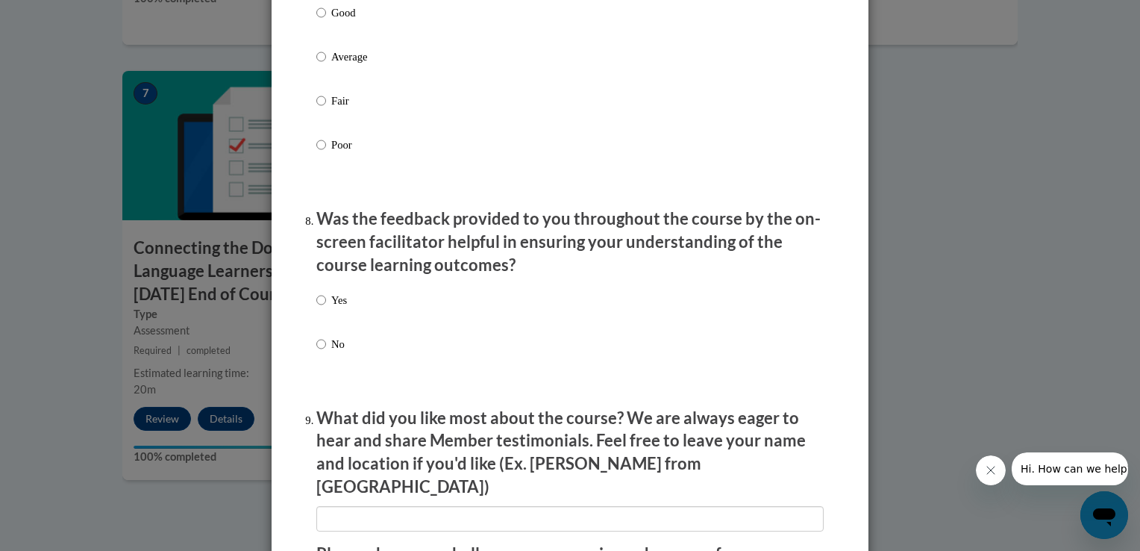
scroll to position [2556, 0]
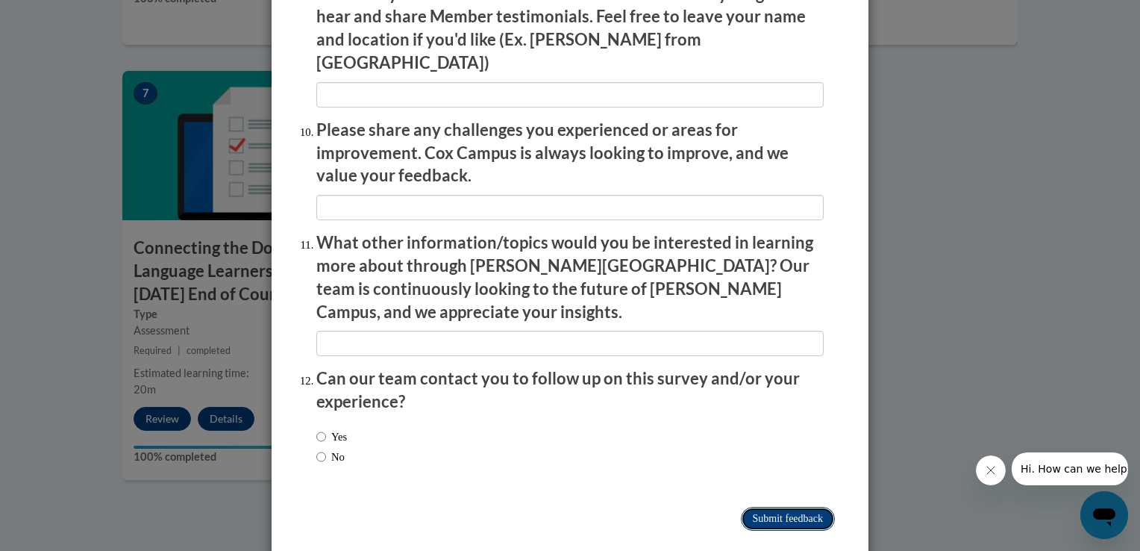
click at [812, 507] on input "Submit feedback" at bounding box center [788, 519] width 94 height 24
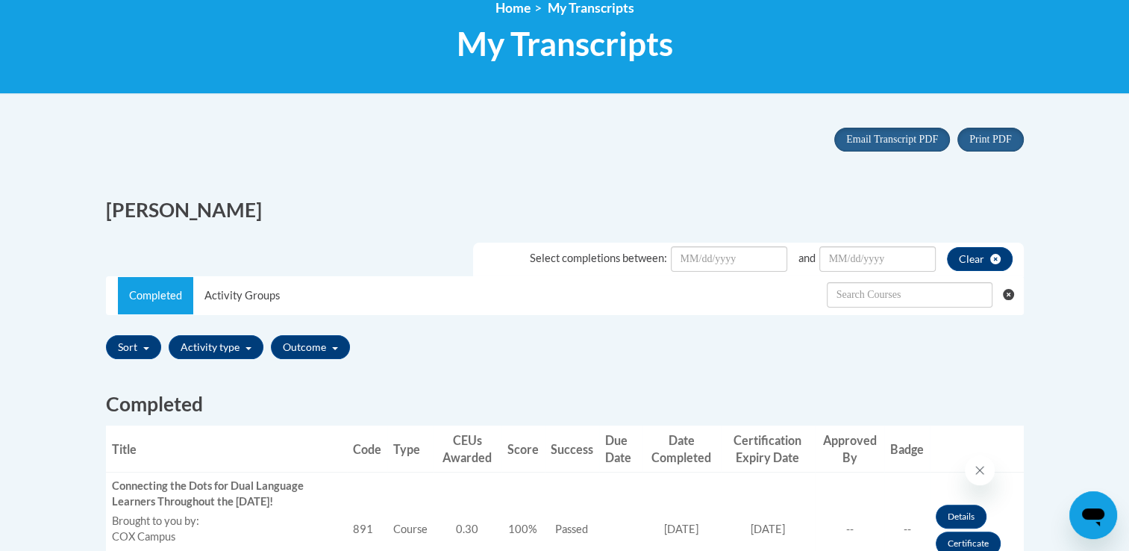
scroll to position [220, 0]
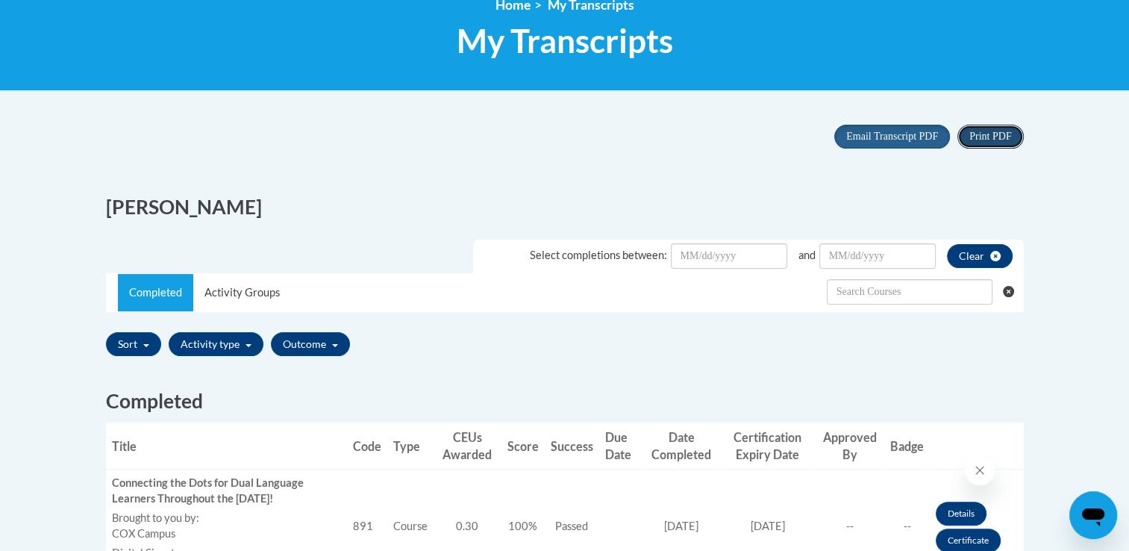
click at [1011, 136] on span "Print PDF" at bounding box center [990, 136] width 42 height 11
